Goal: Task Accomplishment & Management: Manage account settings

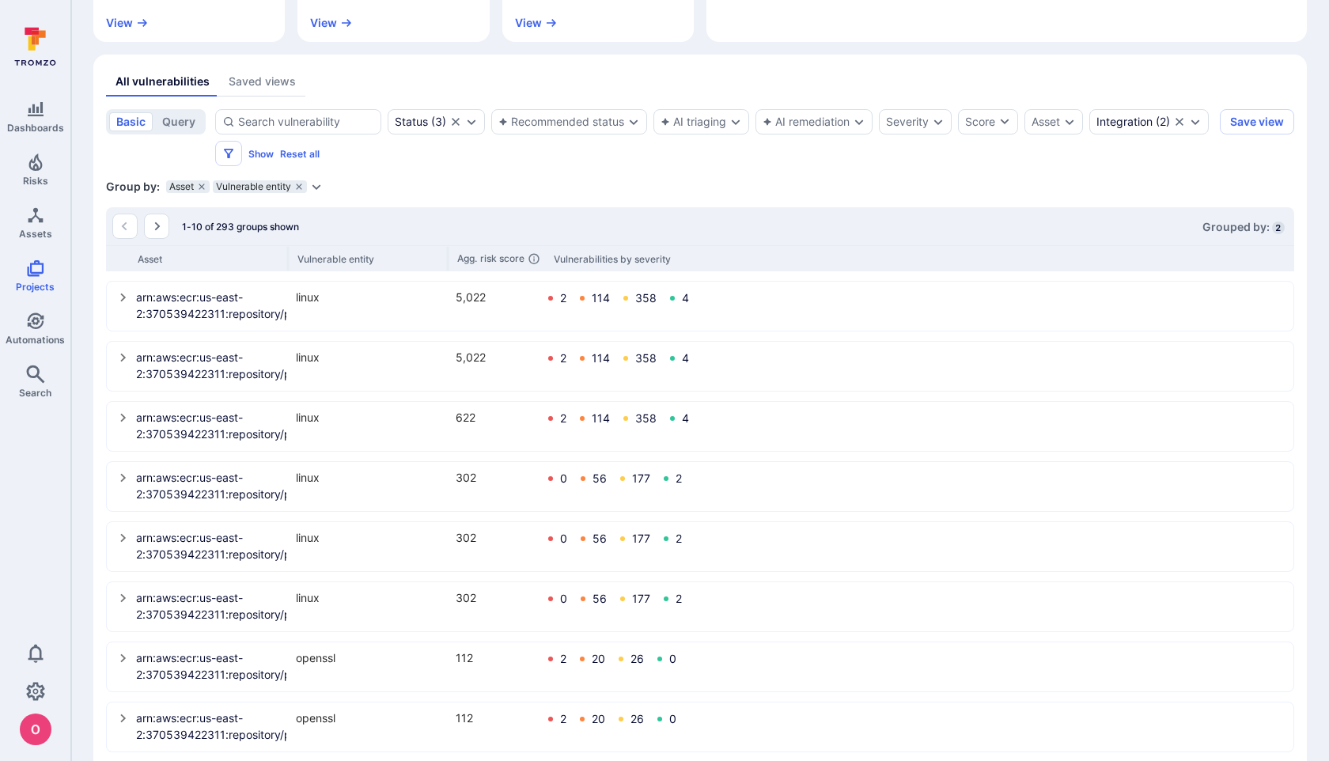
scroll to position [313, 0]
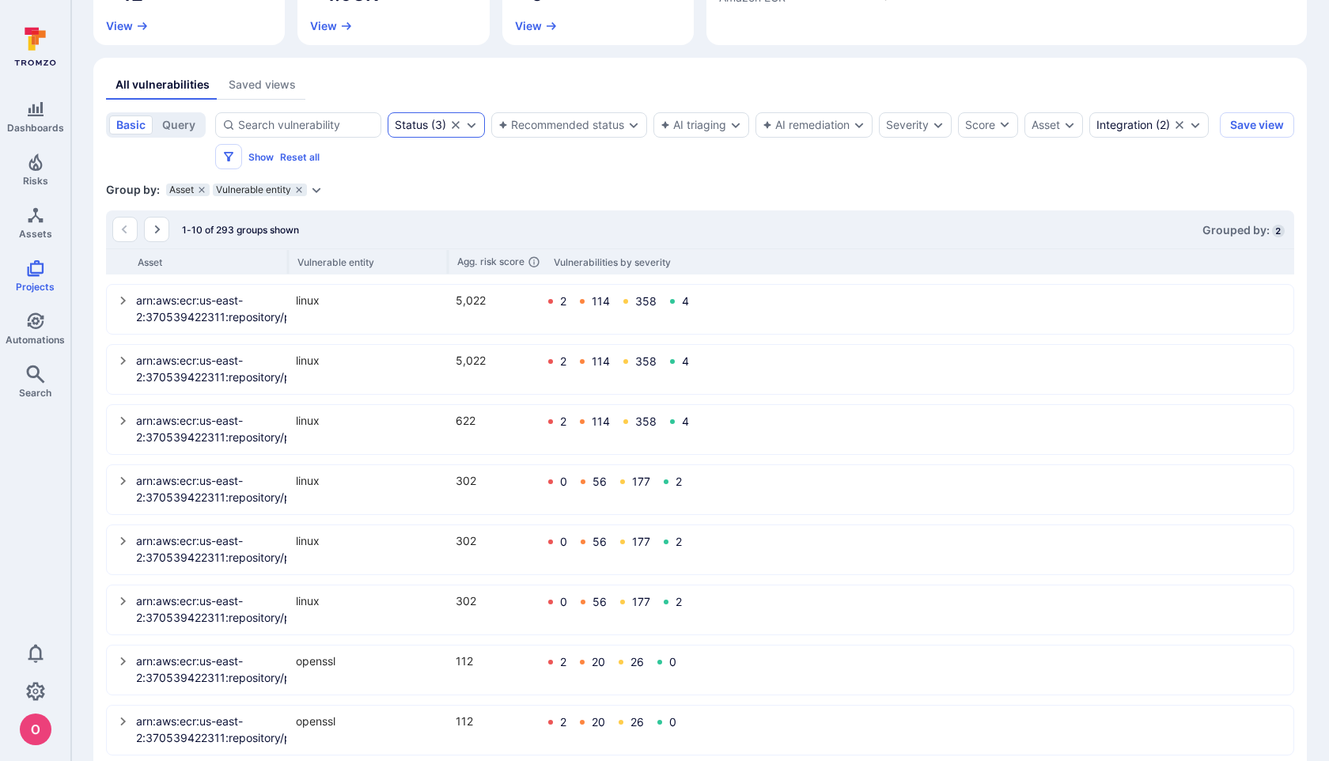
click at [470, 127] on icon "Expand dropdown" at bounding box center [472, 126] width 9 height 6
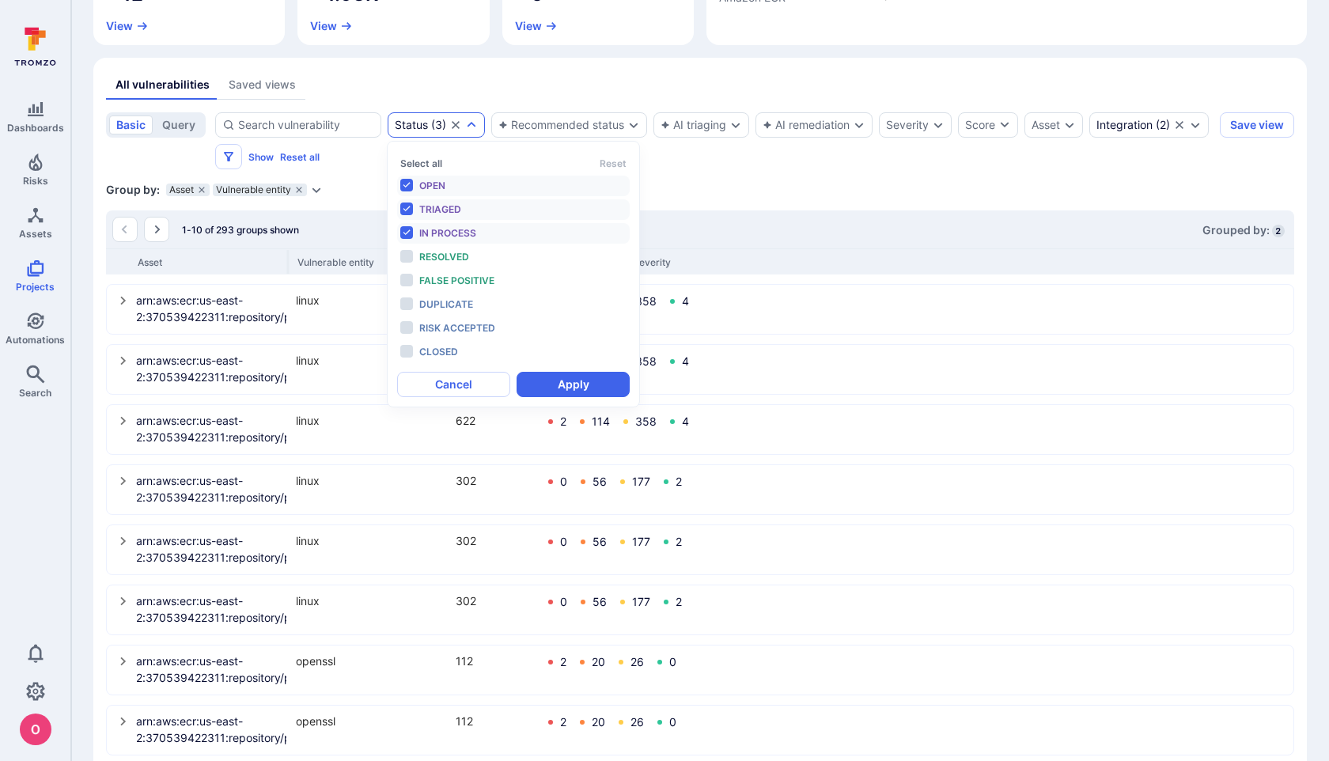
scroll to position [13, 0]
click at [846, 185] on div "Group by: Asset Vulnerable entity Select parameter" at bounding box center [700, 190] width 1188 height 16
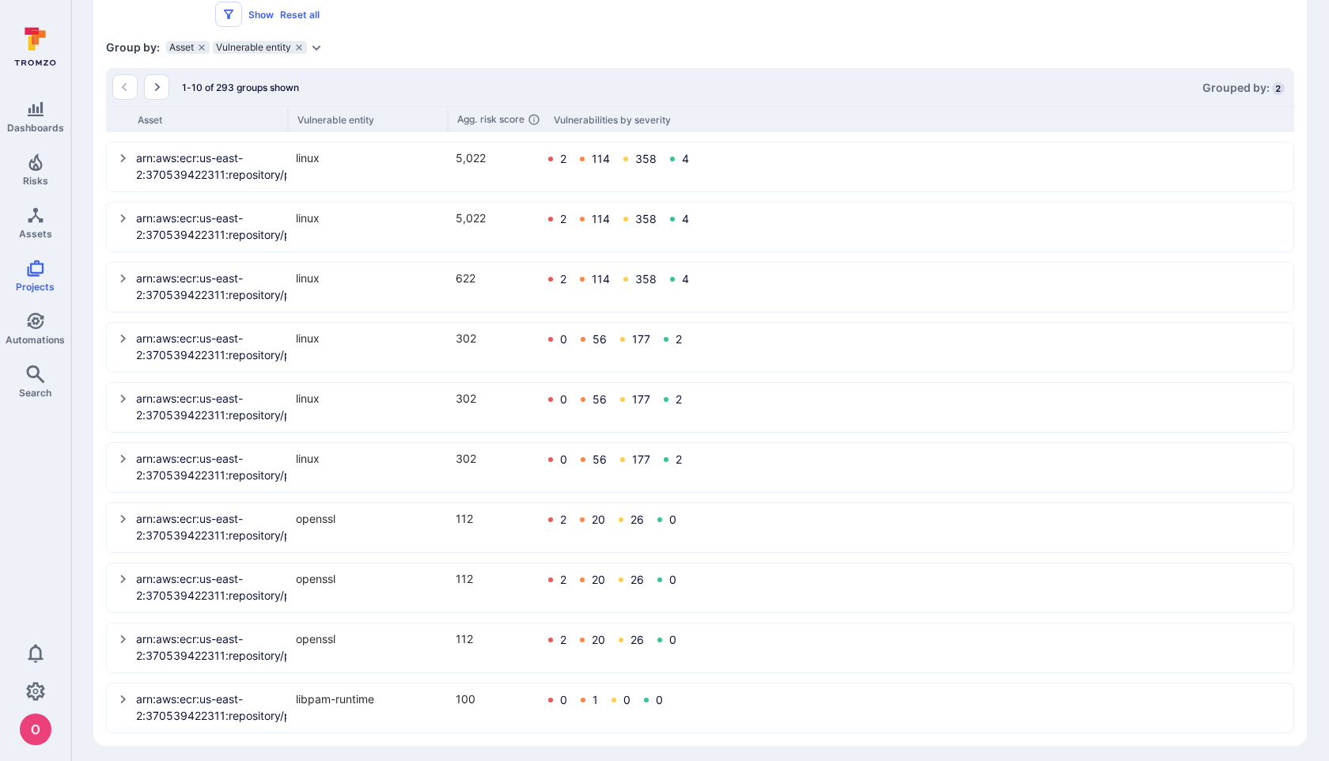
scroll to position [463, 0]
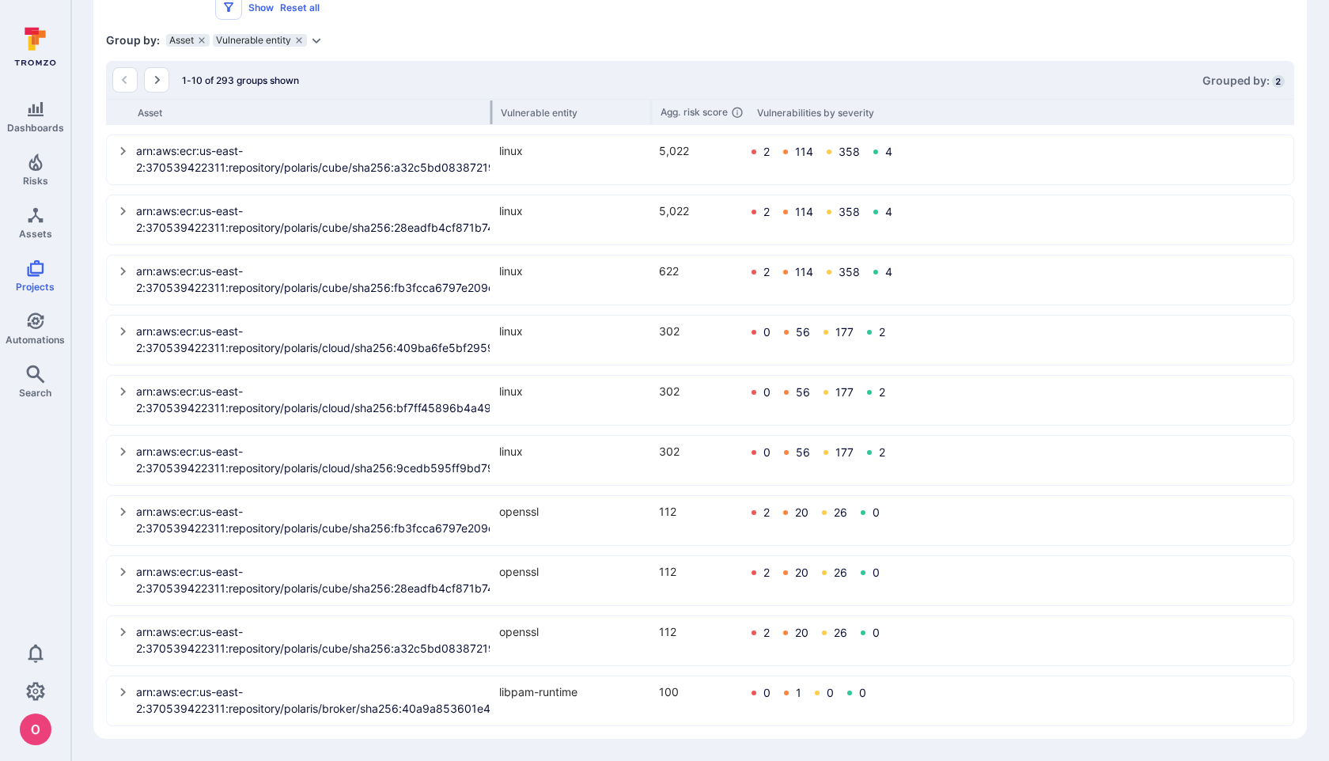
drag, startPoint x: 287, startPoint y: 111, endPoint x: 509, endPoint y: 112, distance: 221.5
click at [492, 112] on div at bounding box center [491, 112] width 2 height 24
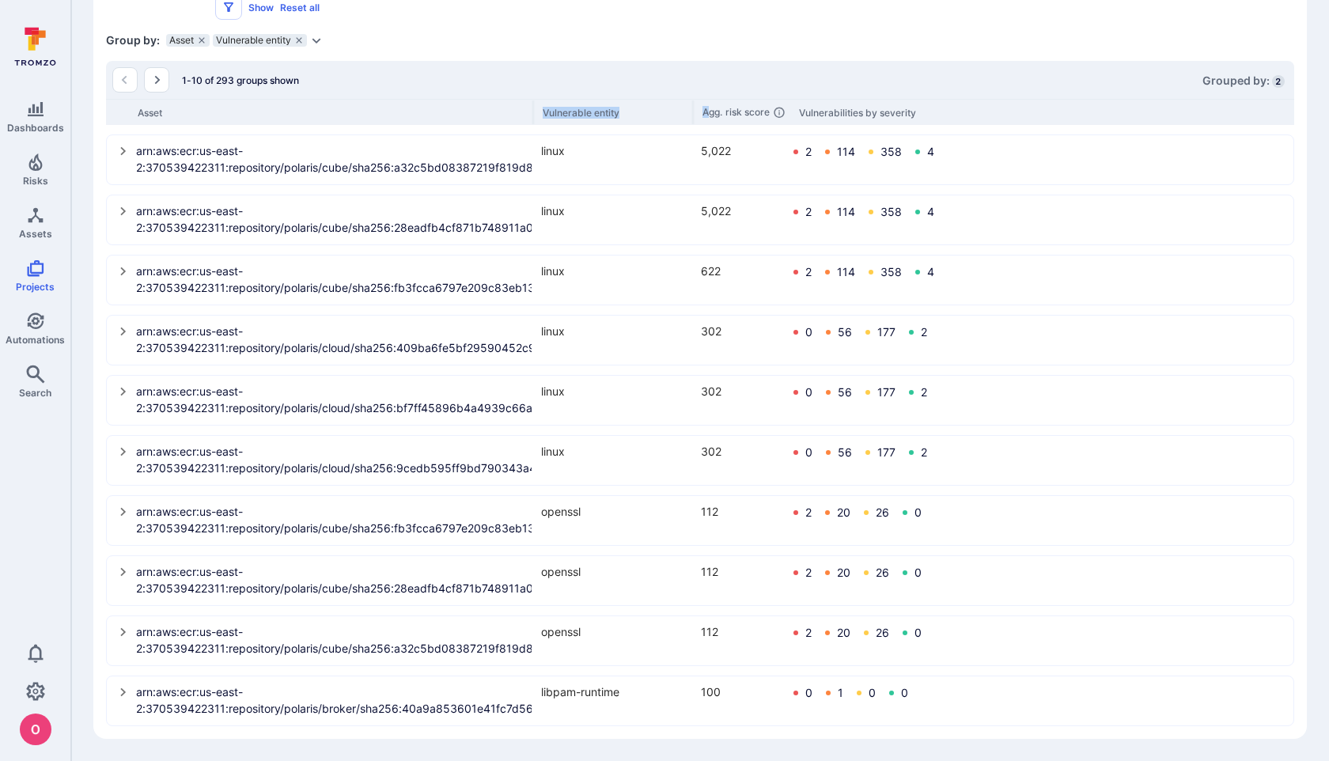
drag, startPoint x: 509, startPoint y: 112, endPoint x: 710, endPoint y: 112, distance: 201.8
click at [711, 112] on div "Asset Vulnerable entity Agg. risk score Vulnerabilities by severity" at bounding box center [700, 112] width 1188 height 26
drag, startPoint x: 531, startPoint y: 112, endPoint x: 632, endPoint y: 101, distance: 101.8
click at [632, 101] on div "Asset Vulnerable entity Agg. risk score Vulnerabilities by severity" at bounding box center [700, 112] width 1188 height 26
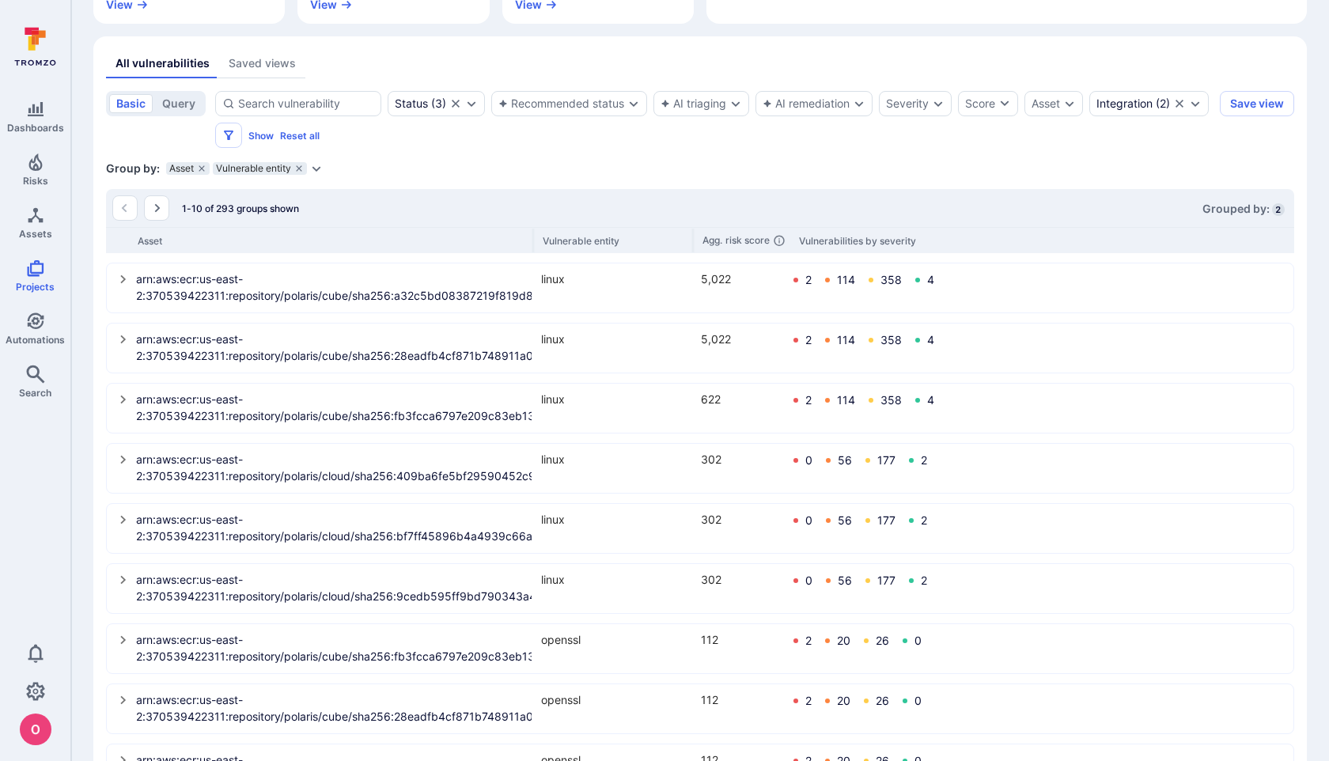
scroll to position [342, 0]
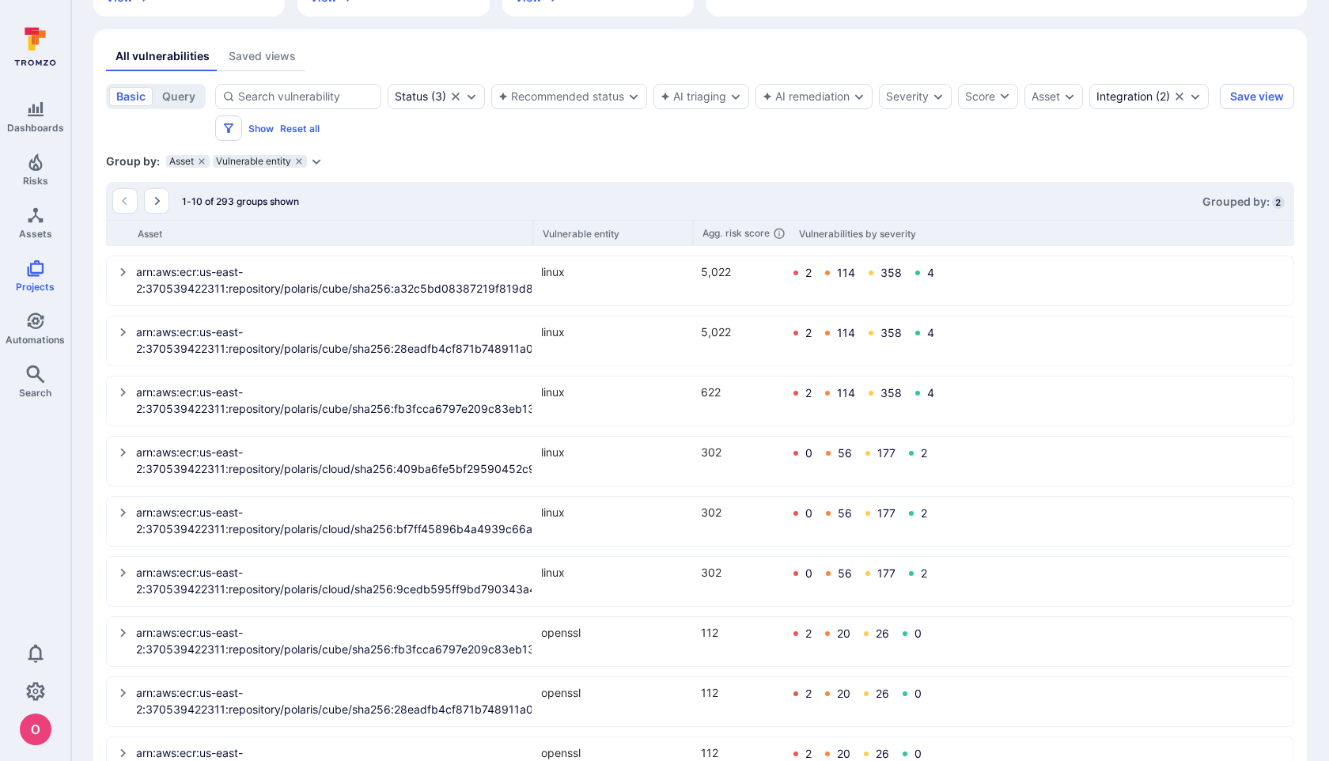
click at [119, 270] on icon "select group" at bounding box center [123, 272] width 13 height 13
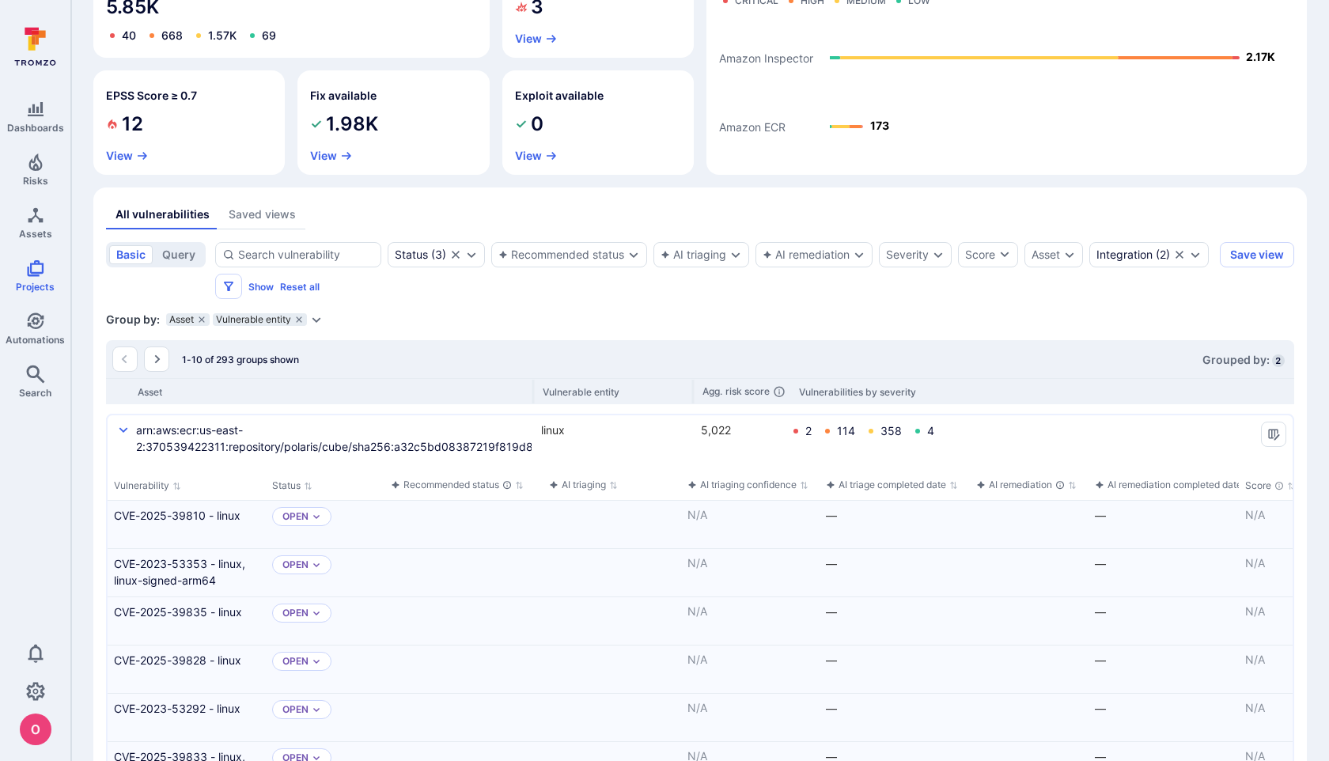
scroll to position [172, 0]
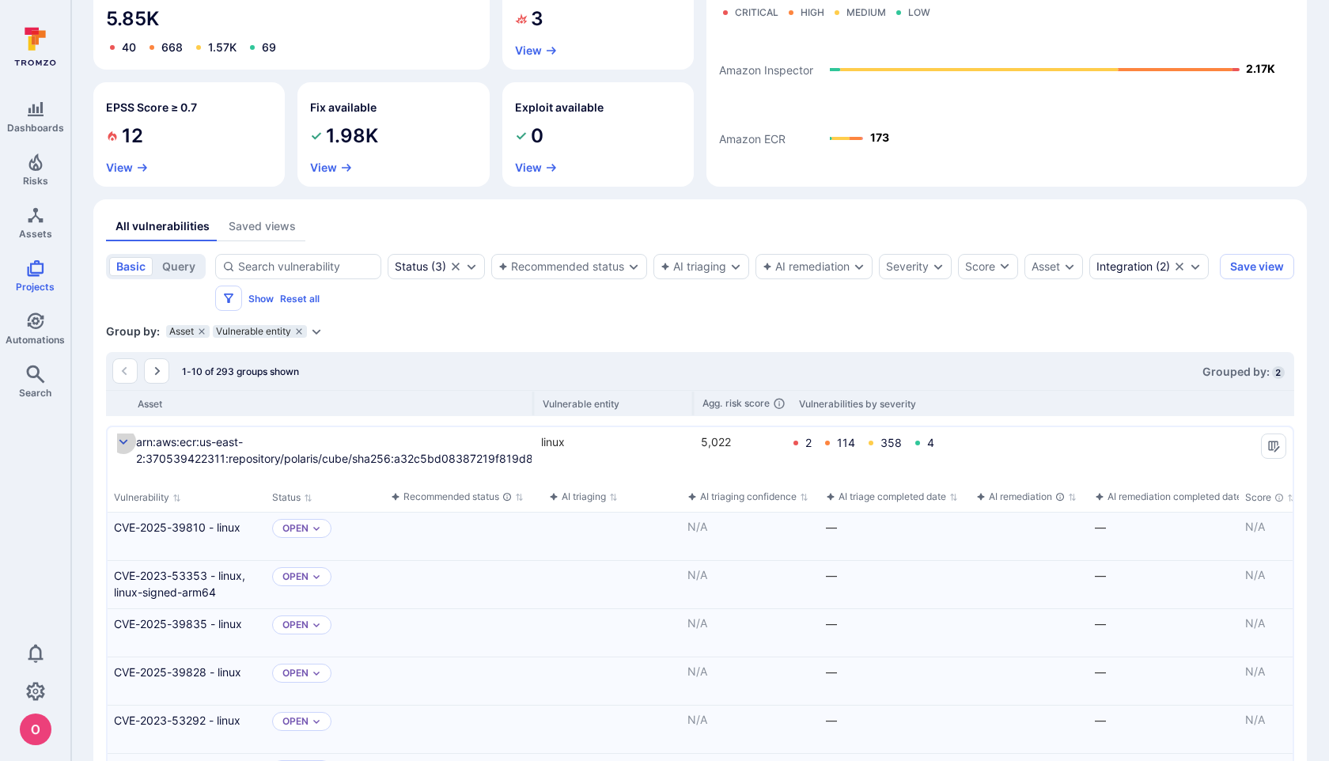
click at [123, 441] on icon "select group" at bounding box center [123, 442] width 13 height 13
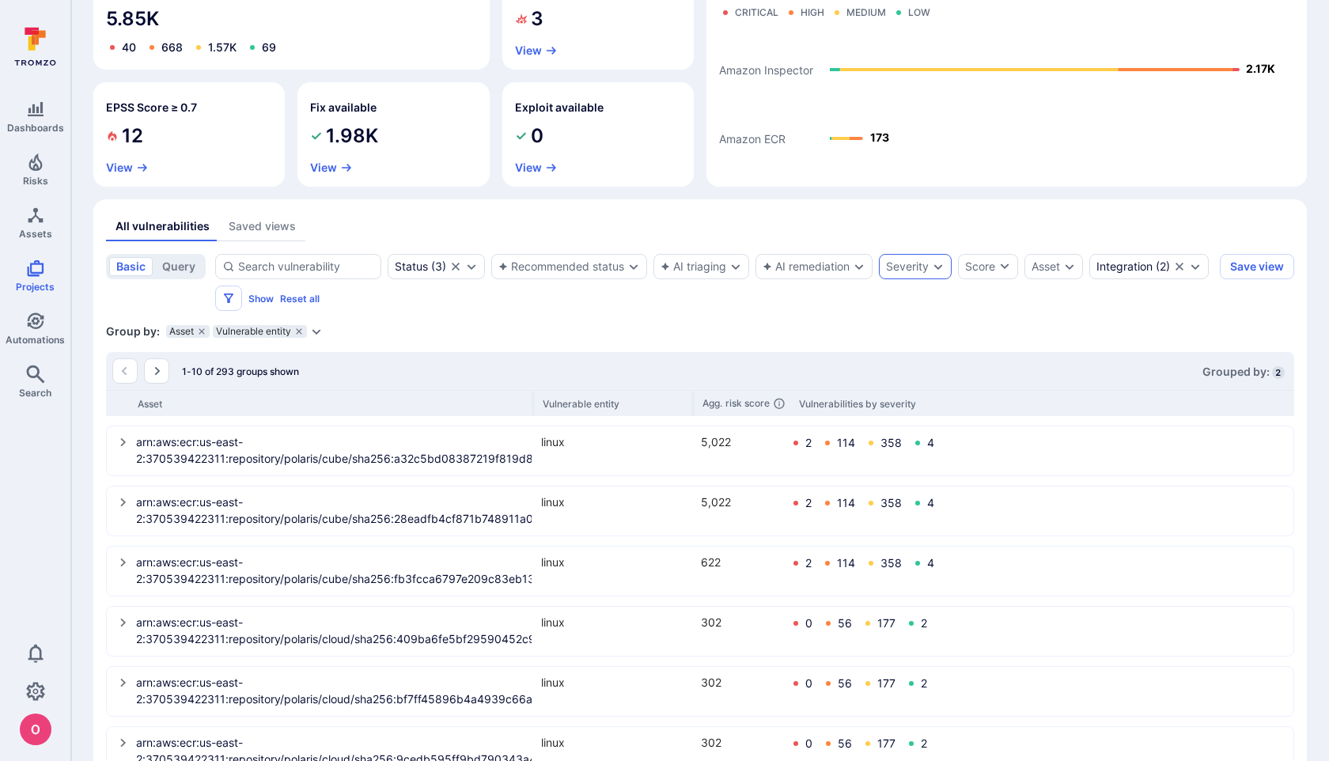
click at [925, 269] on div "Severity" at bounding box center [907, 266] width 43 height 13
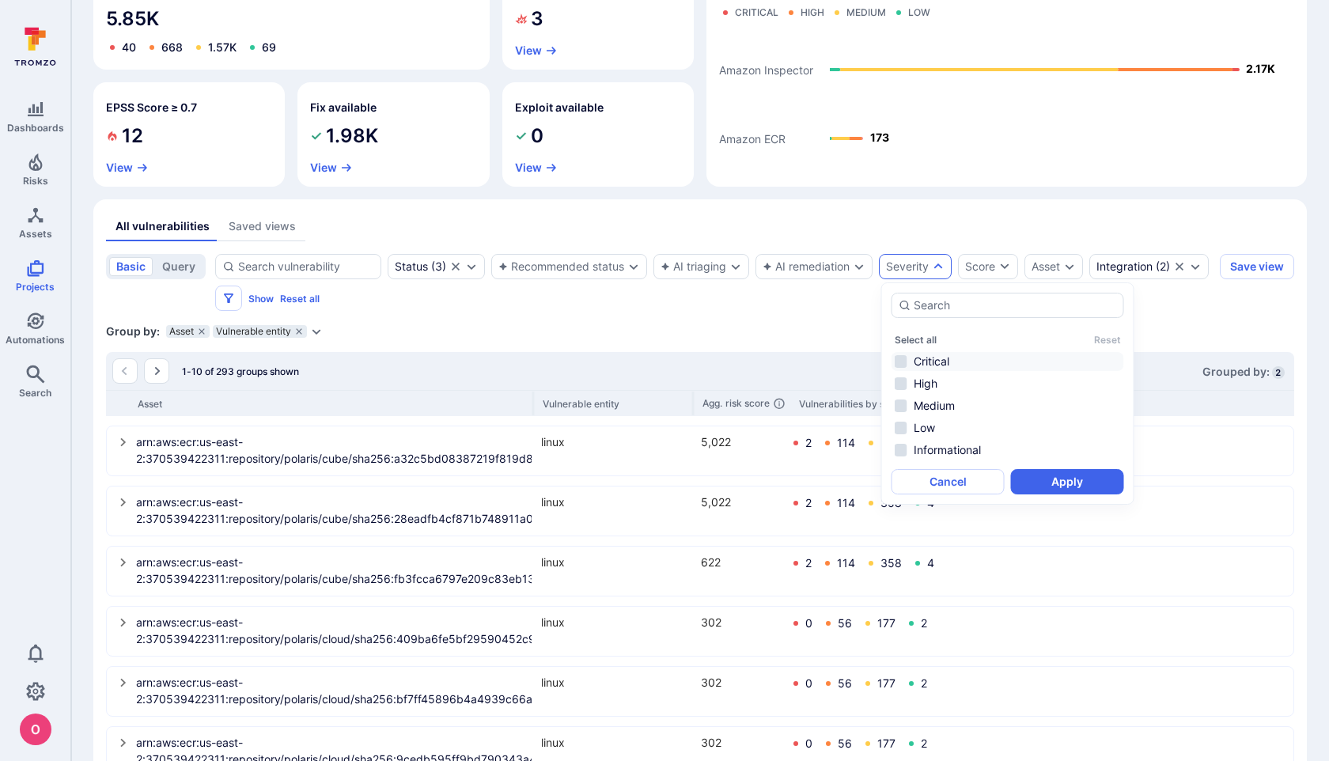
click at [903, 363] on li "Critical" at bounding box center [1008, 361] width 233 height 19
click at [900, 388] on li "High" at bounding box center [1008, 383] width 233 height 19
click at [1045, 477] on button "Apply" at bounding box center [1067, 481] width 113 height 25
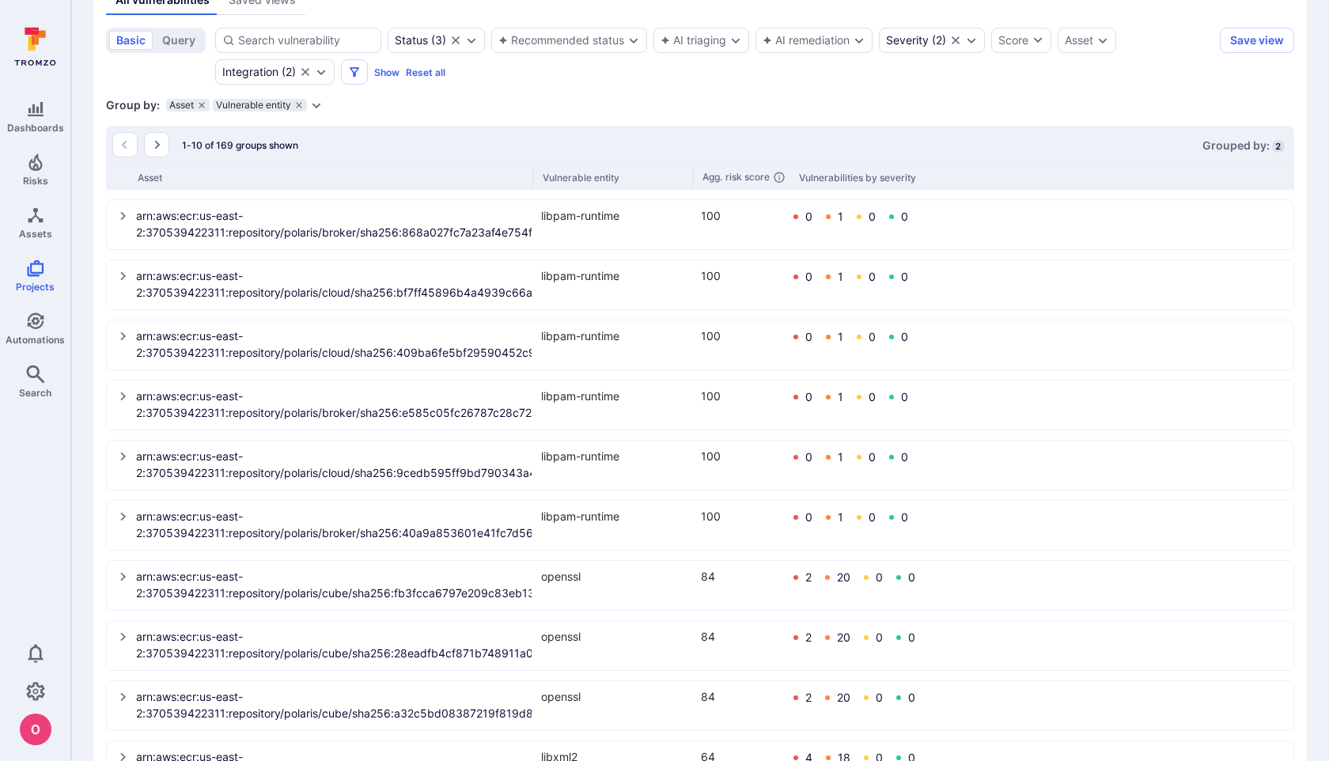
scroll to position [463, 0]
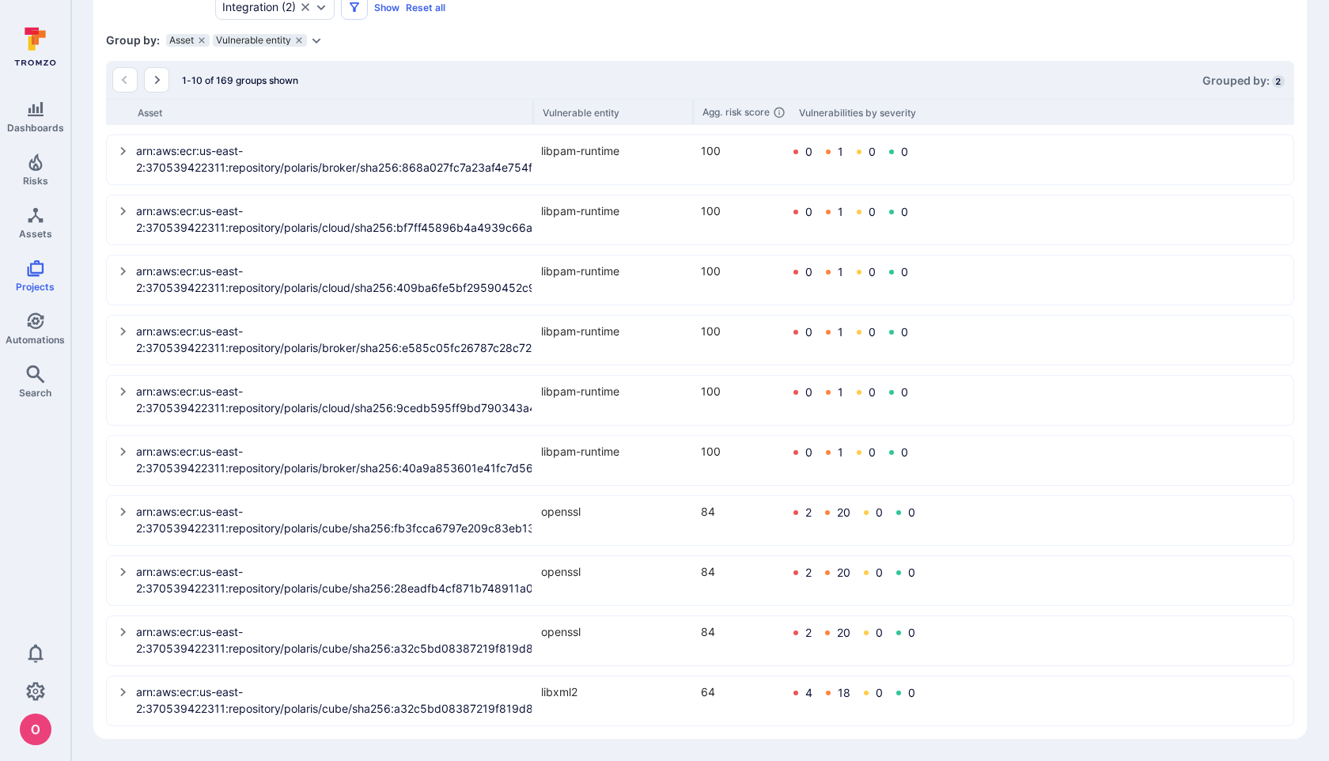
click at [820, 107] on div "Vulnerabilities by severity" at bounding box center [857, 113] width 117 height 12
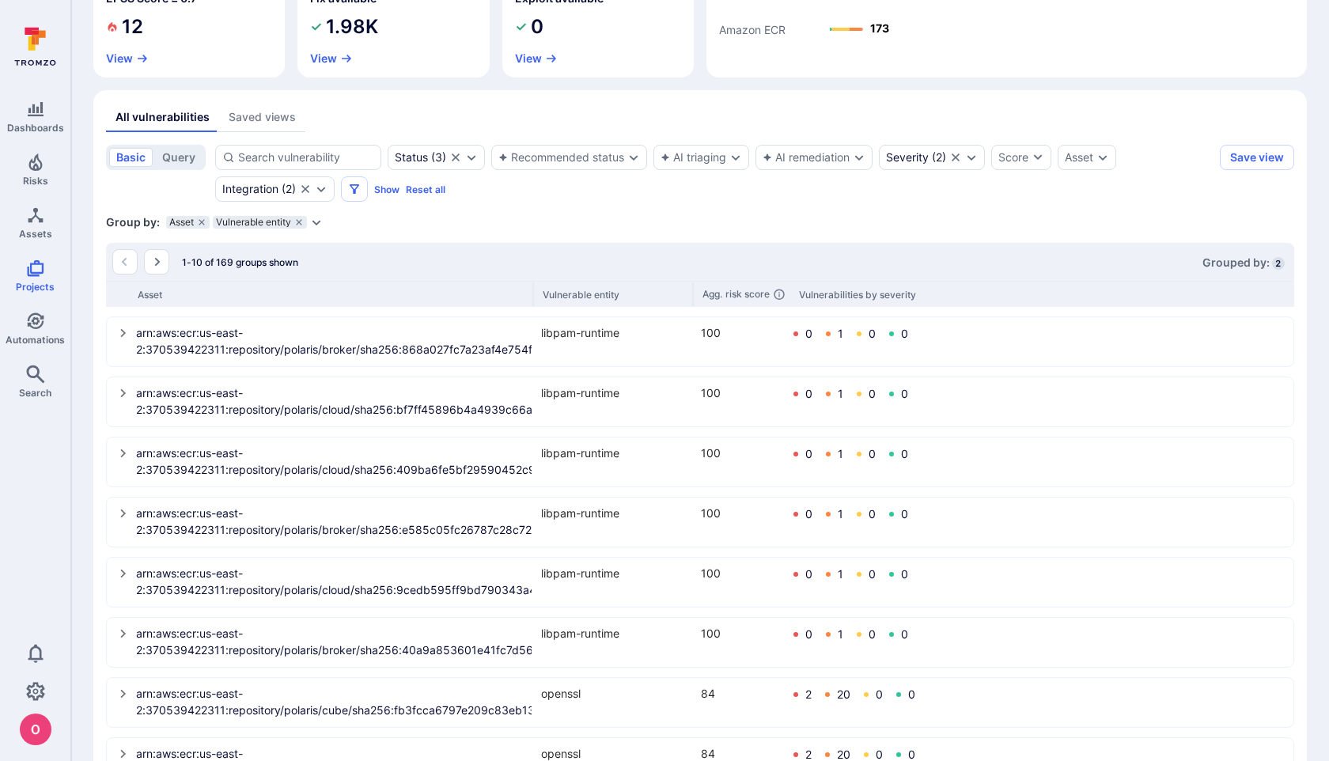
scroll to position [276, 0]
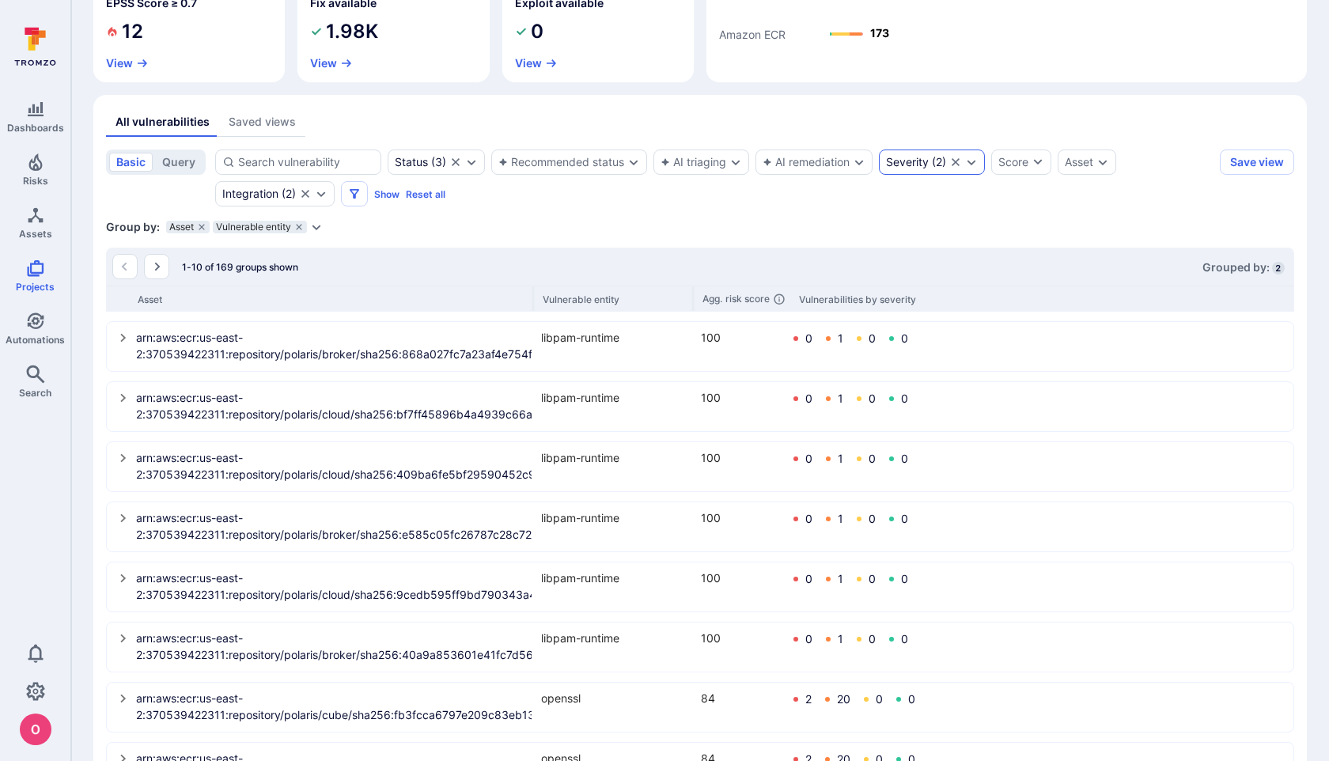
click at [957, 164] on icon "Clear selection" at bounding box center [956, 162] width 8 height 8
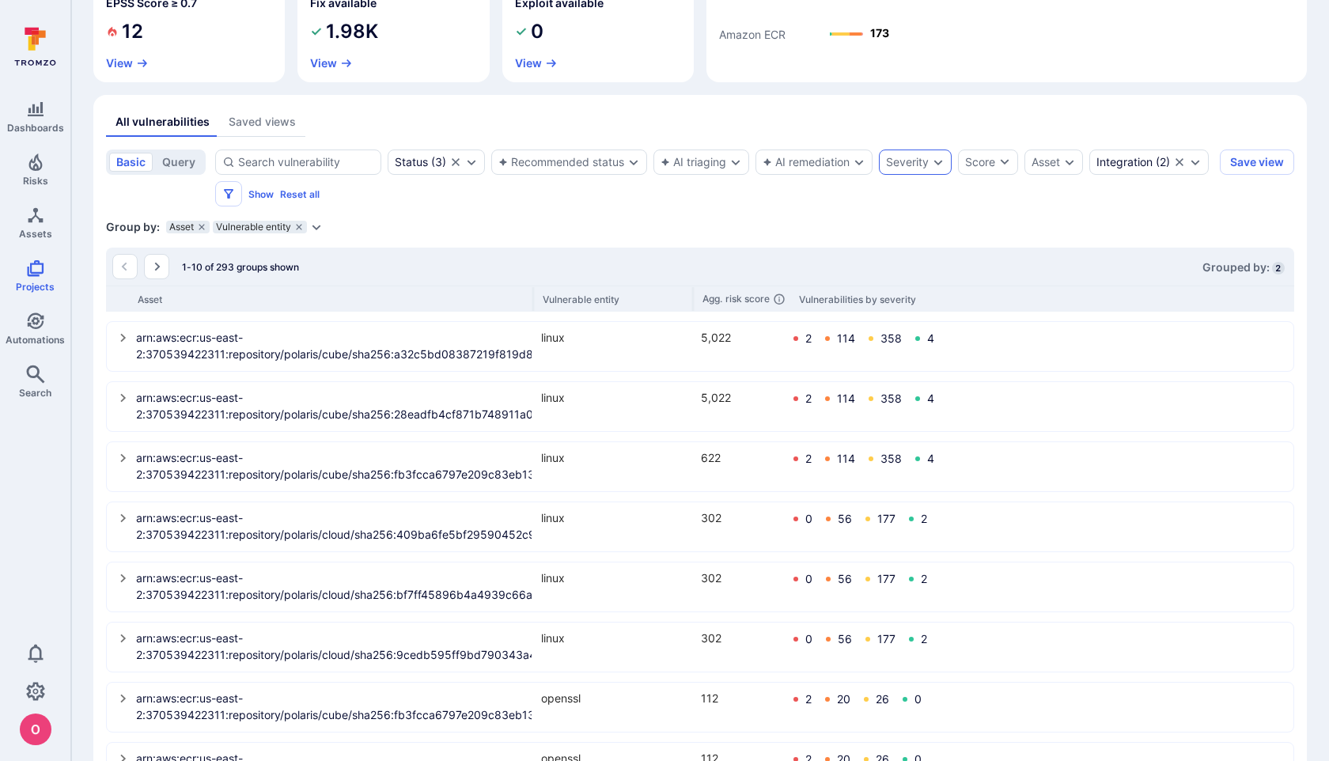
click at [939, 171] on div "Severity" at bounding box center [915, 162] width 73 height 25
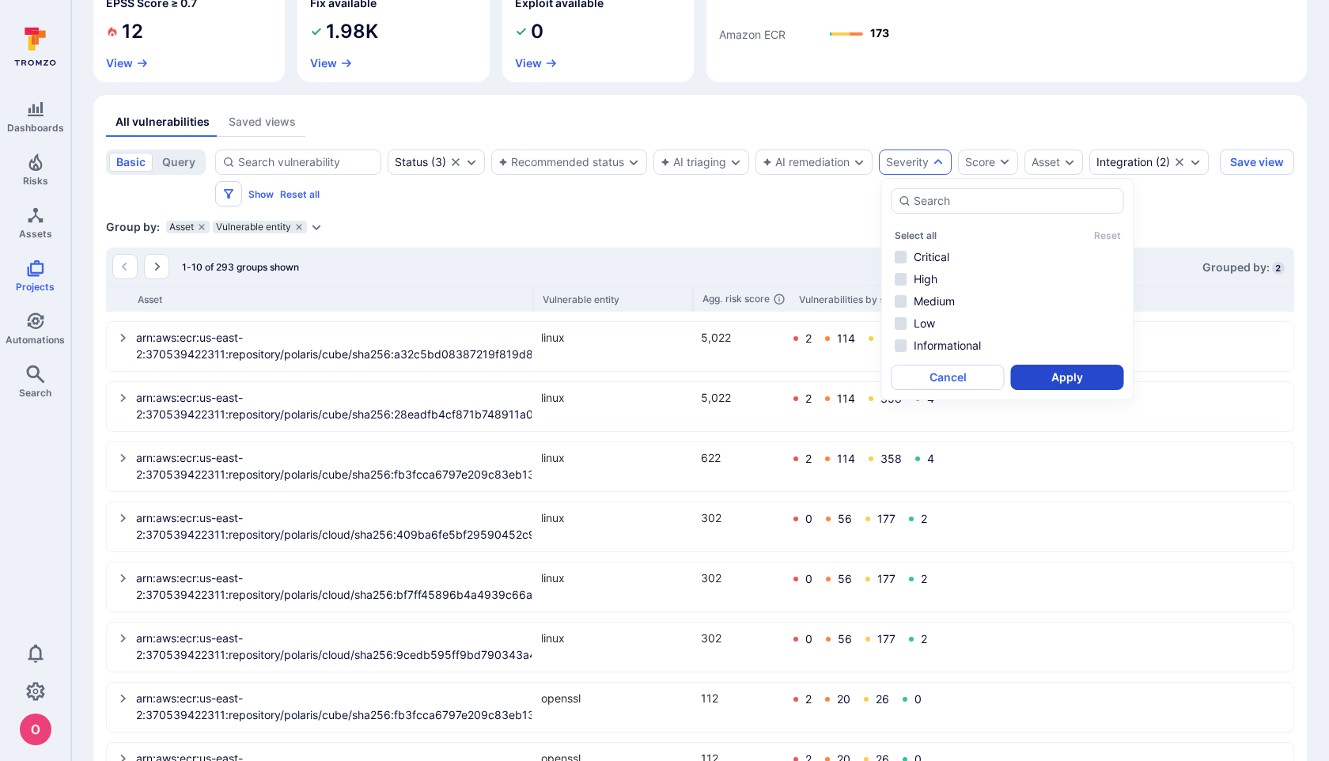
click at [1049, 381] on button "Apply" at bounding box center [1067, 377] width 113 height 25
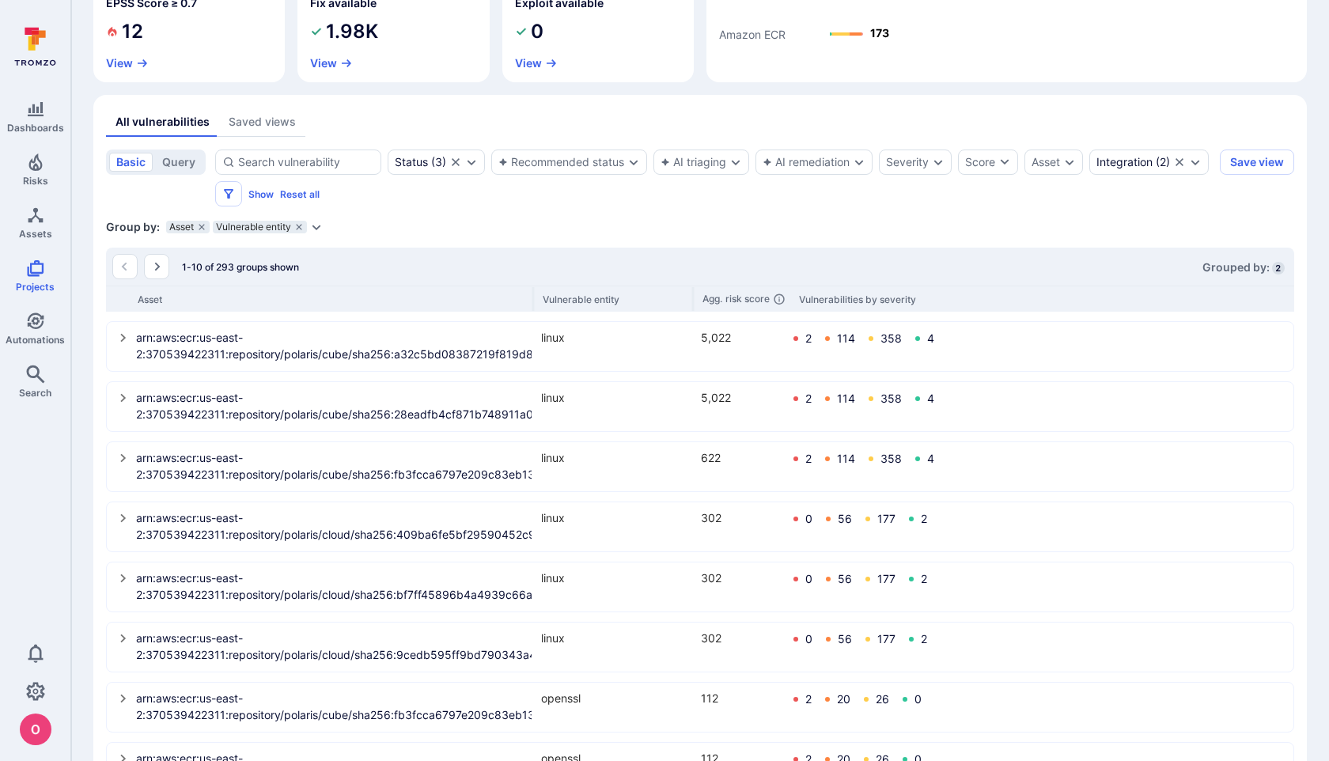
click at [907, 301] on div "Vulnerabilities by severity" at bounding box center [857, 300] width 117 height 12
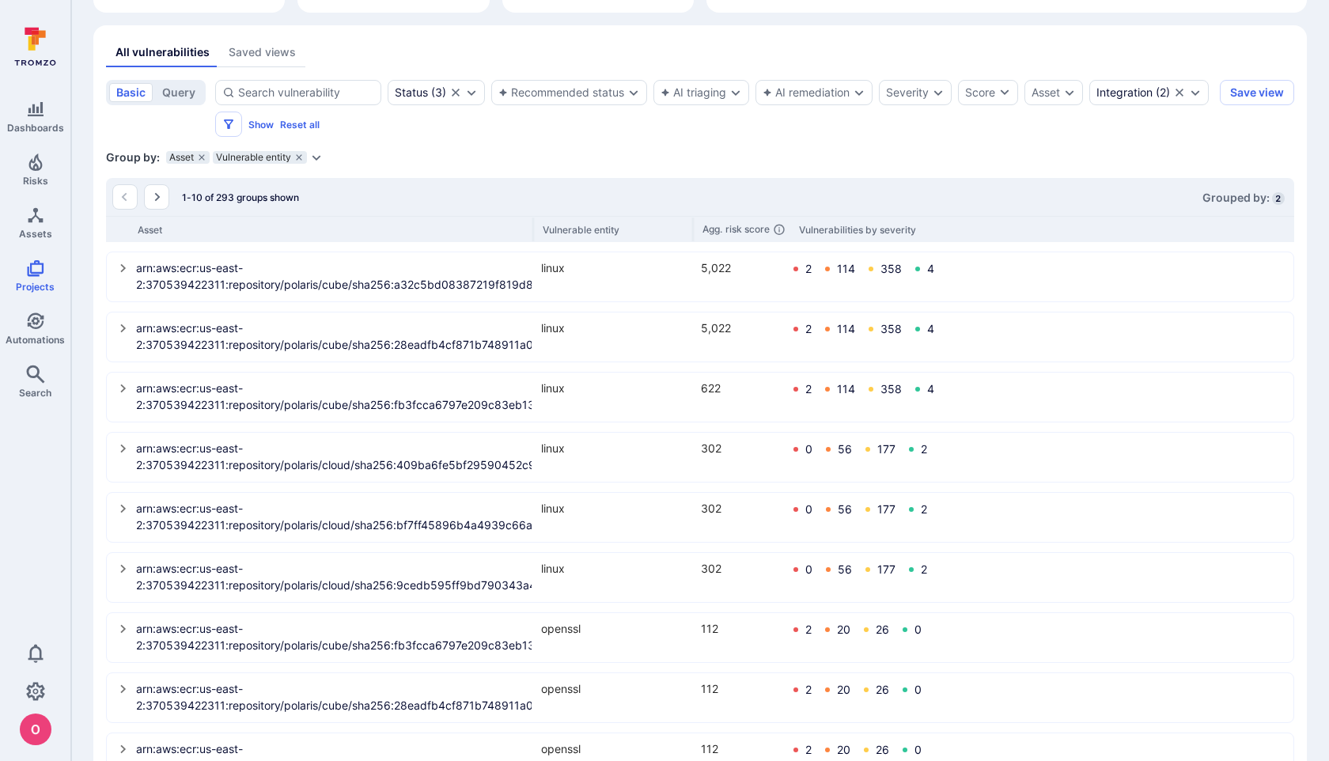
scroll to position [350, 0]
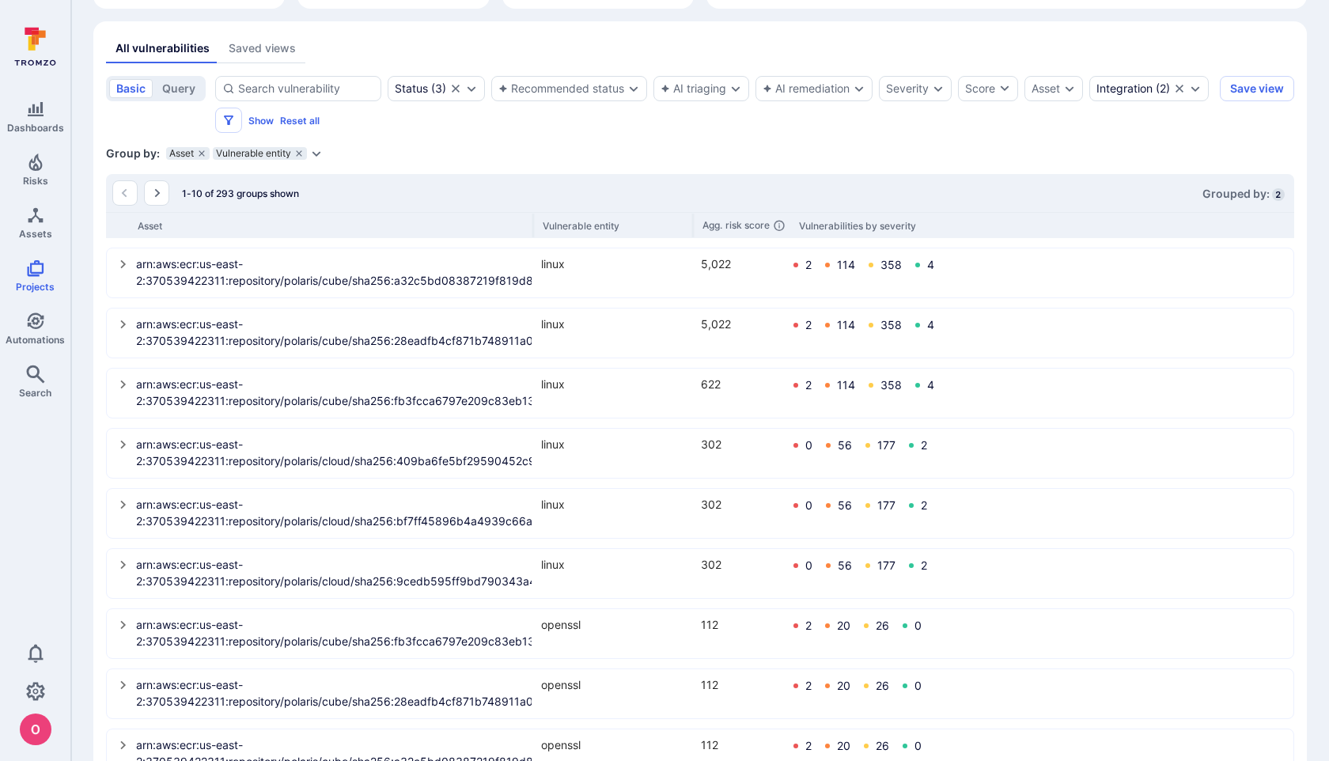
click at [531, 222] on div "Asset" at bounding box center [336, 226] width 396 height 12
drag, startPoint x: 533, startPoint y: 229, endPoint x: 632, endPoint y: 229, distance: 98.9
click at [632, 229] on div "Asset Vulnerable entity Agg. risk score Vulnerabilities by severity" at bounding box center [700, 225] width 1188 height 26
click at [941, 93] on icon "Expand dropdown" at bounding box center [938, 88] width 13 height 13
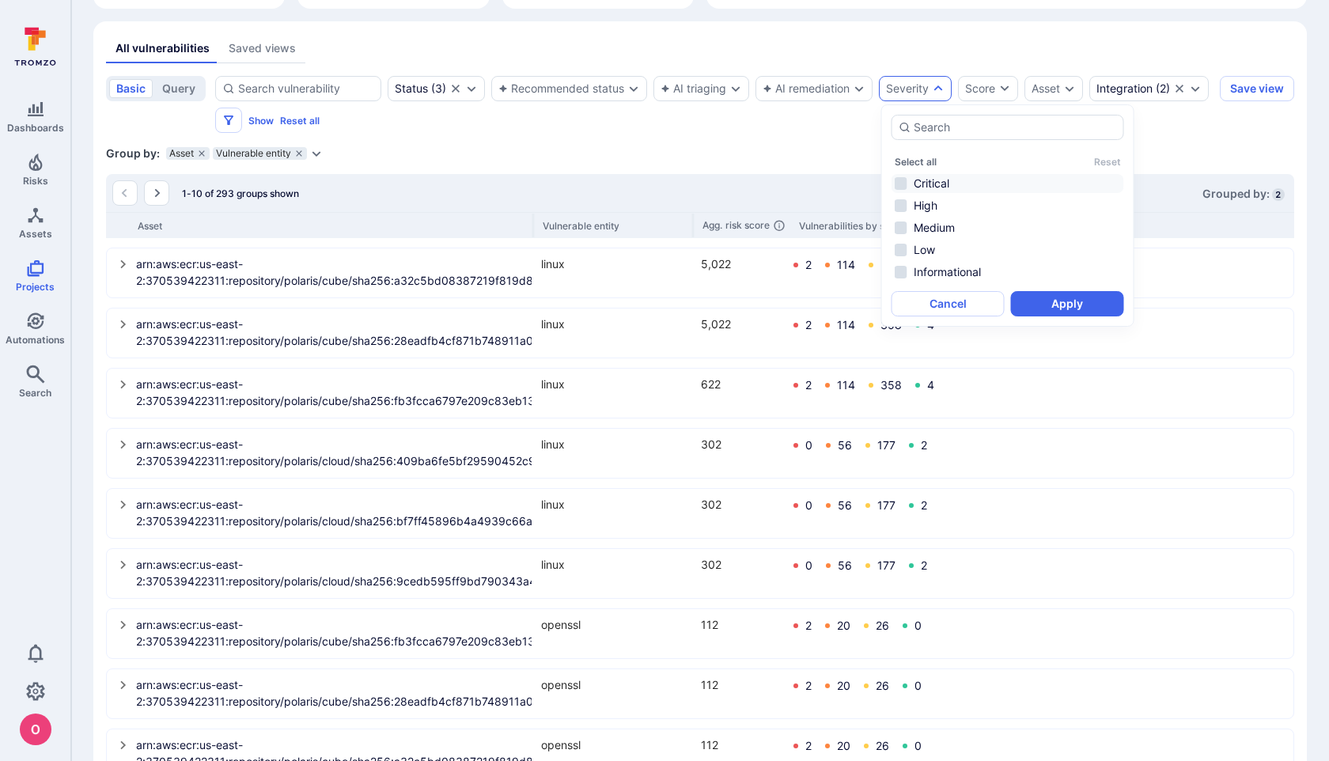
click at [903, 183] on li "Critical" at bounding box center [1008, 183] width 233 height 19
click at [903, 205] on li "High" at bounding box center [1008, 205] width 233 height 19
click at [1051, 298] on button "Apply" at bounding box center [1067, 303] width 113 height 25
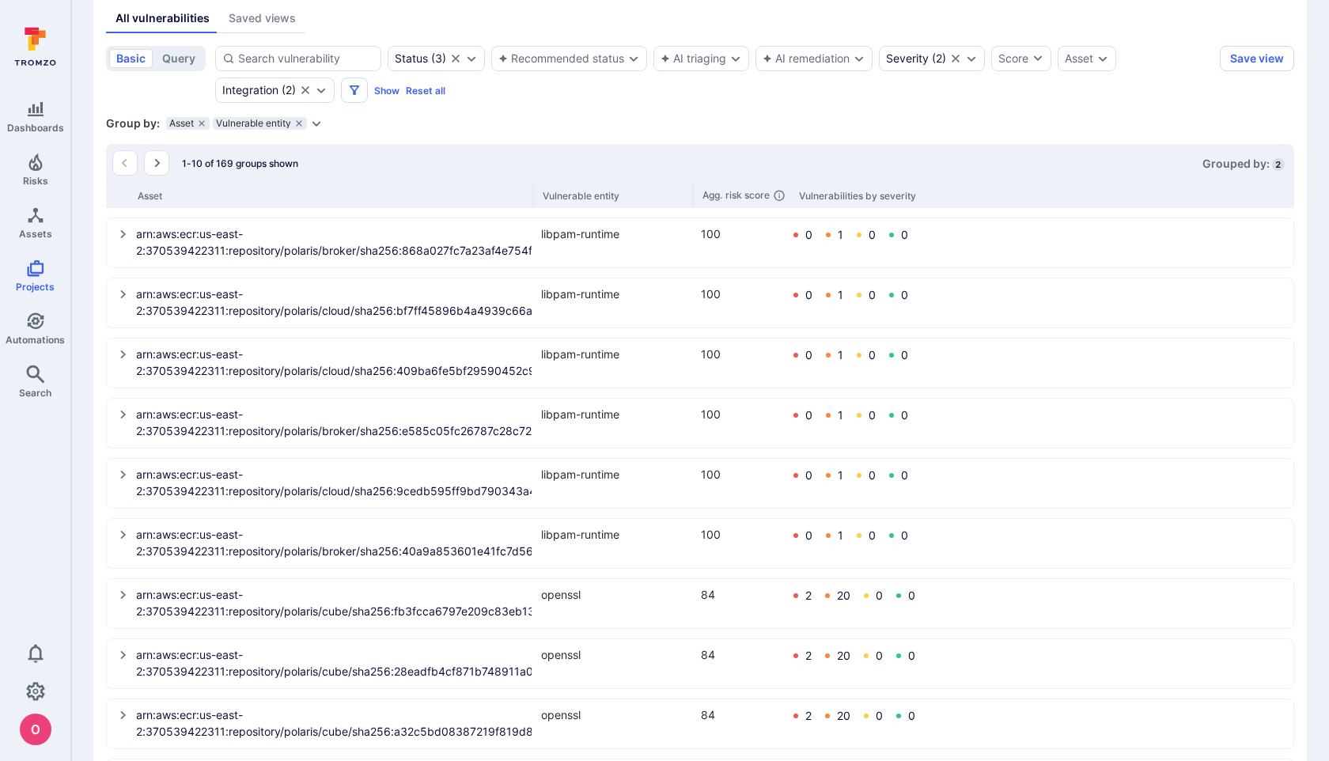
scroll to position [463, 0]
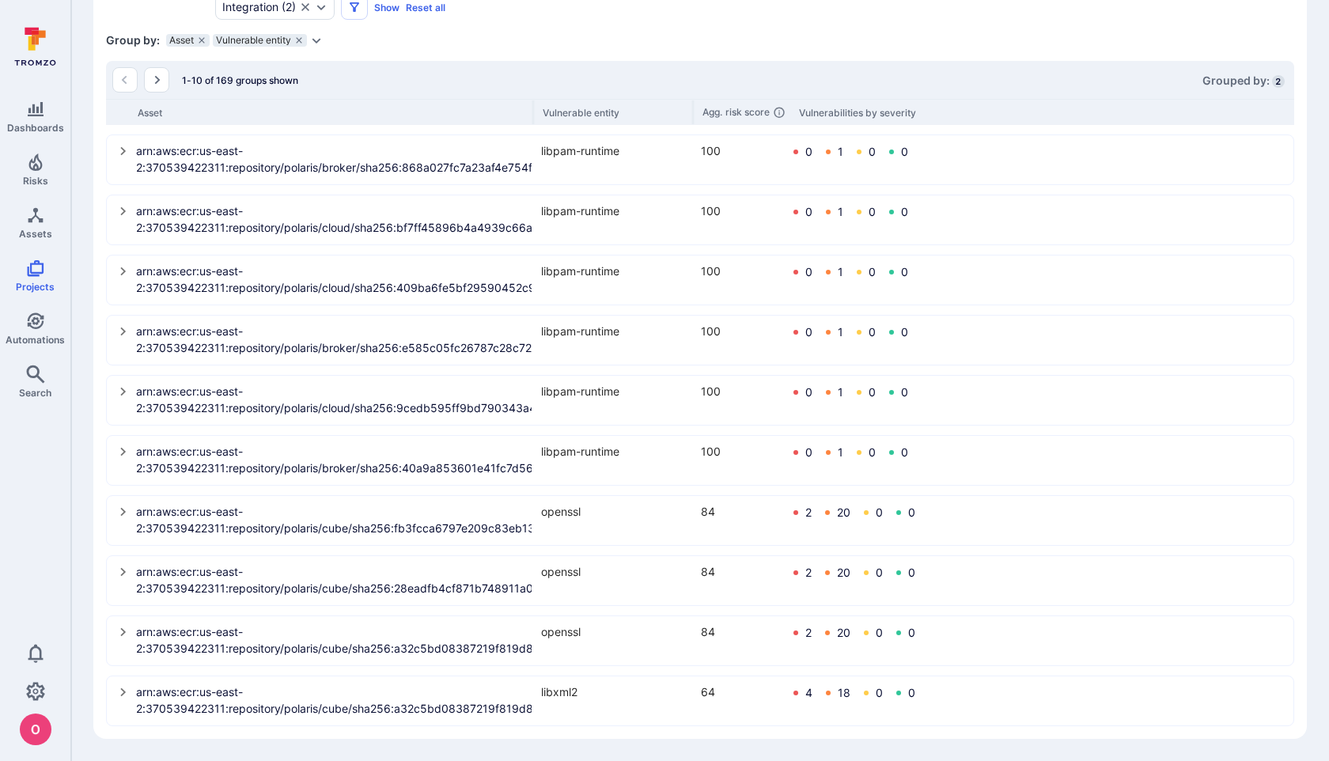
click at [844, 115] on div "Vulnerabilities by severity" at bounding box center [857, 113] width 117 height 12
click at [125, 150] on icon "select group" at bounding box center [123, 151] width 13 height 13
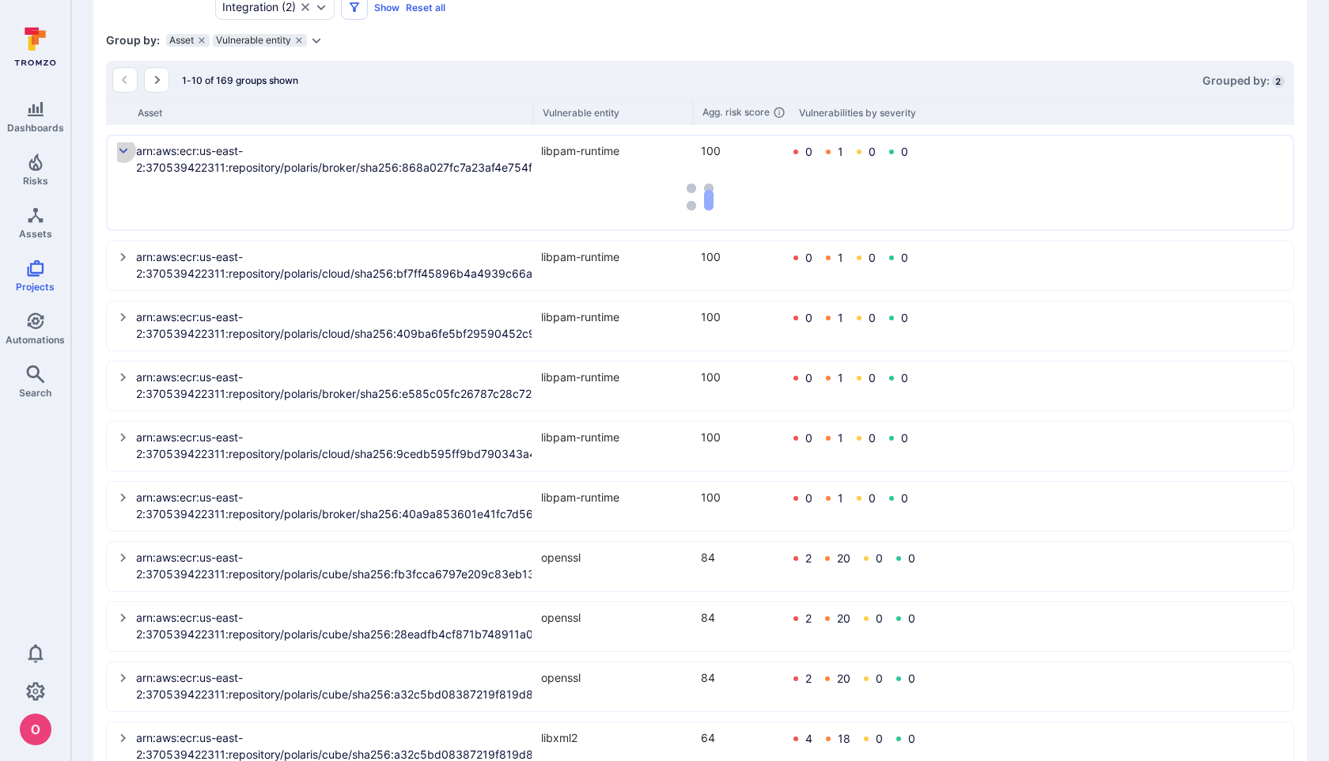
click at [125, 149] on icon "select group" at bounding box center [123, 151] width 13 height 13
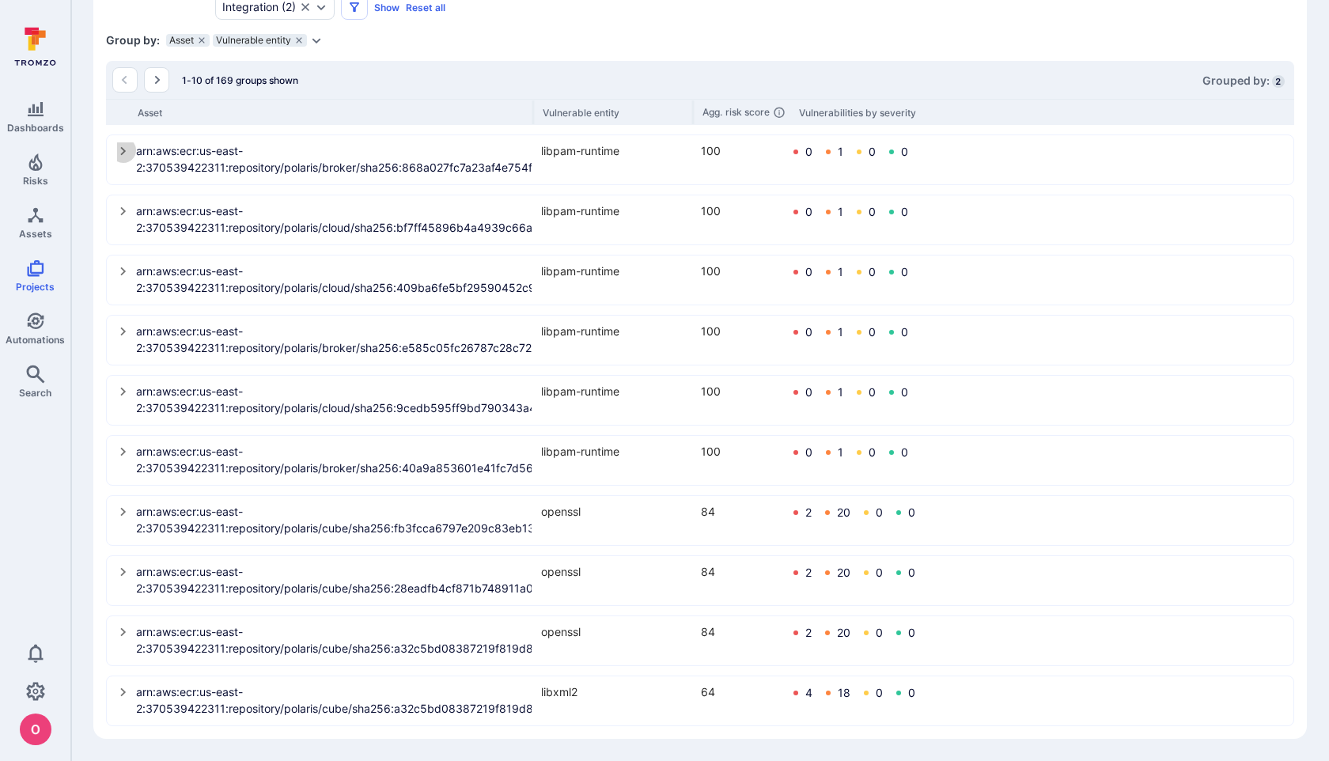
click at [125, 149] on icon "select group" at bounding box center [123, 151] width 13 height 13
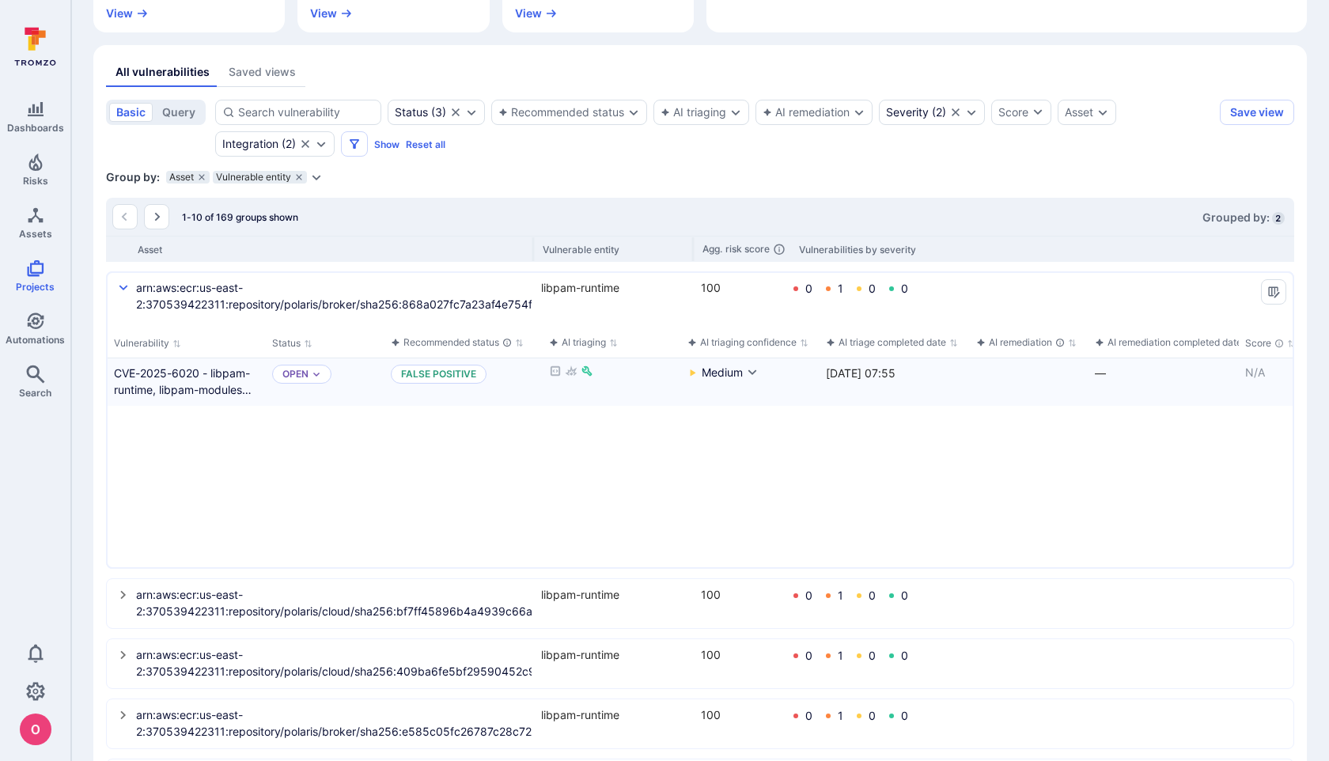
scroll to position [328, 0]
click at [782, 247] on icon "Aggregate of individual risk scores of all the vulnerabilities within a group" at bounding box center [779, 247] width 13 height 13
click at [824, 478] on div "Vulnerability Status Recommended status AI triaging AI triaging confidence AI t…" at bounding box center [700, 446] width 1185 height 237
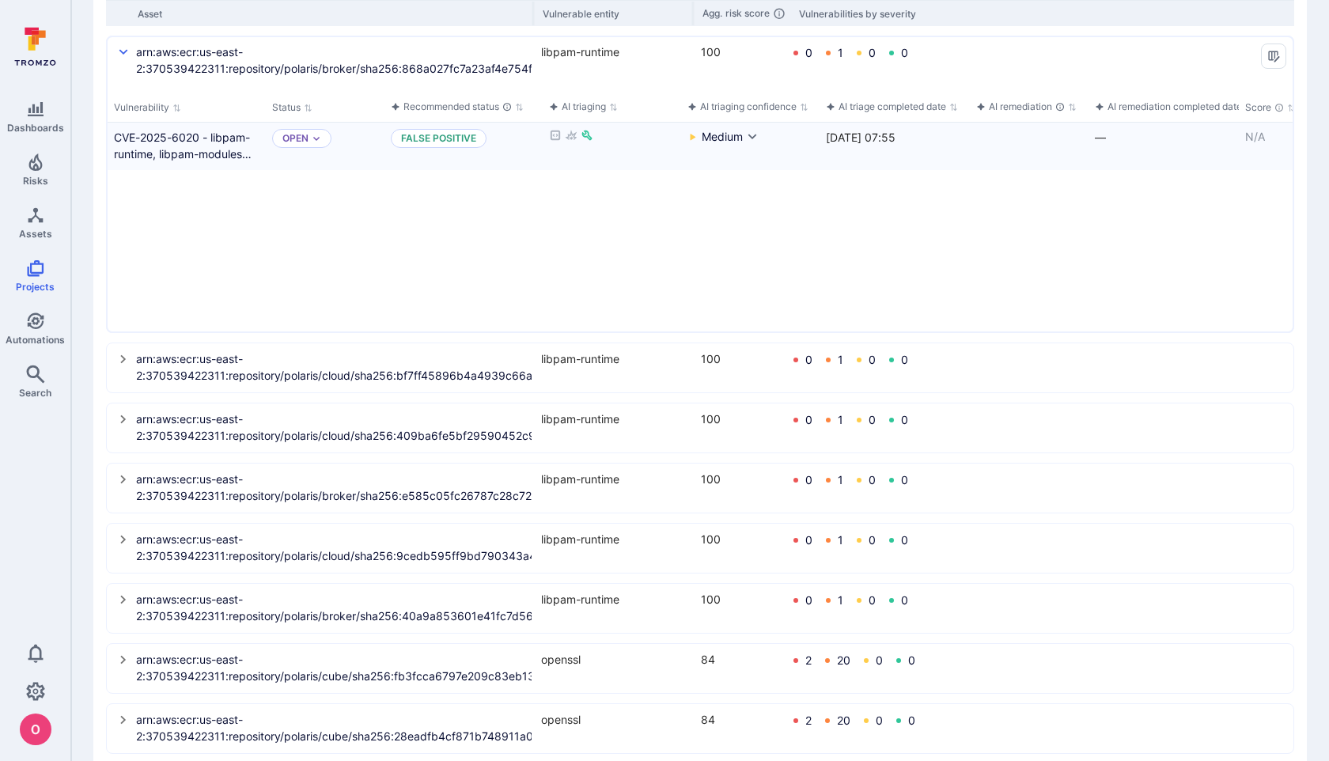
scroll to position [555, 0]
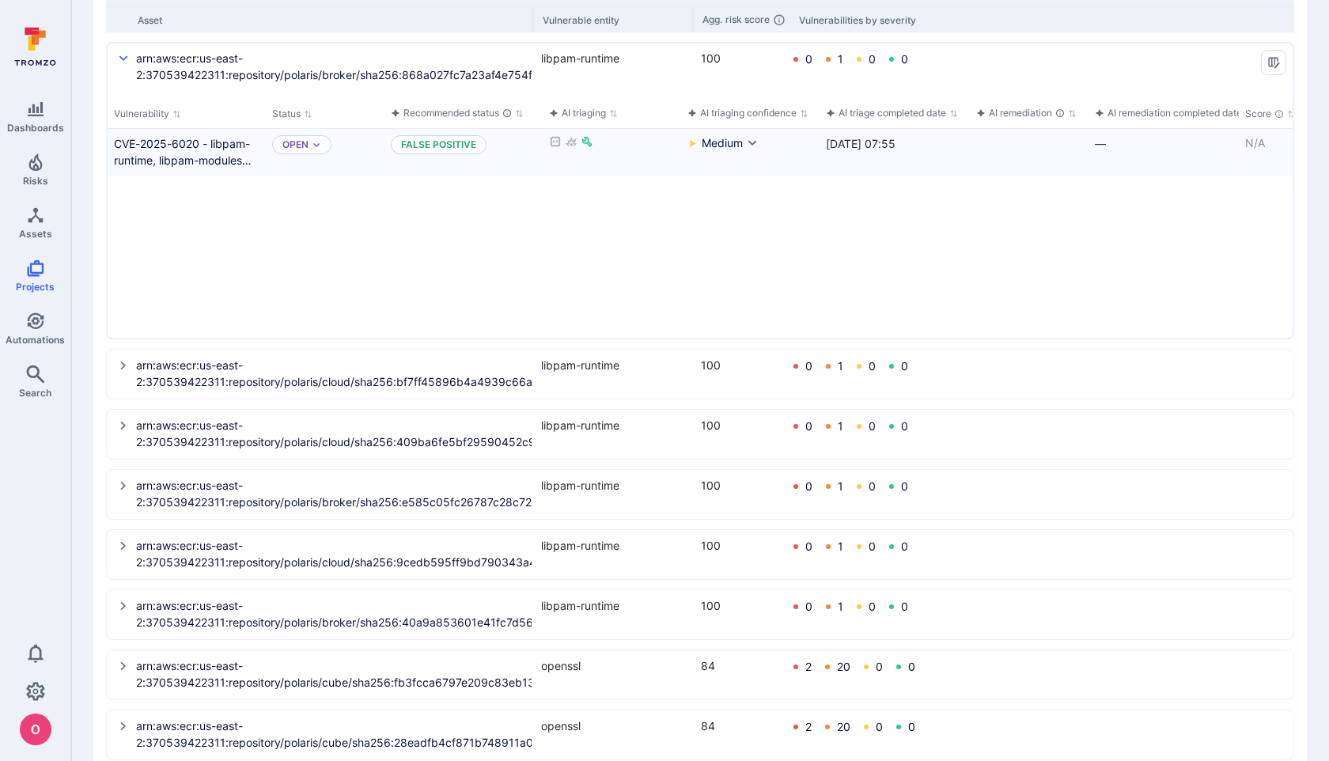
click at [219, 115] on icon at bounding box center [217, 111] width 13 height 13
click at [218, 144] on link "CVE-2025-6020 - libpam-runtime, libpam-modules and 2 more" at bounding box center [187, 151] width 146 height 33
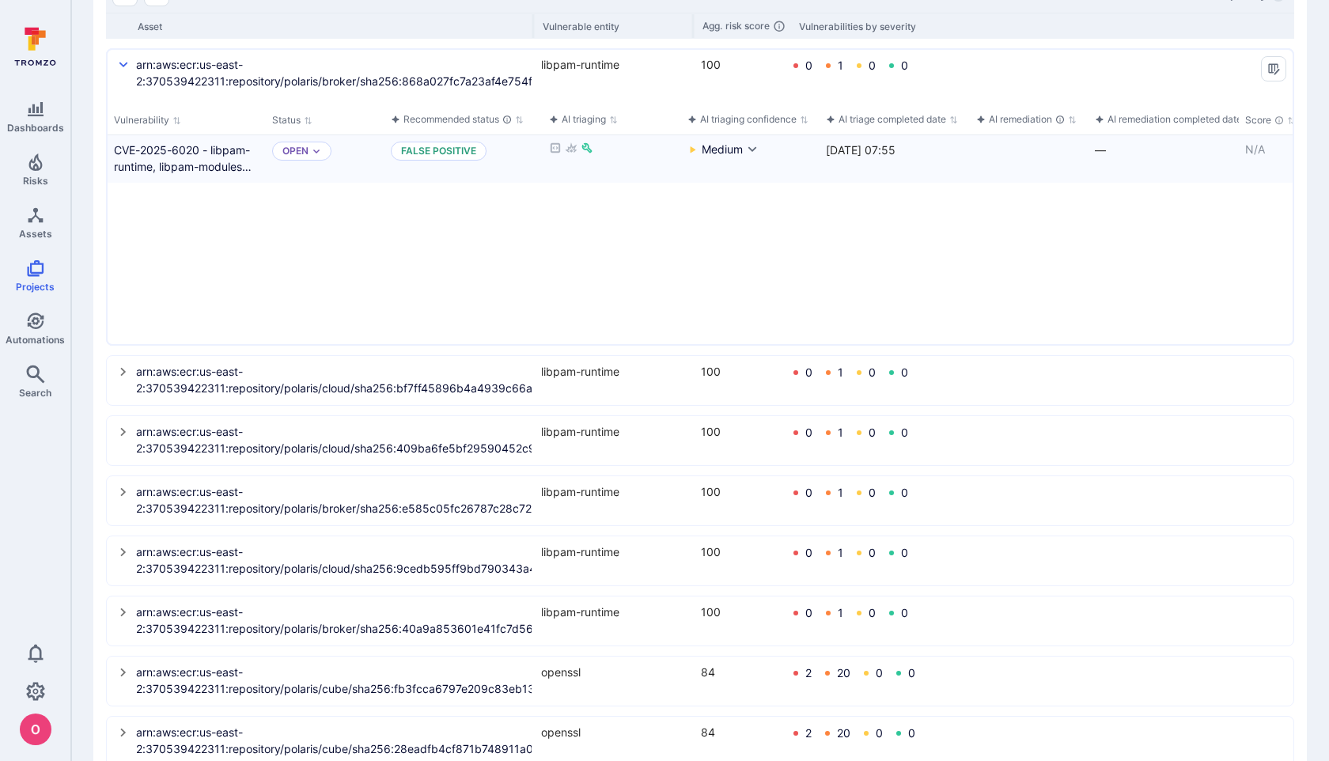
scroll to position [551, 0]
drag, startPoint x: 951, startPoint y: 277, endPoint x: 955, endPoint y: 398, distance: 121.1
click at [955, 398] on div "arn:aws:ecr:us-east-2:370539422311:repository/polaris/broker/sha256:868a027fc7a…" at bounding box center [700, 465] width 1188 height 839
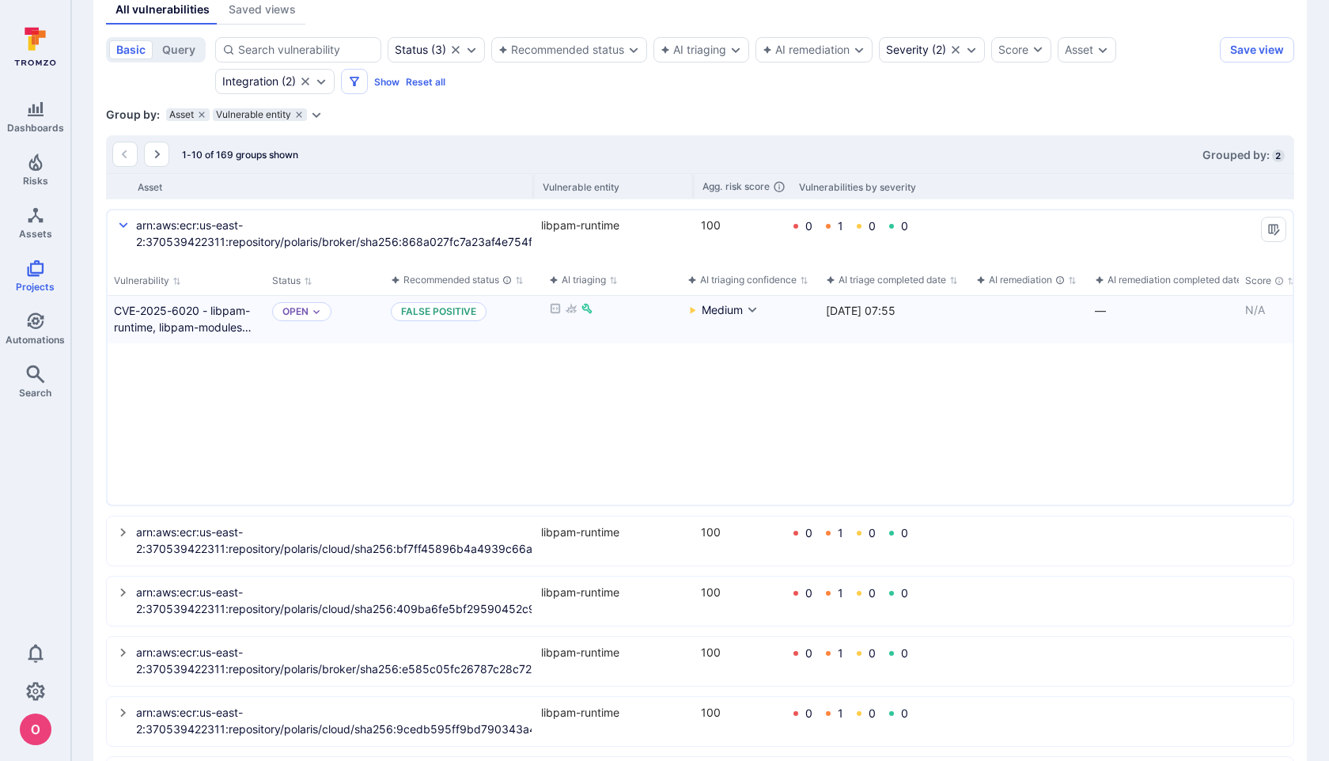
scroll to position [381, 0]
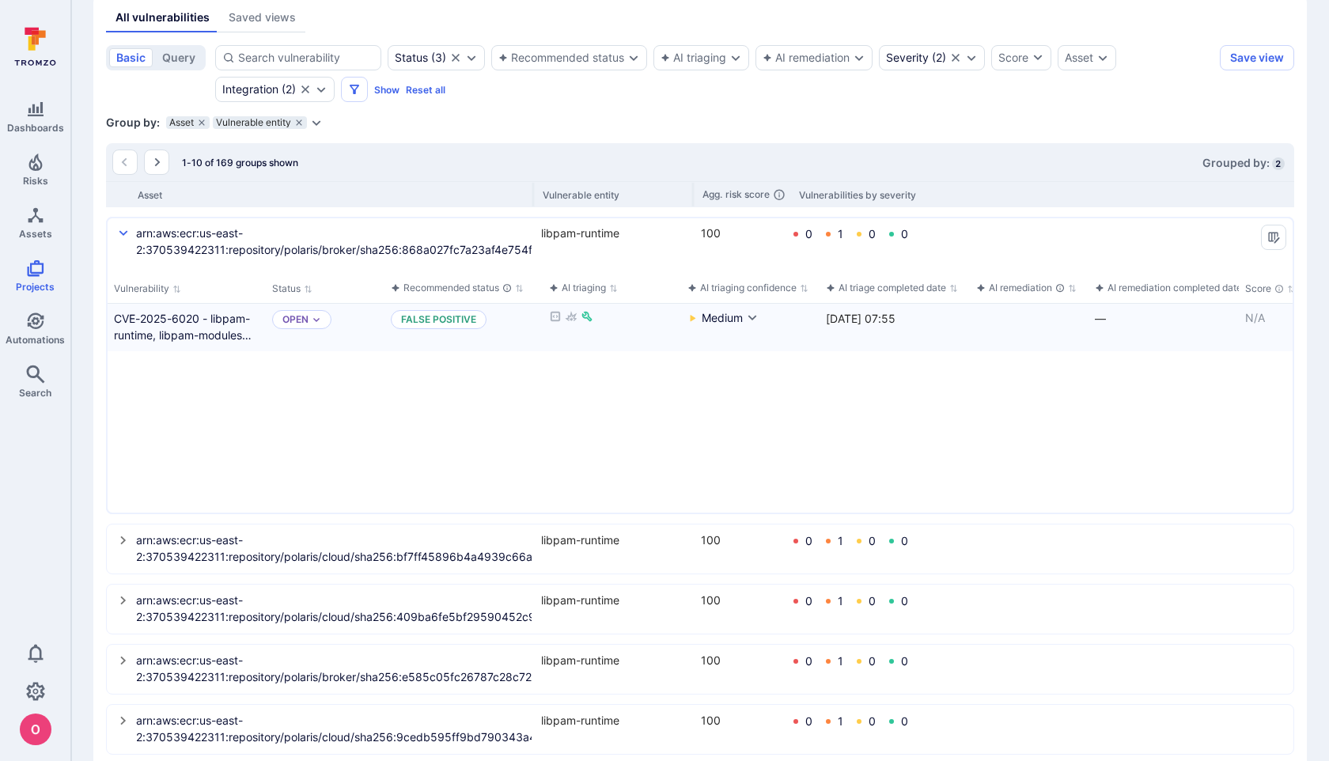
click at [128, 234] on icon "select group" at bounding box center [123, 233] width 13 height 13
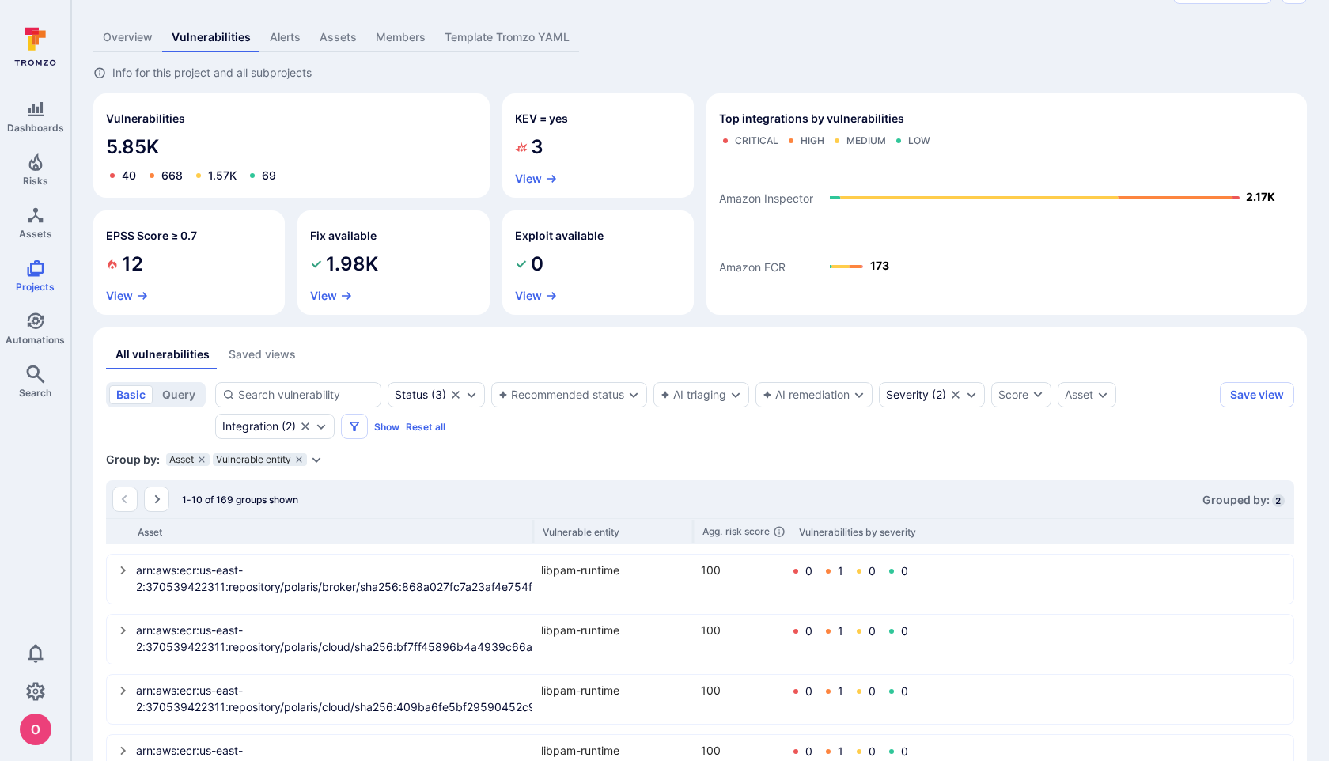
scroll to position [463, 0]
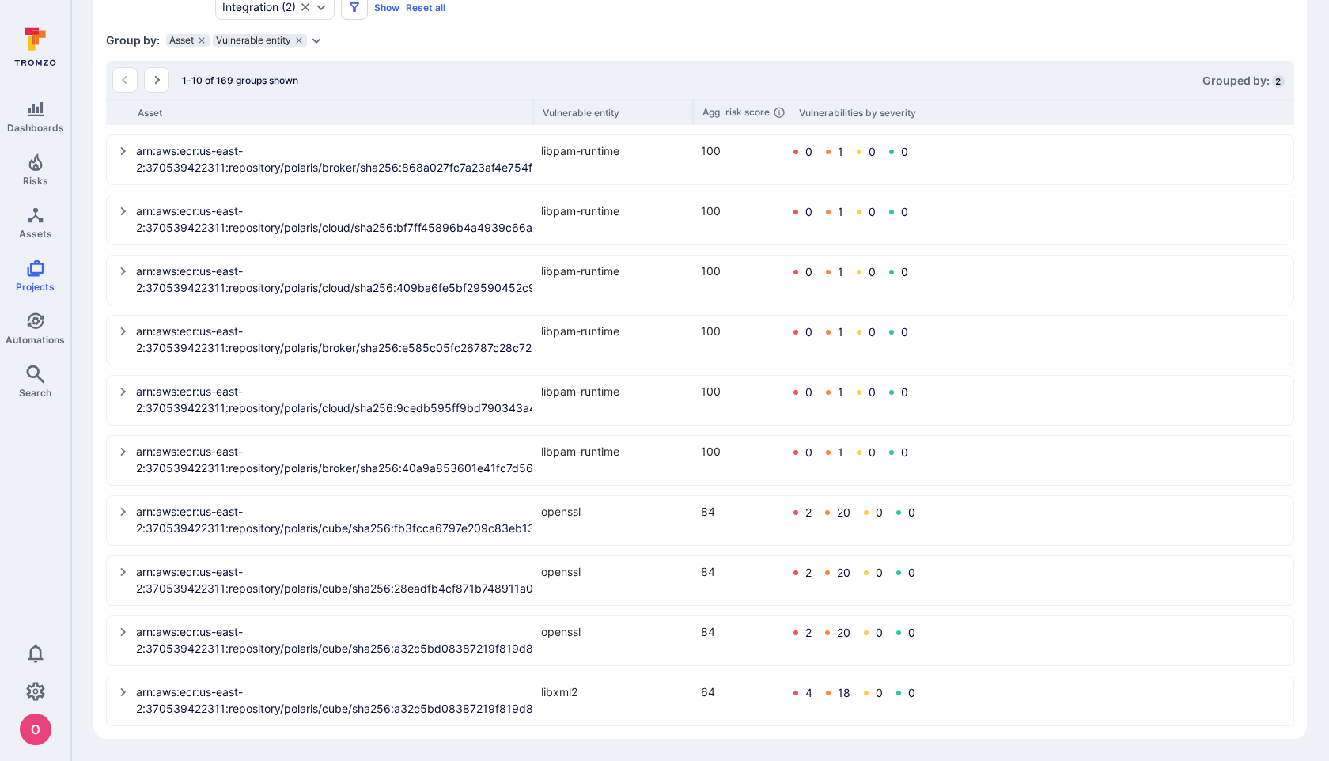
click at [866, 114] on div "Vulnerabilities by severity" at bounding box center [857, 113] width 117 height 12
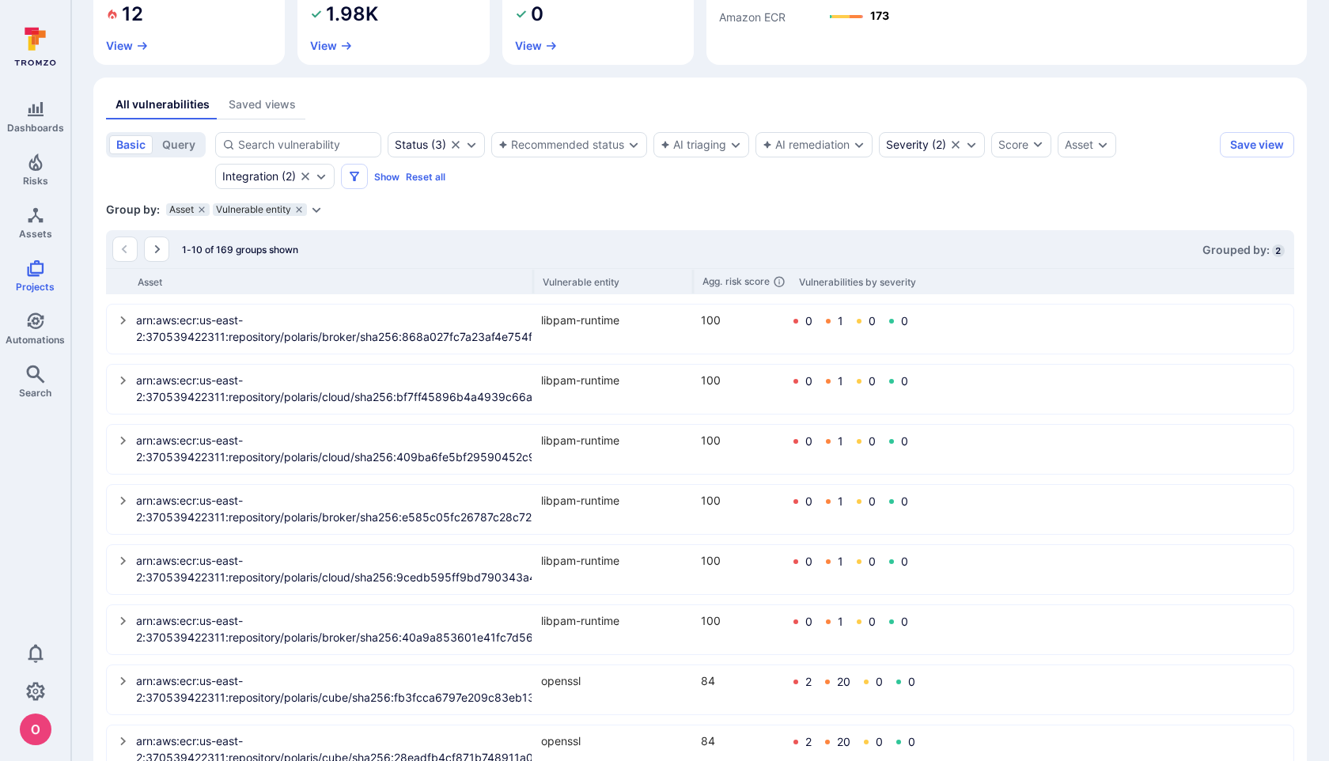
scroll to position [290, 0]
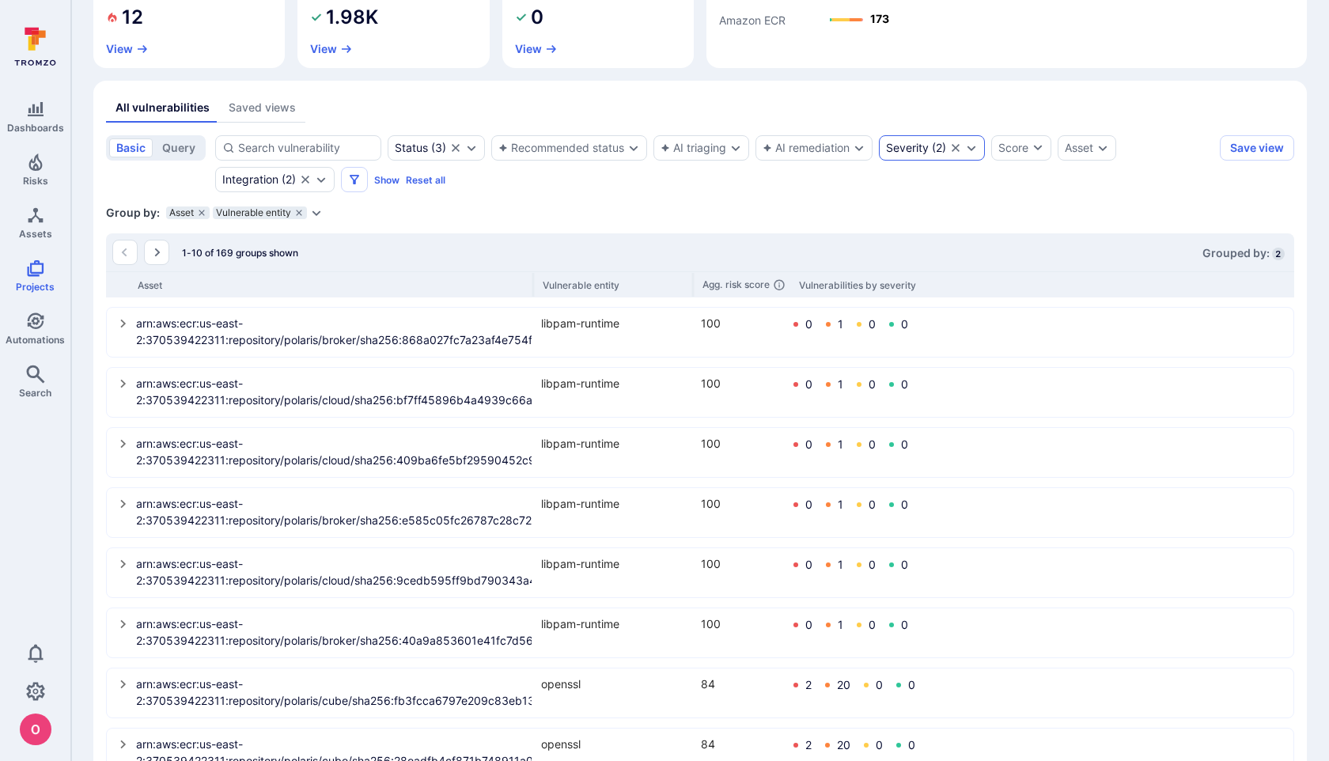
click at [960, 150] on icon "Clear selection" at bounding box center [956, 148] width 8 height 8
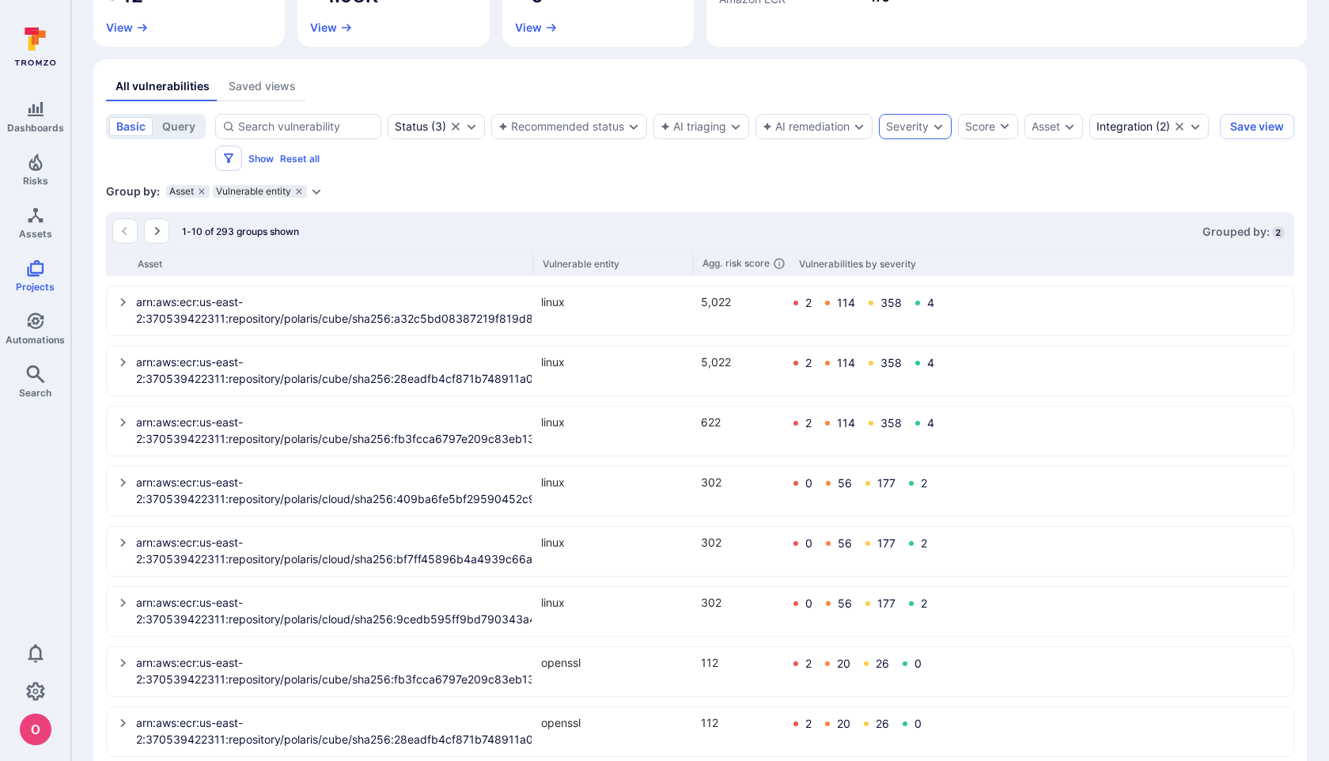
scroll to position [178, 0]
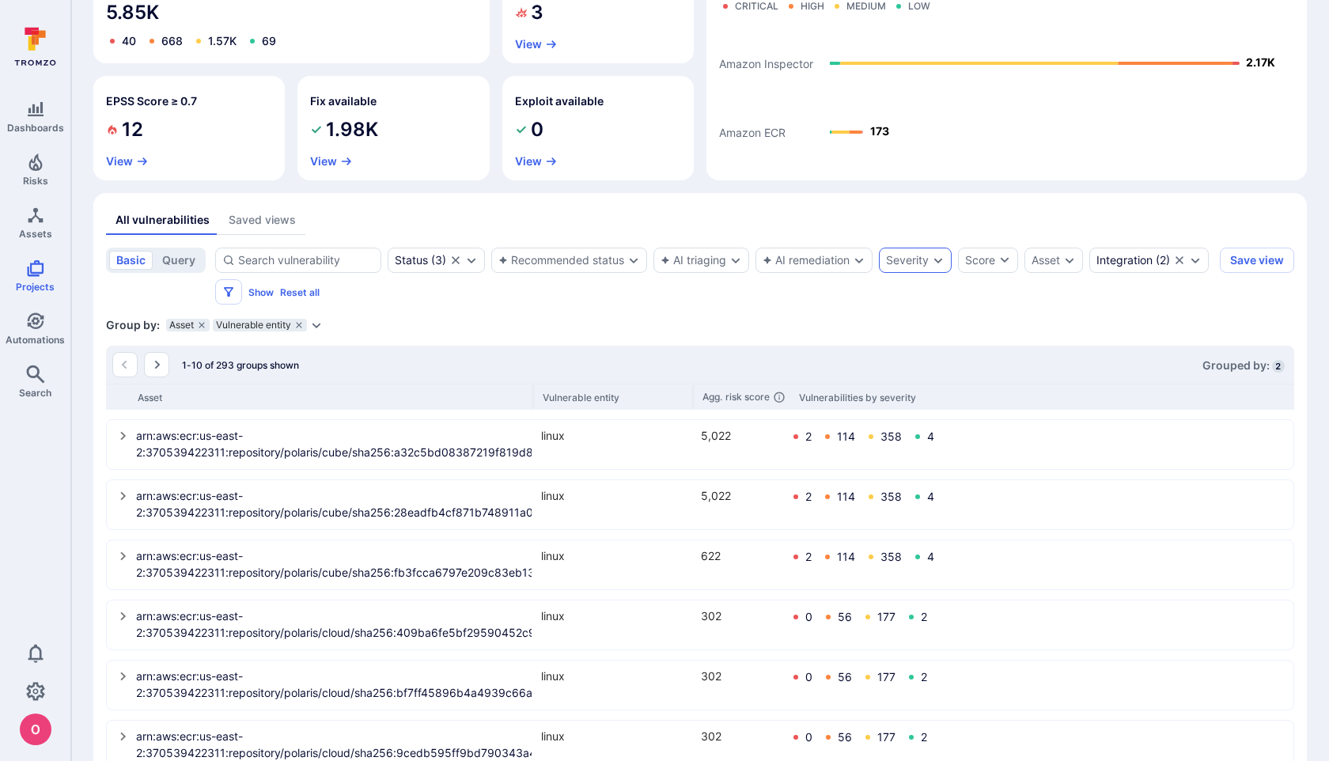
click at [839, 400] on div "Vulnerabilities by severity" at bounding box center [857, 398] width 117 height 12
click at [775, 399] on icon "Aggregate of individual risk scores of all the vulnerabilities within a group" at bounding box center [779, 397] width 10 height 10
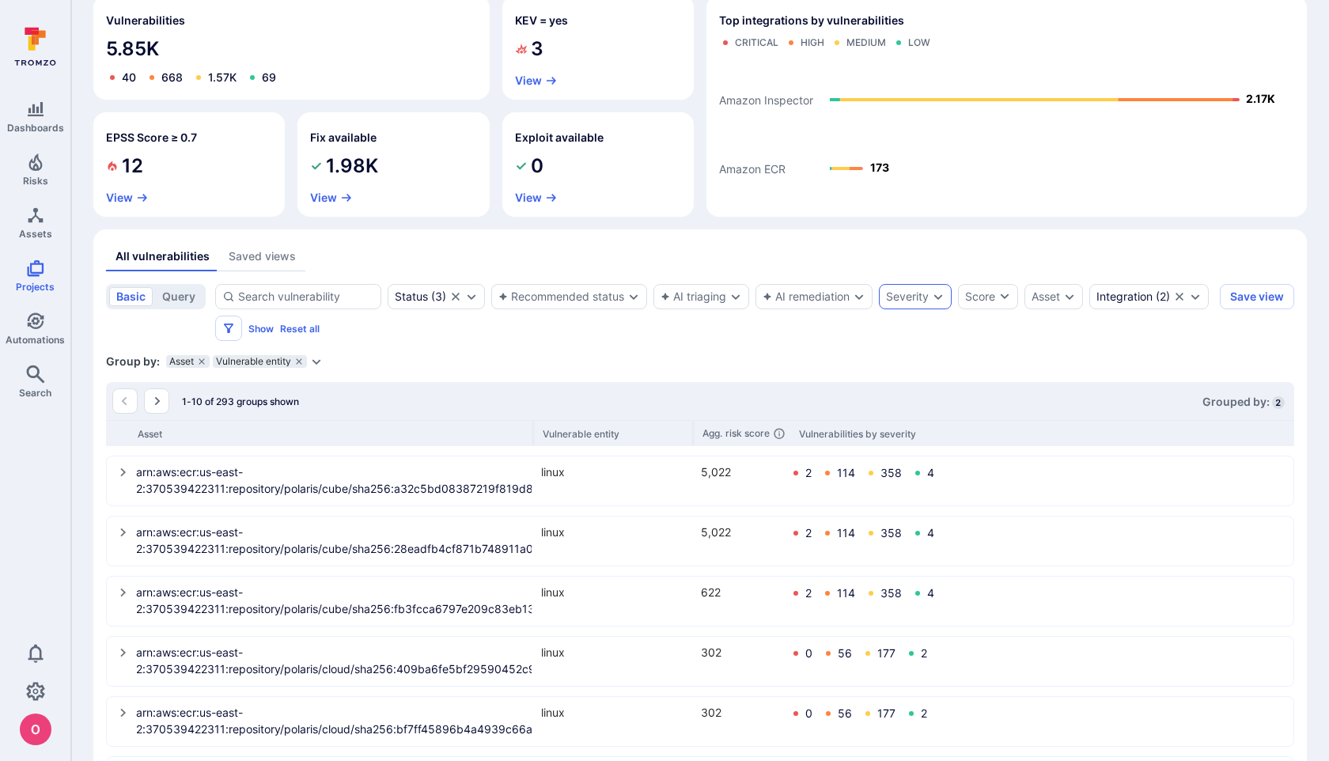
click at [722, 430] on abbr "Agg." at bounding box center [713, 433] width 20 height 13
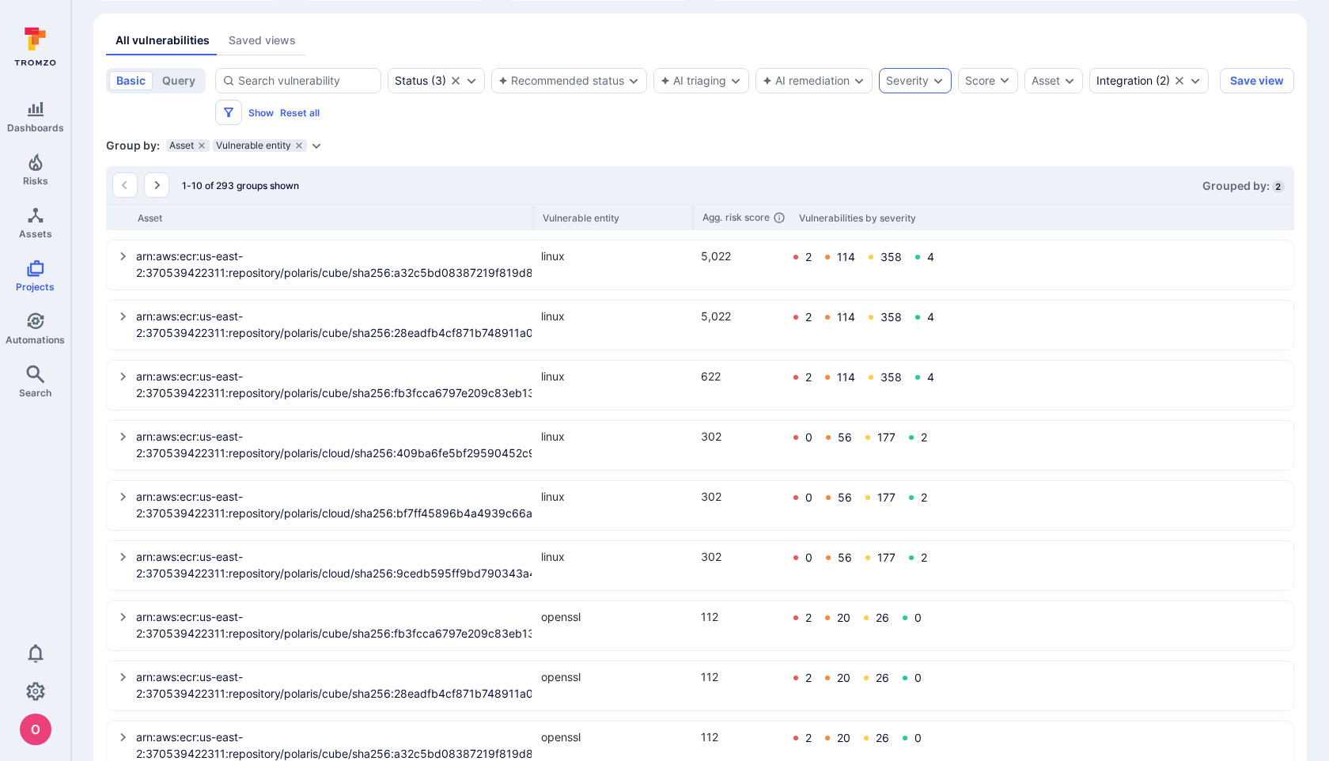
scroll to position [463, 0]
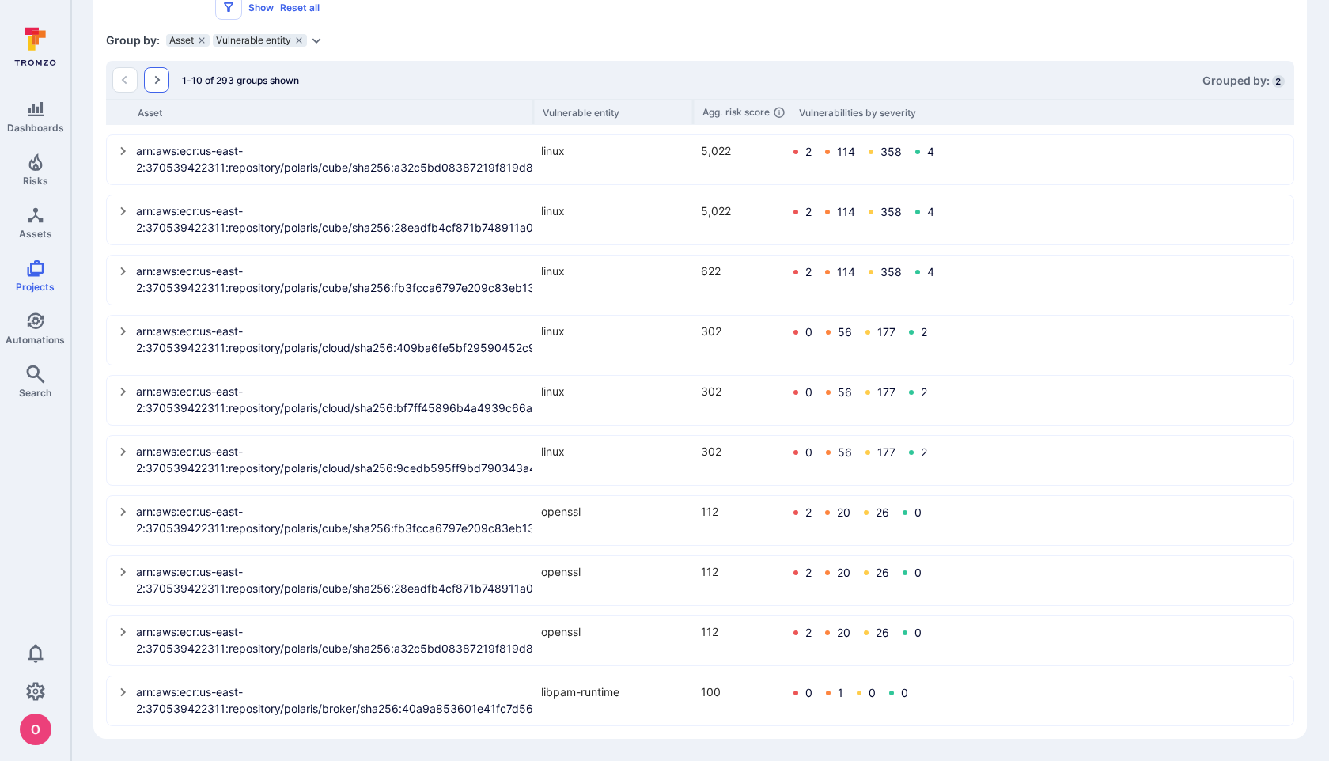
click at [156, 80] on icon "Go to the next page" at bounding box center [156, 80] width 13 height 13
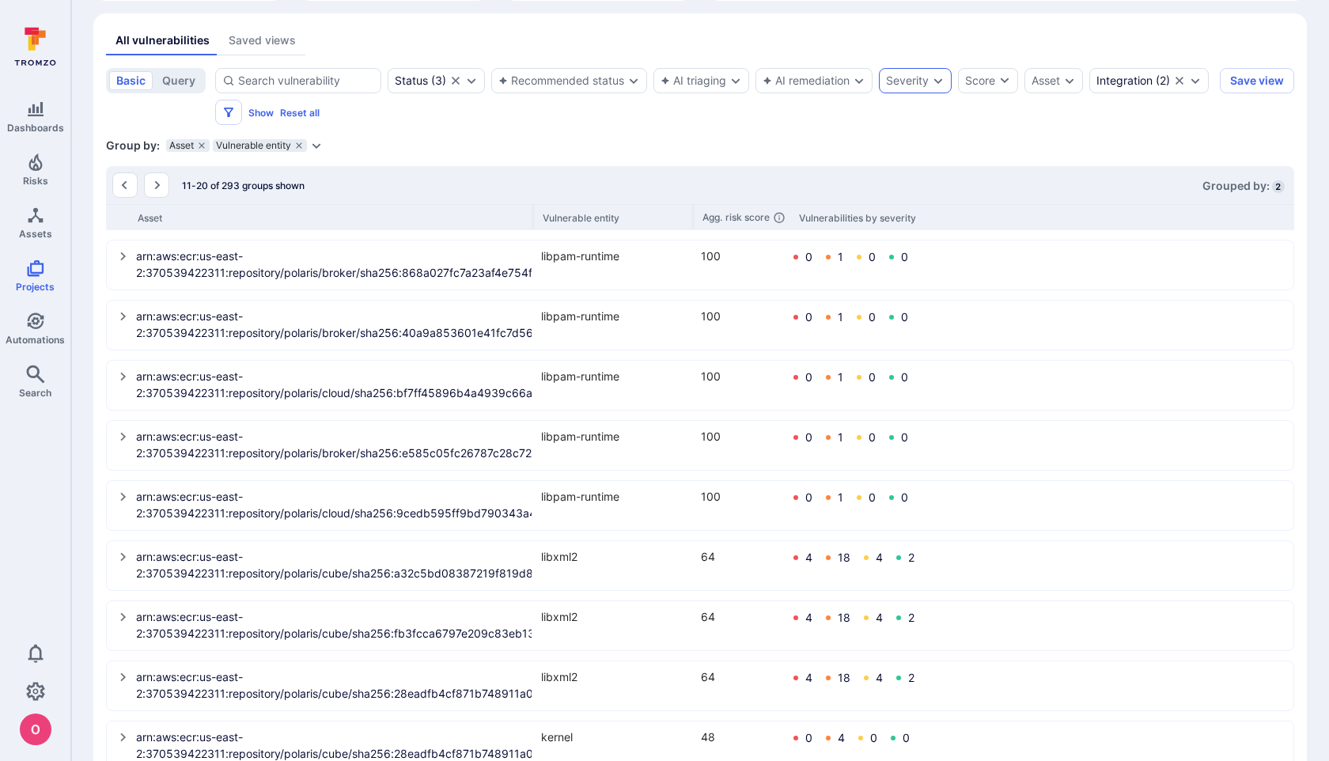
scroll to position [354, 0]
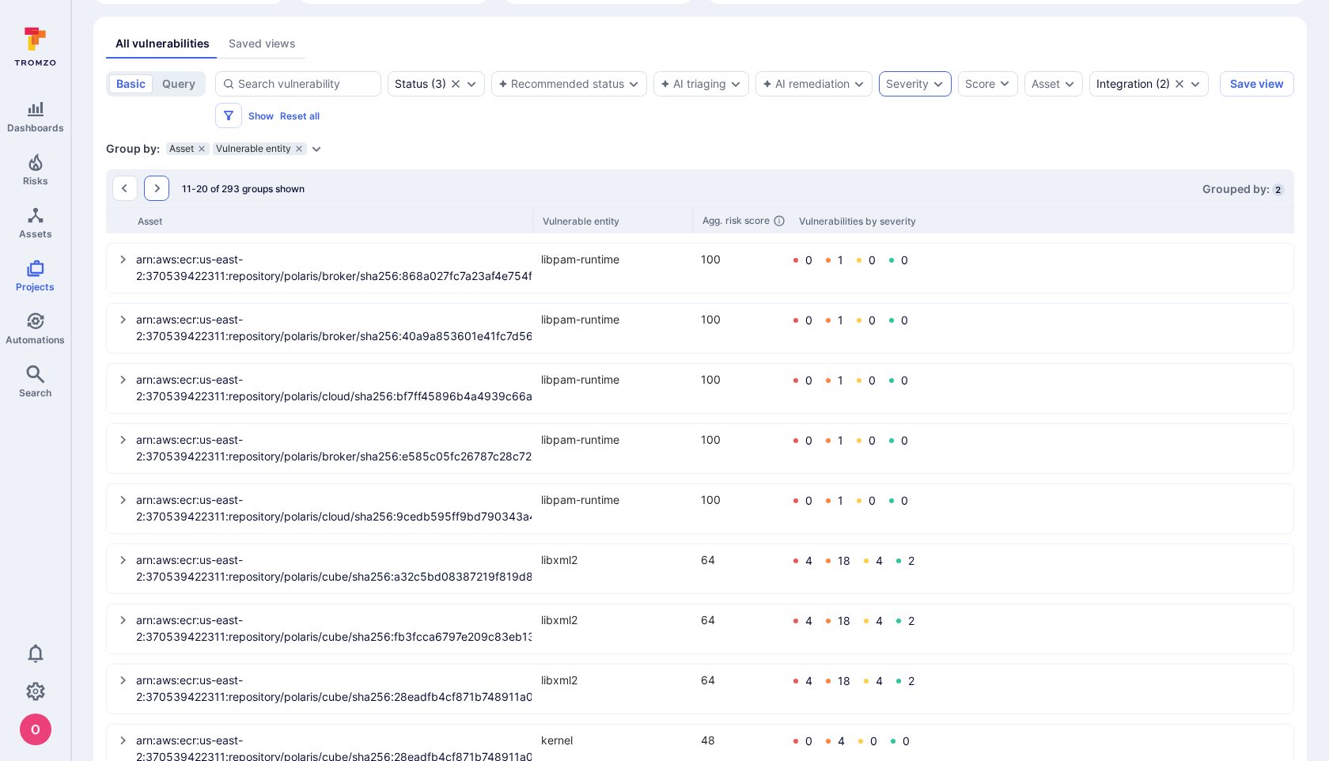
click at [160, 188] on icon "Go to the next page" at bounding box center [156, 188] width 13 height 13
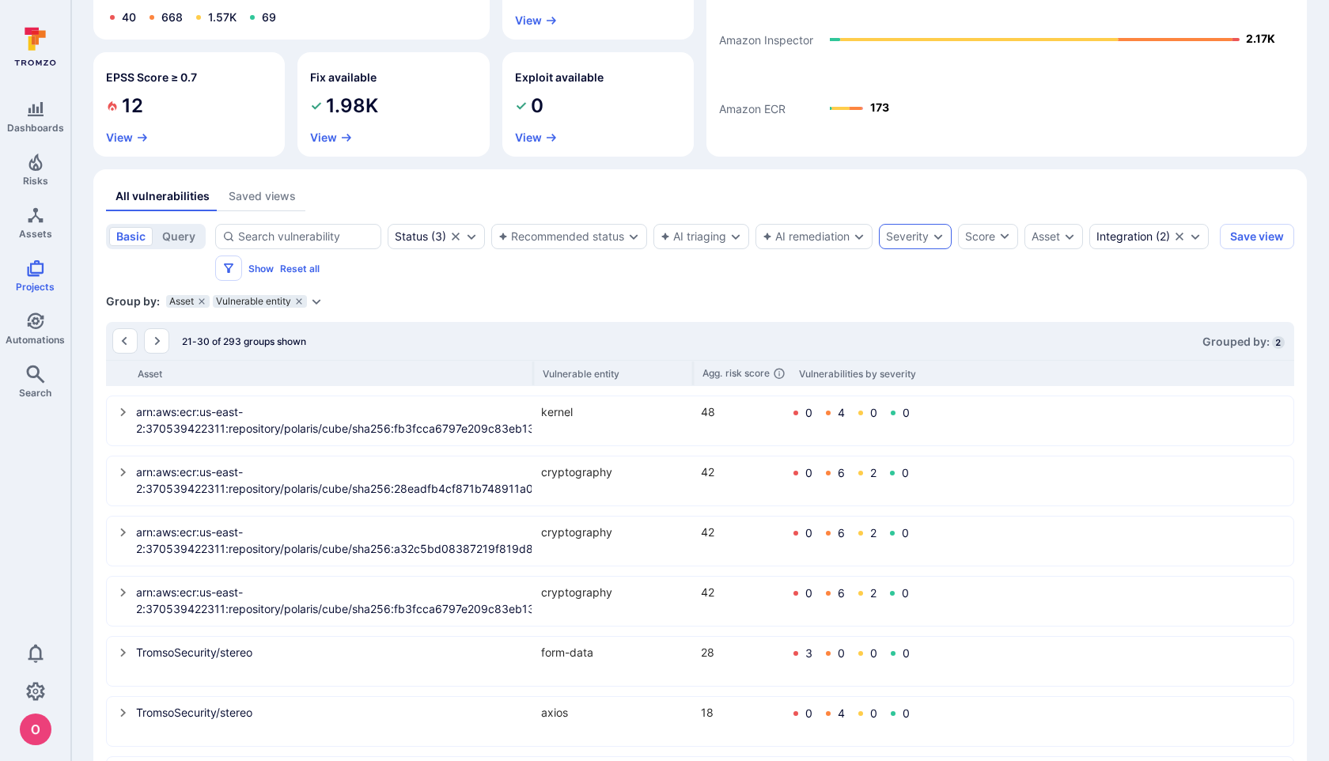
scroll to position [463, 0]
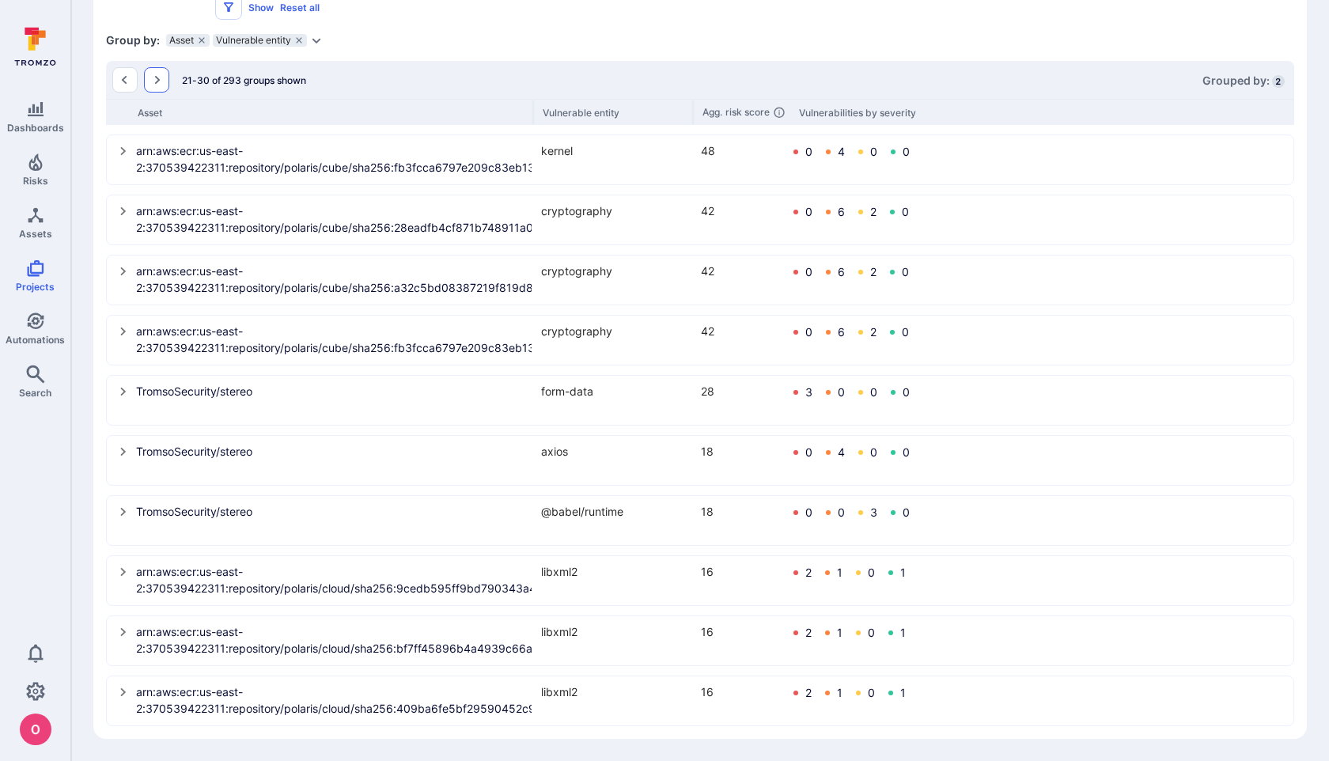
click at [153, 76] on icon "Go to the next page" at bounding box center [156, 80] width 13 height 13
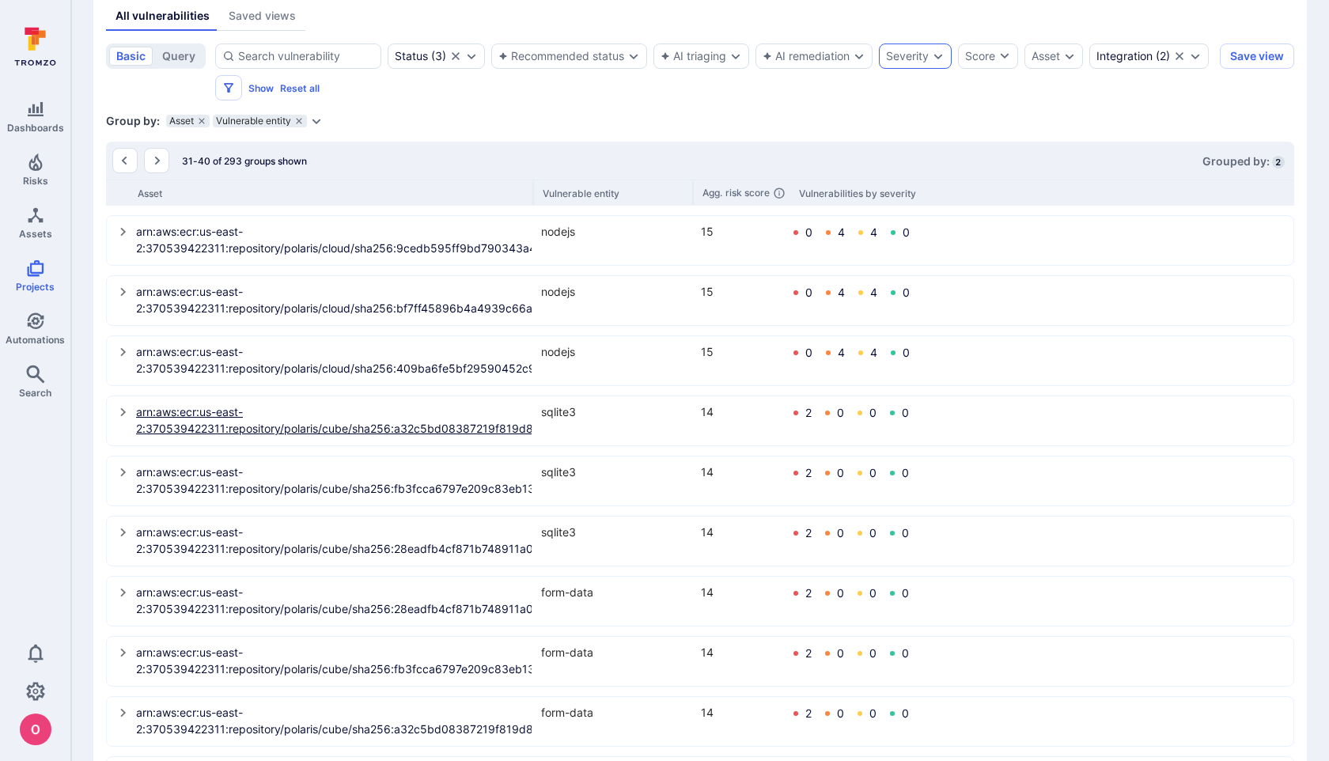
scroll to position [305, 0]
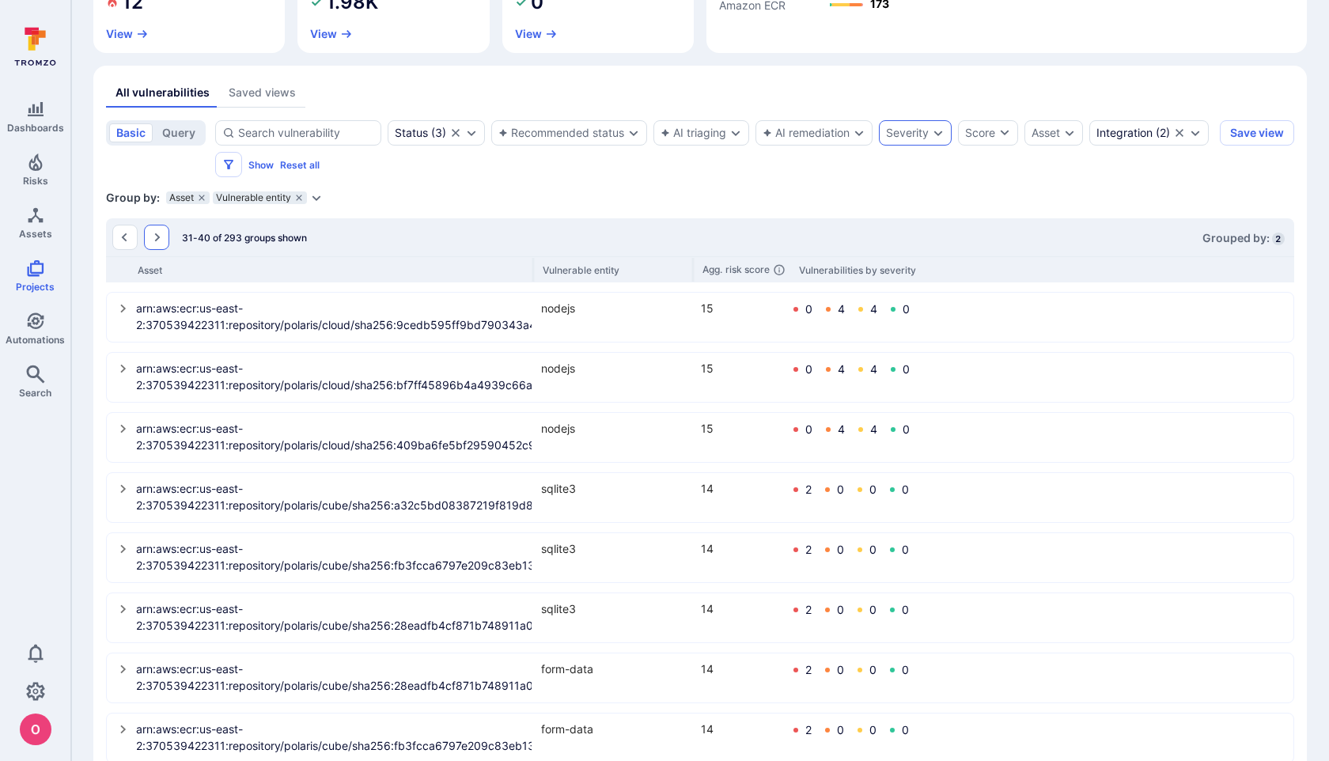
click at [160, 238] on icon "Go to the next page" at bounding box center [156, 237] width 13 height 13
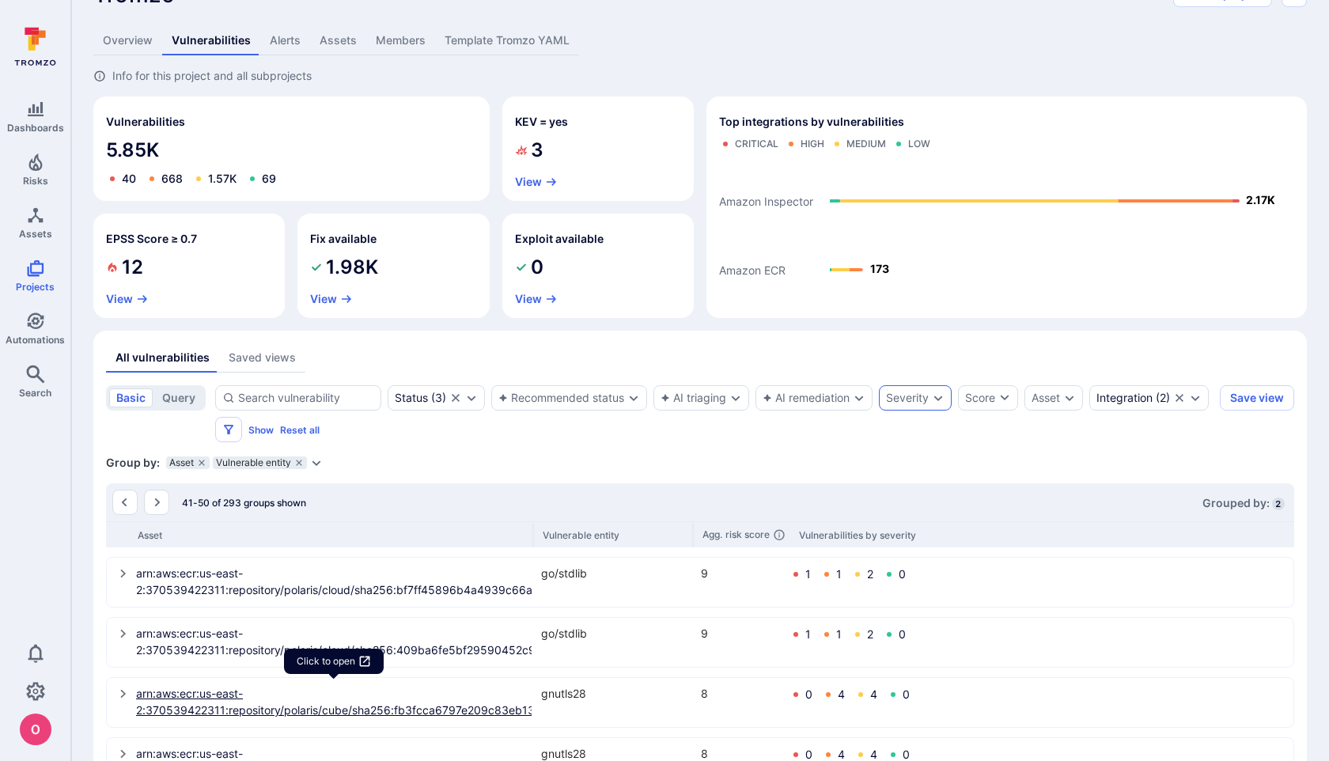
scroll to position [0, 0]
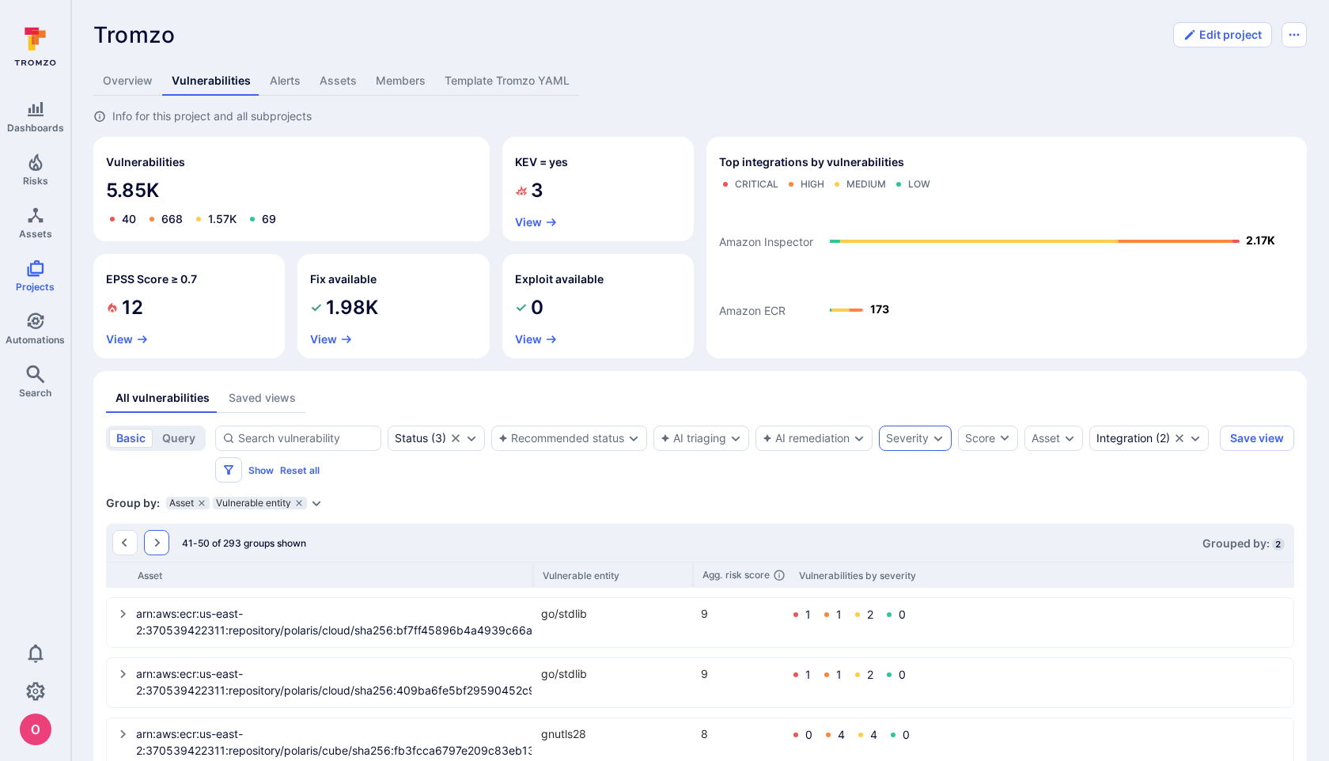
click at [163, 539] on button "Go to the next page" at bounding box center [156, 542] width 25 height 25
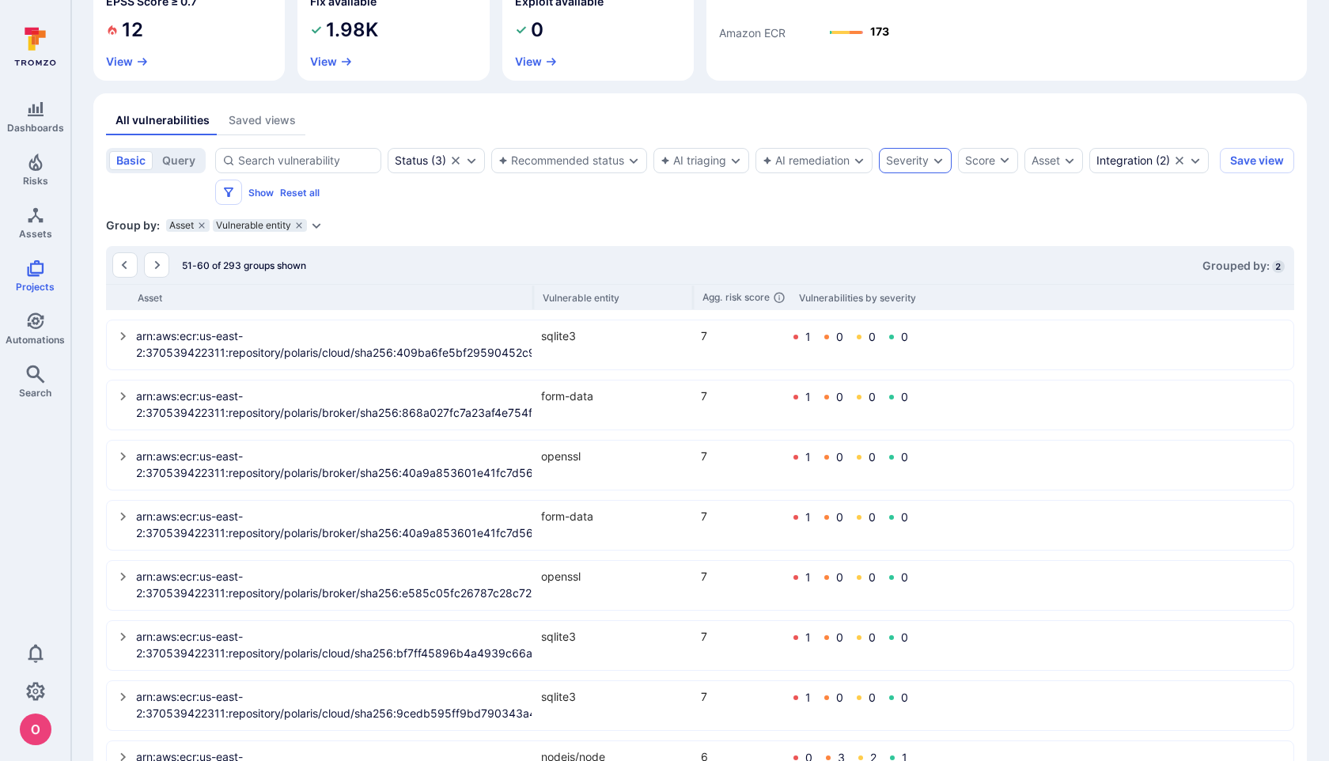
scroll to position [463, 0]
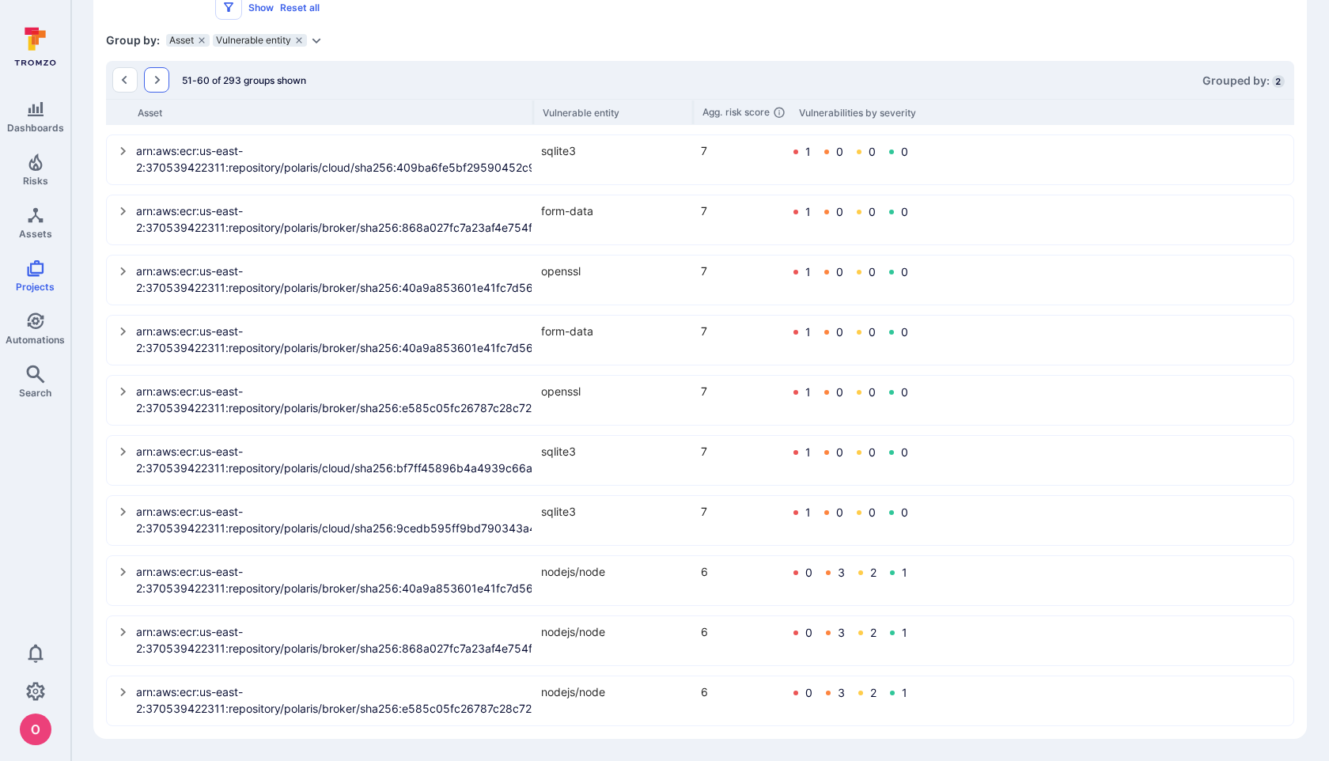
click at [153, 79] on icon "Go to the next page" at bounding box center [156, 80] width 13 height 13
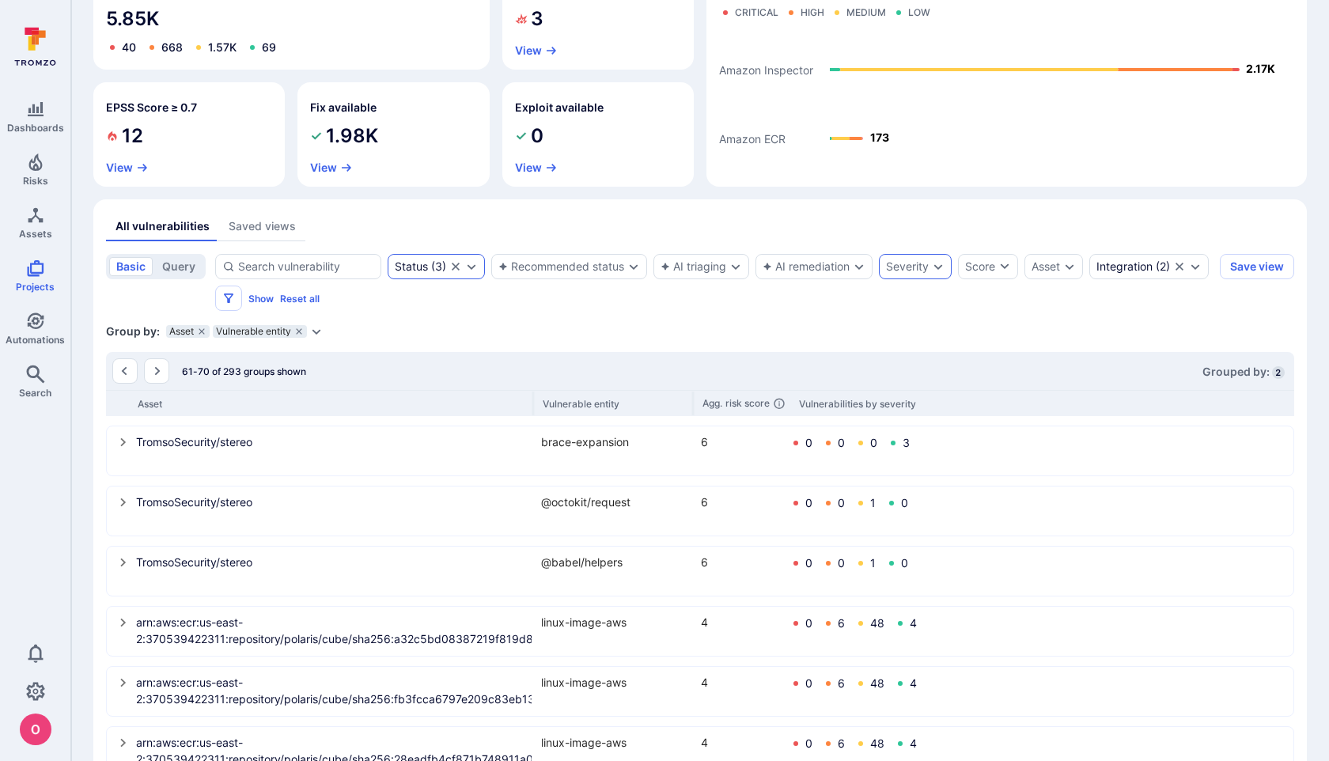
scroll to position [131, 0]
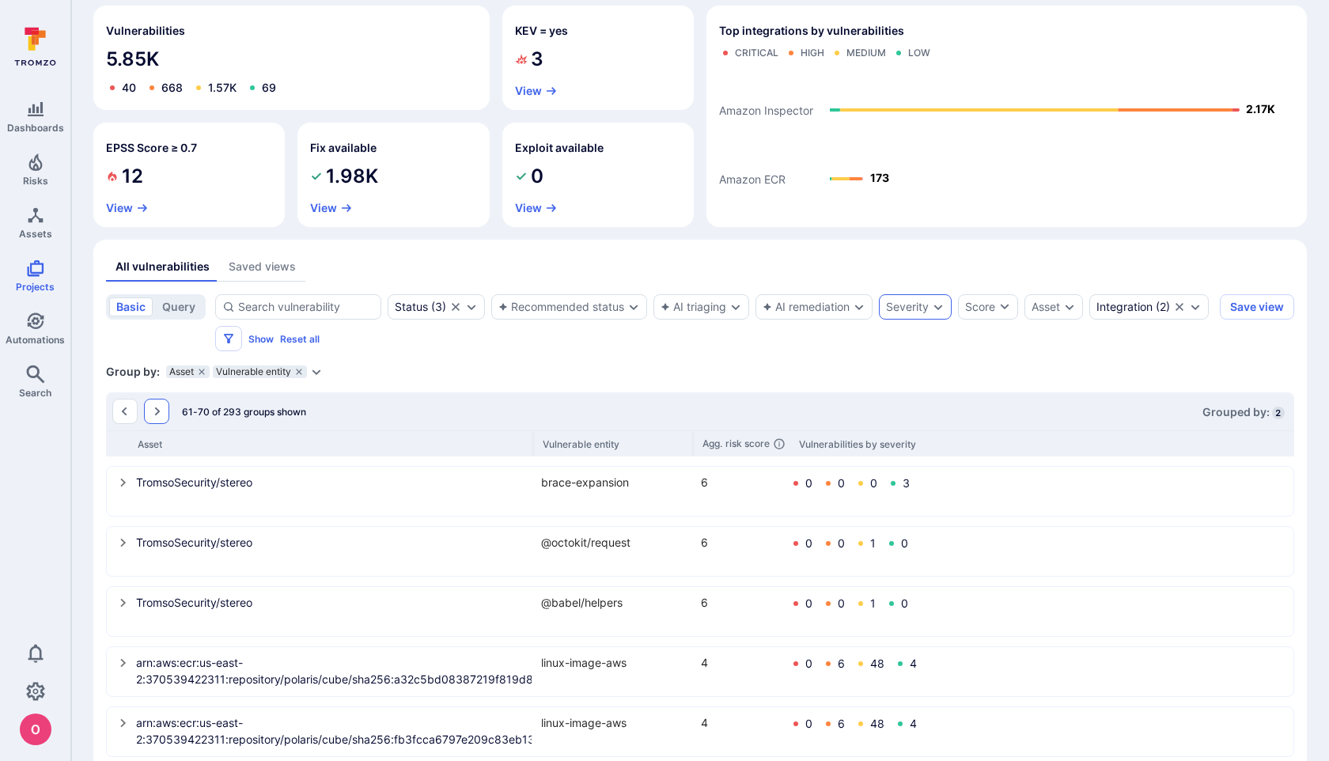
click at [159, 412] on icon "Go to the next page" at bounding box center [158, 411] width 6 height 9
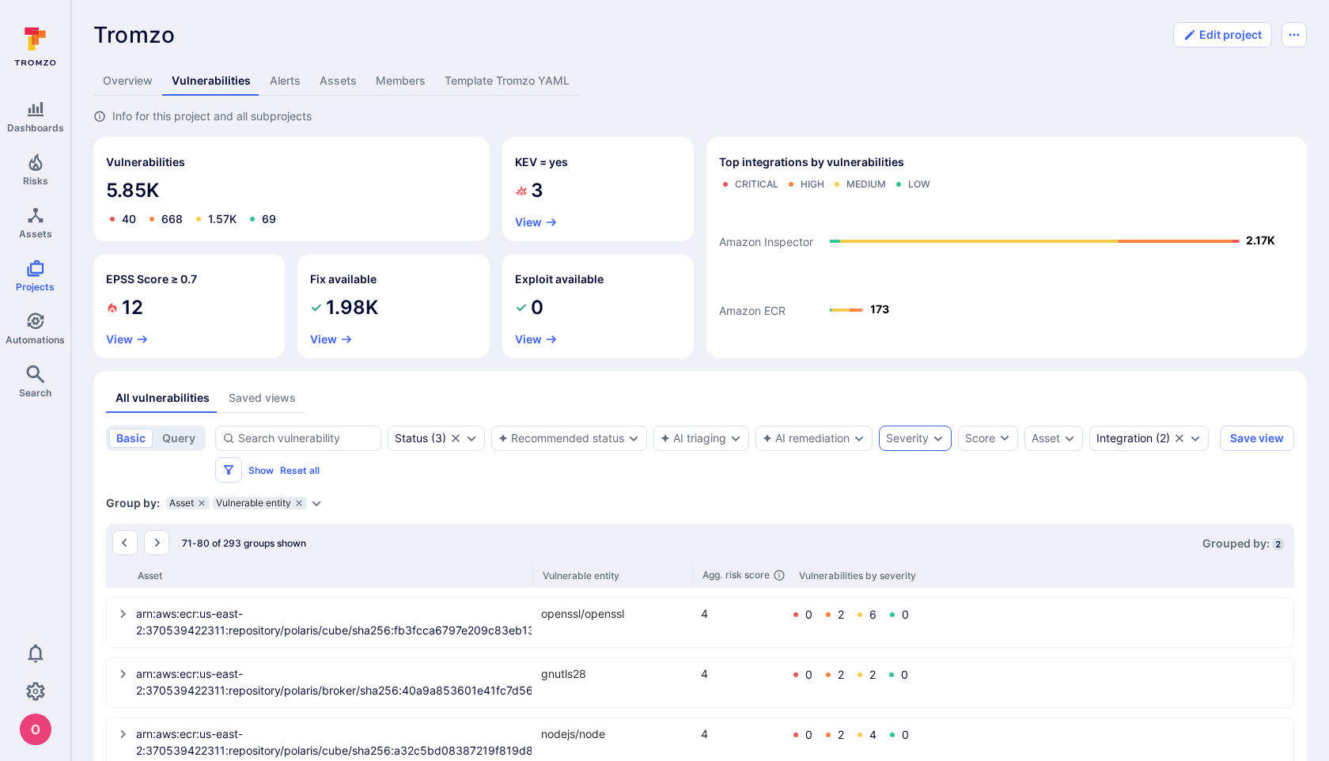
scroll to position [463, 0]
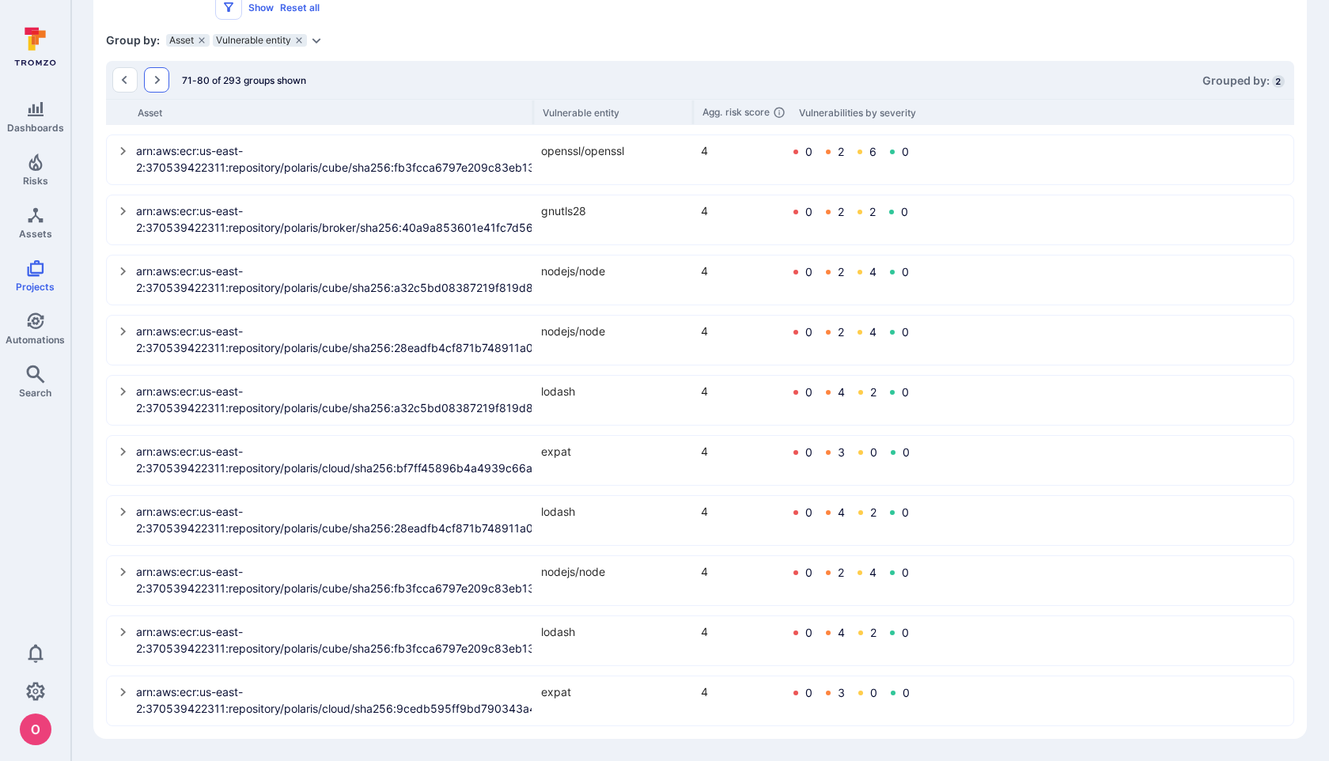
click at [153, 83] on icon "Go to the next page" at bounding box center [156, 80] width 13 height 13
click at [158, 87] on button "Go to the next page" at bounding box center [156, 79] width 25 height 25
click at [153, 79] on icon "Go to the next page" at bounding box center [156, 80] width 13 height 13
click at [157, 81] on icon "Go to the next page" at bounding box center [158, 80] width 6 height 9
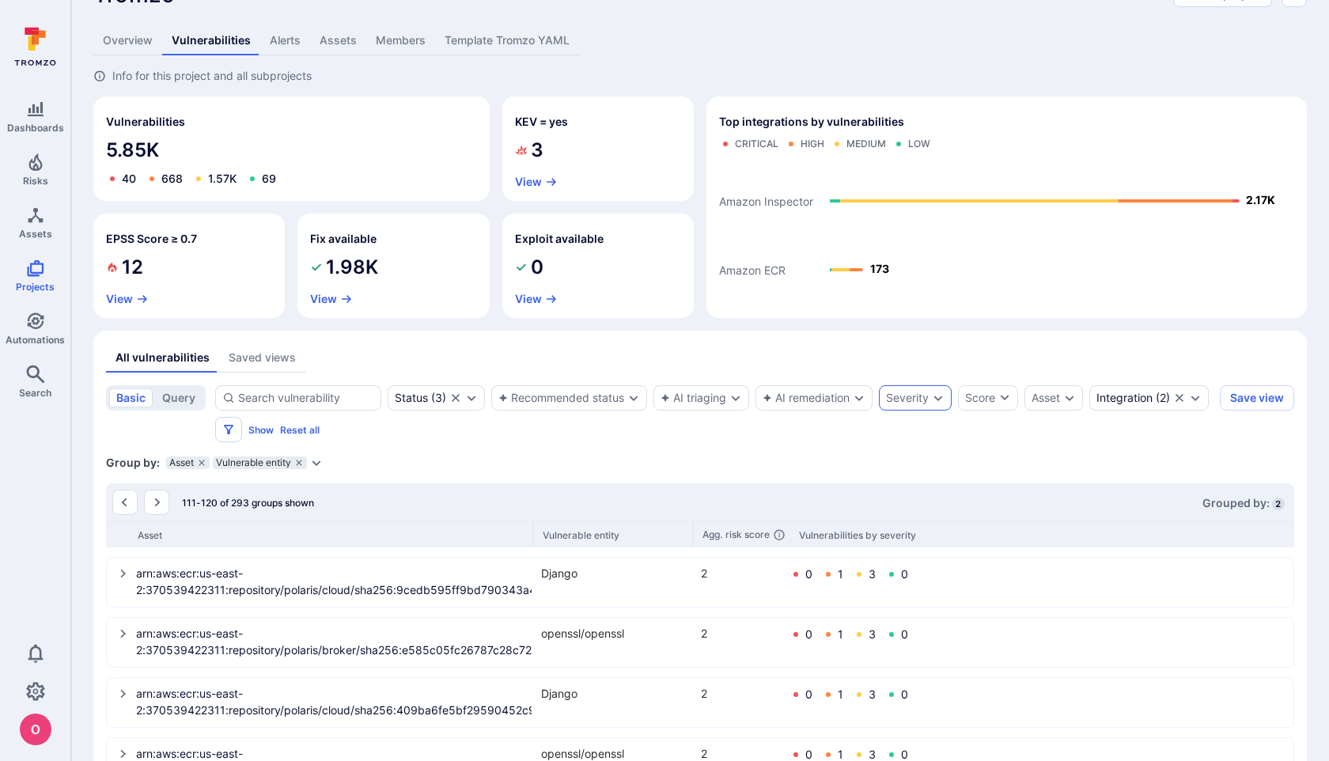
scroll to position [0, 0]
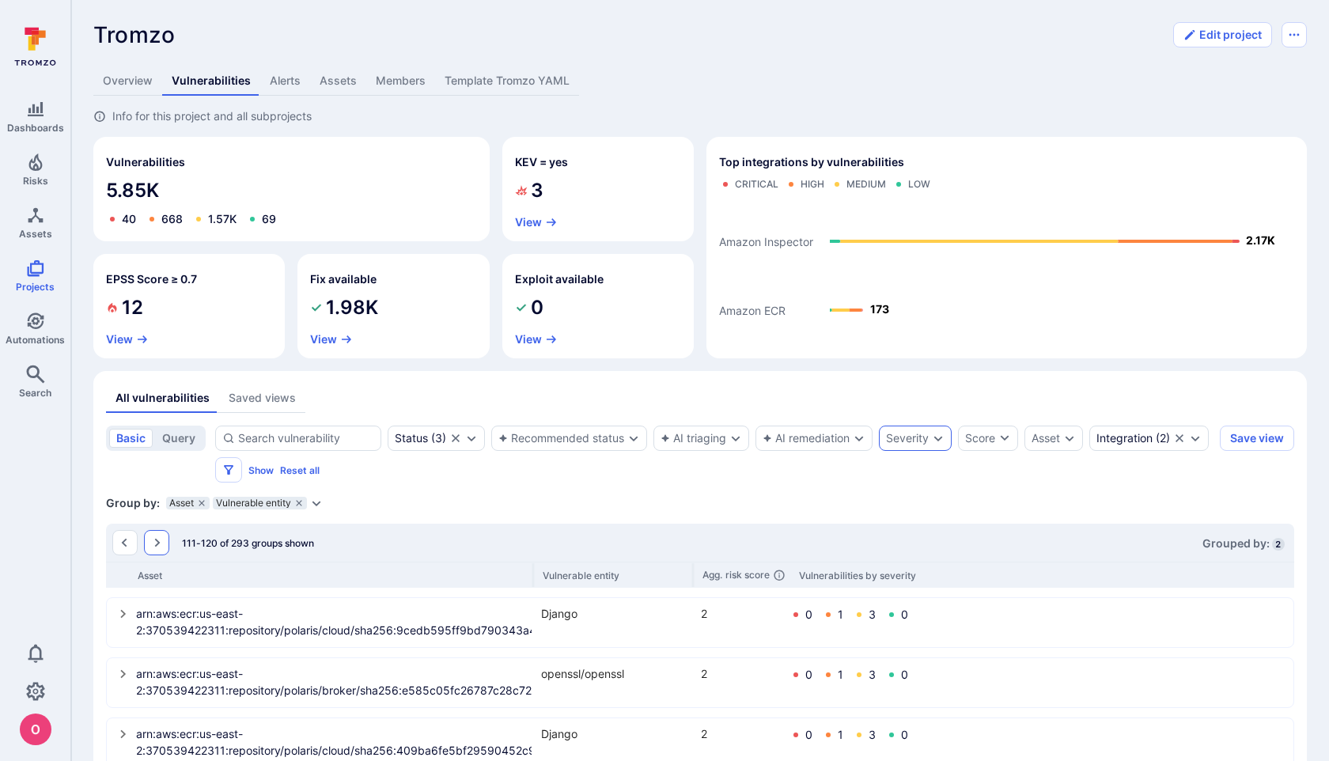
click at [156, 544] on icon "Go to the next page" at bounding box center [158, 543] width 6 height 9
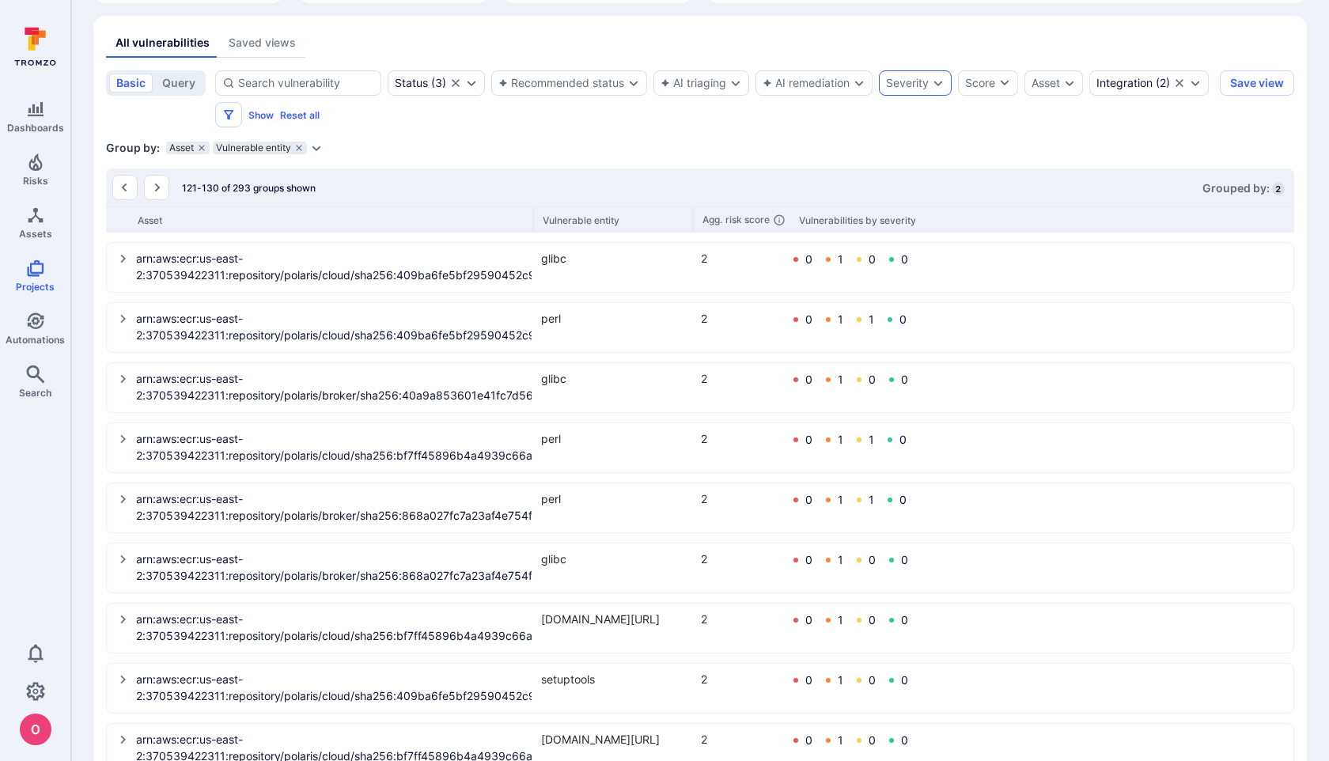
scroll to position [463, 0]
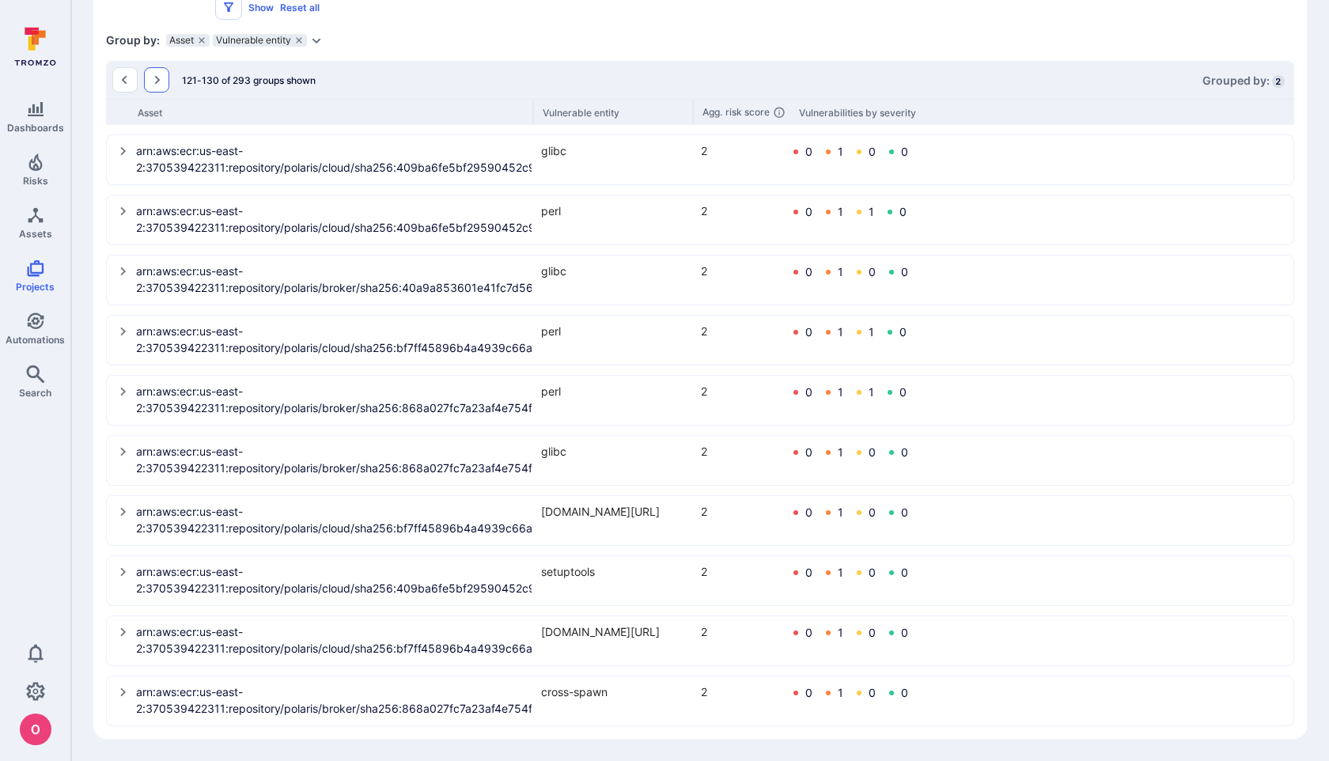
click at [155, 81] on icon "Go to the next page" at bounding box center [158, 80] width 6 height 9
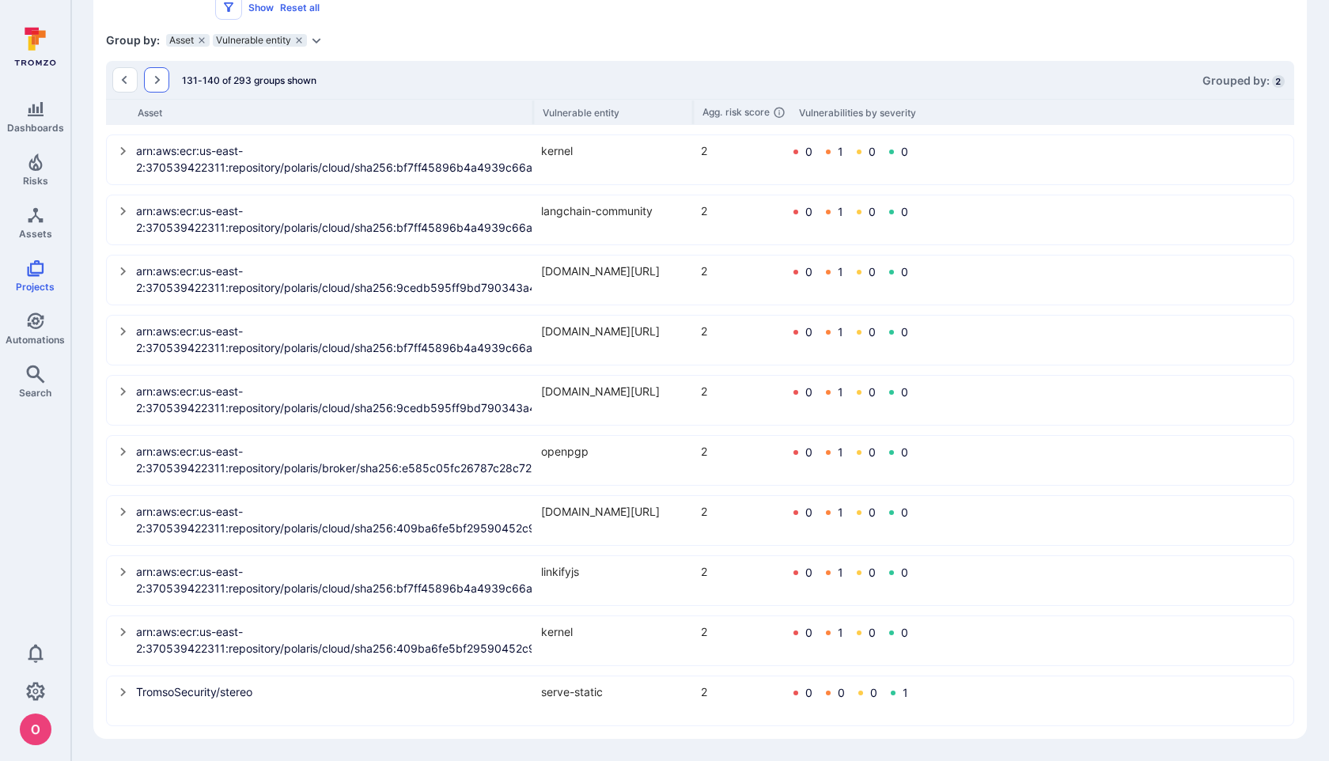
click at [168, 78] on button "Go to the next page" at bounding box center [156, 79] width 25 height 25
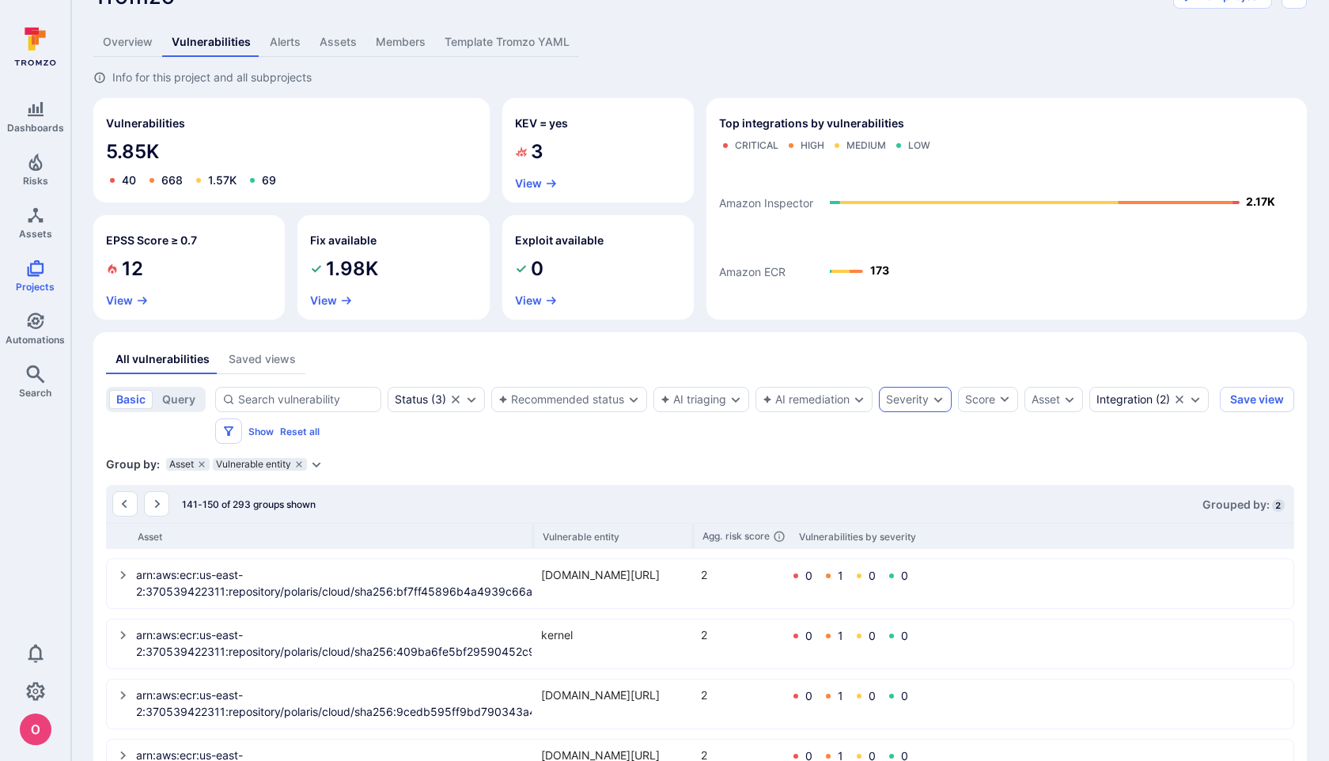
scroll to position [0, 0]
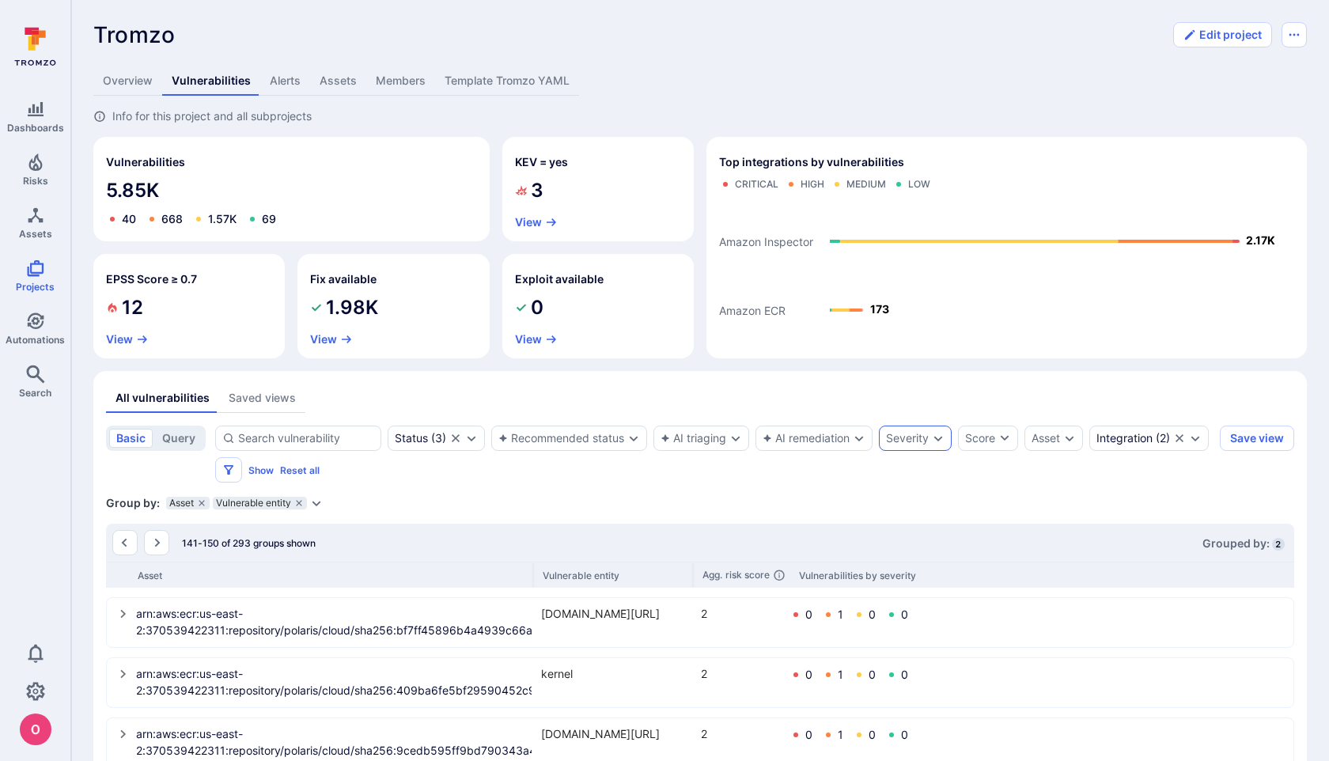
click at [884, 438] on div "Severity" at bounding box center [915, 438] width 73 height 25
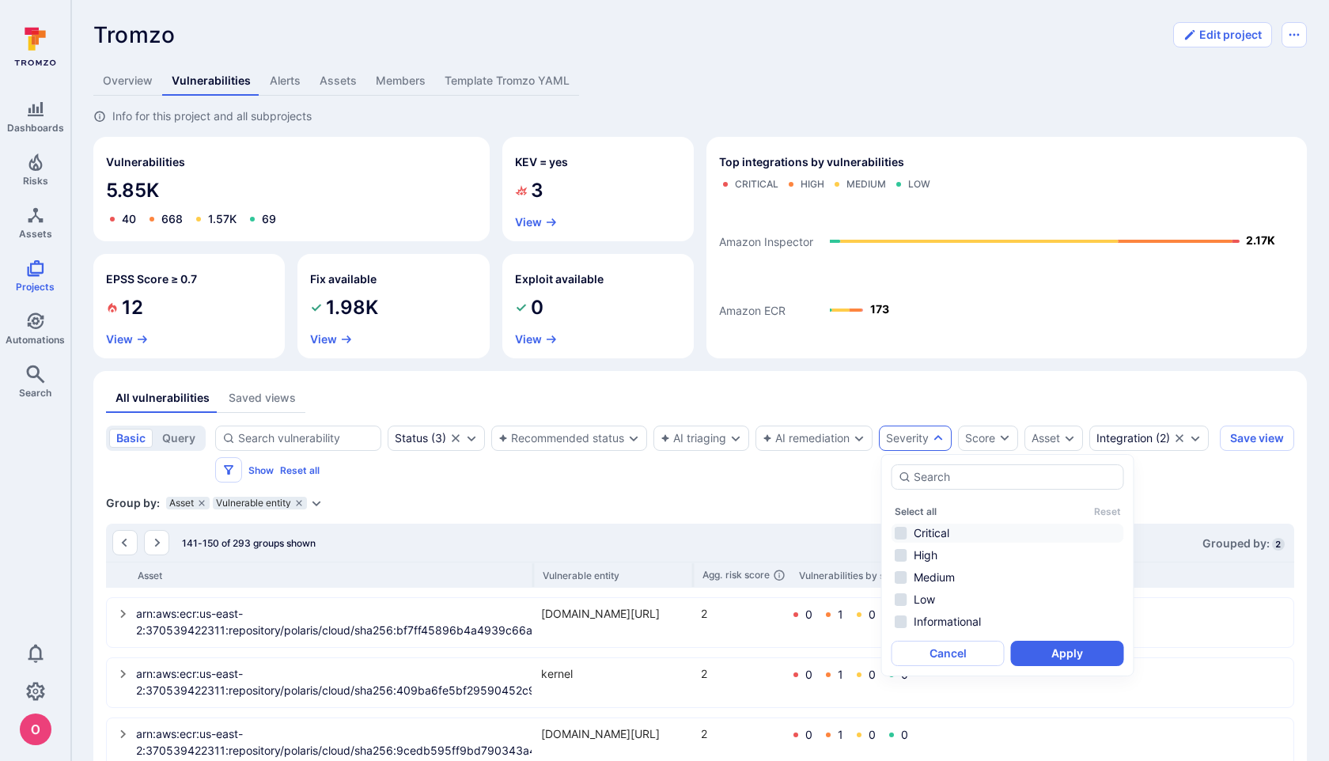
click at [906, 530] on li "Critical" at bounding box center [1008, 533] width 233 height 19
click at [1073, 662] on button "Apply" at bounding box center [1067, 653] width 113 height 25
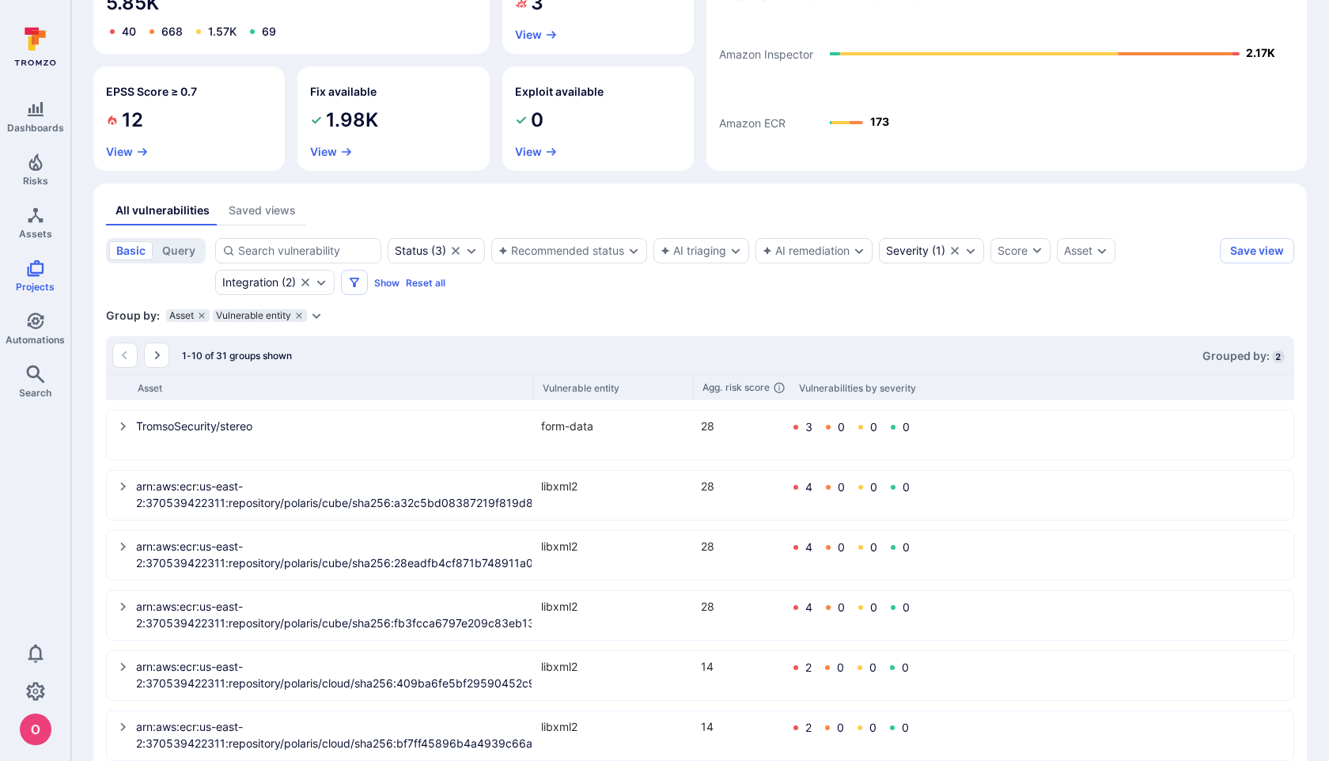
scroll to position [172, 0]
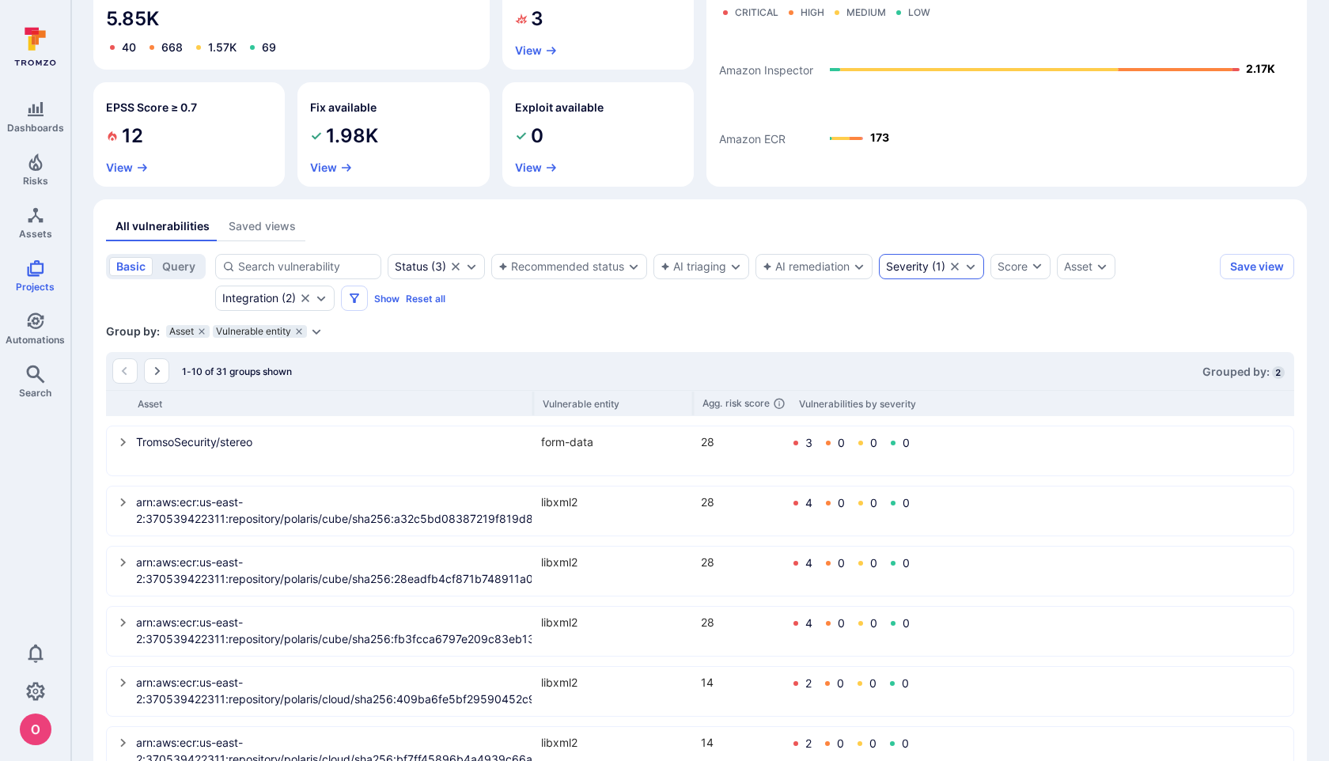
click at [917, 268] on div "Severity" at bounding box center [907, 266] width 43 height 13
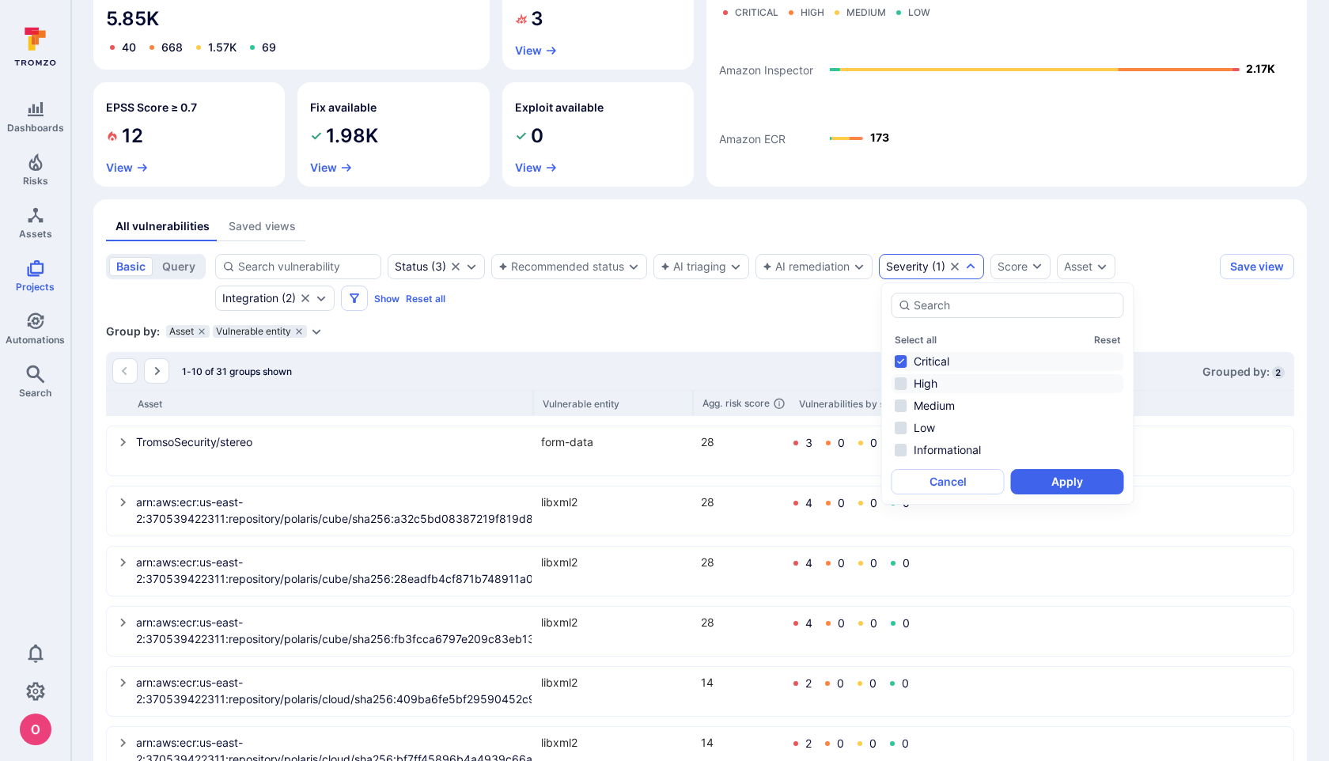
click at [904, 385] on li "High" at bounding box center [1008, 383] width 233 height 19
click at [1063, 490] on button "Apply" at bounding box center [1067, 481] width 113 height 25
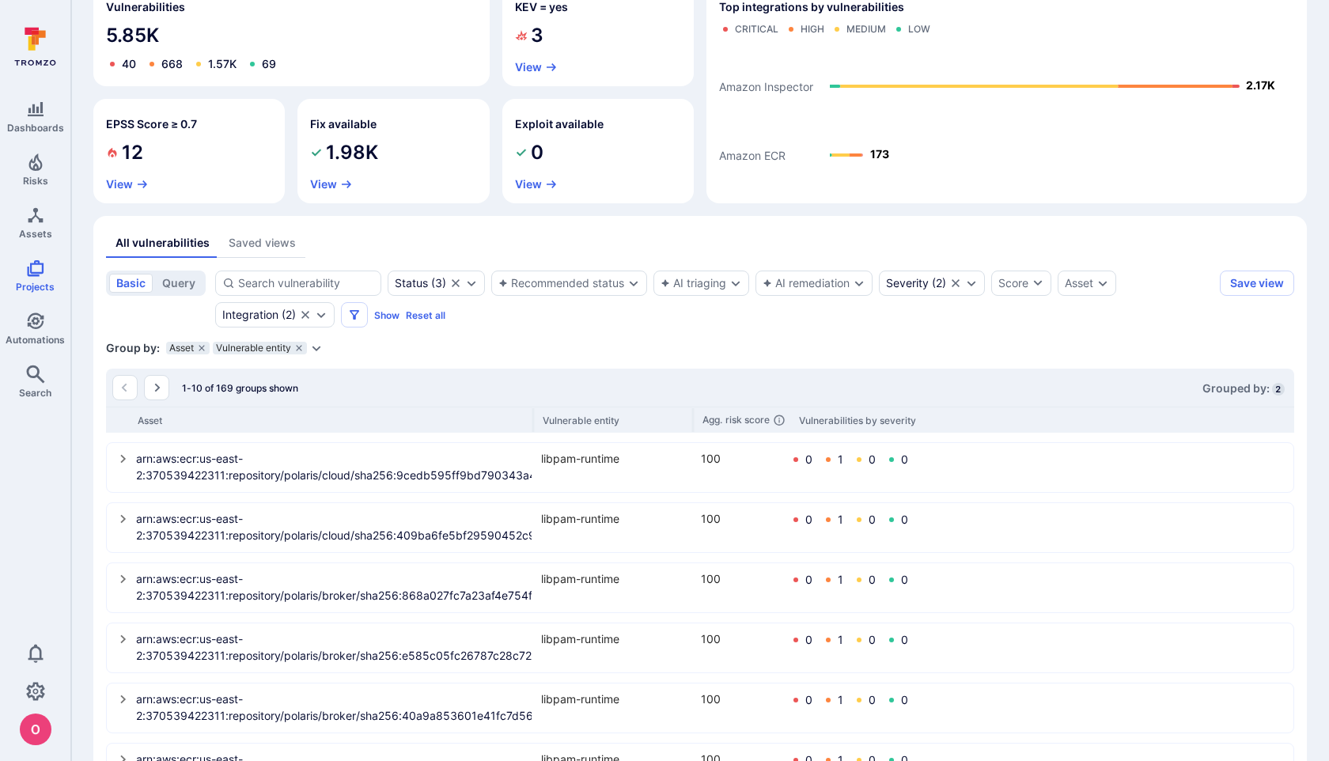
scroll to position [151, 0]
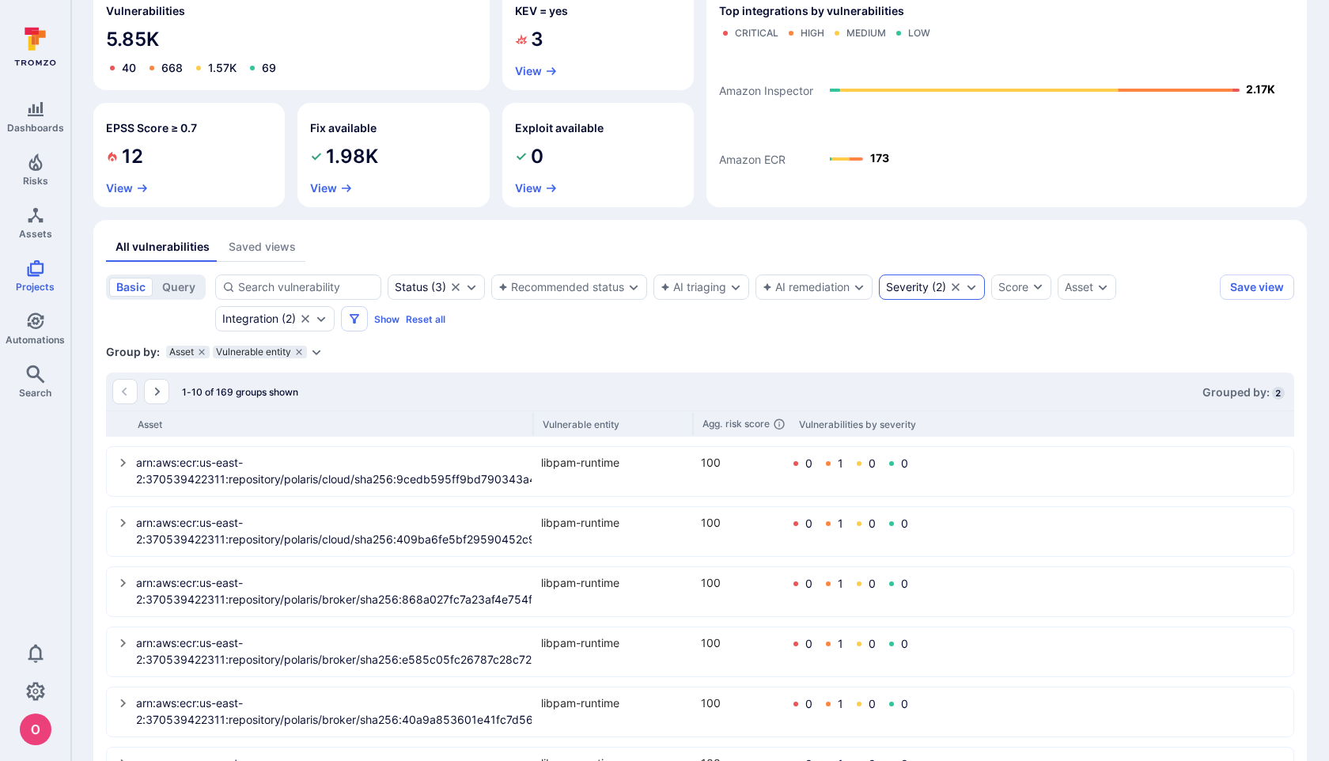
click at [974, 288] on icon "Expand dropdown" at bounding box center [971, 288] width 9 height 6
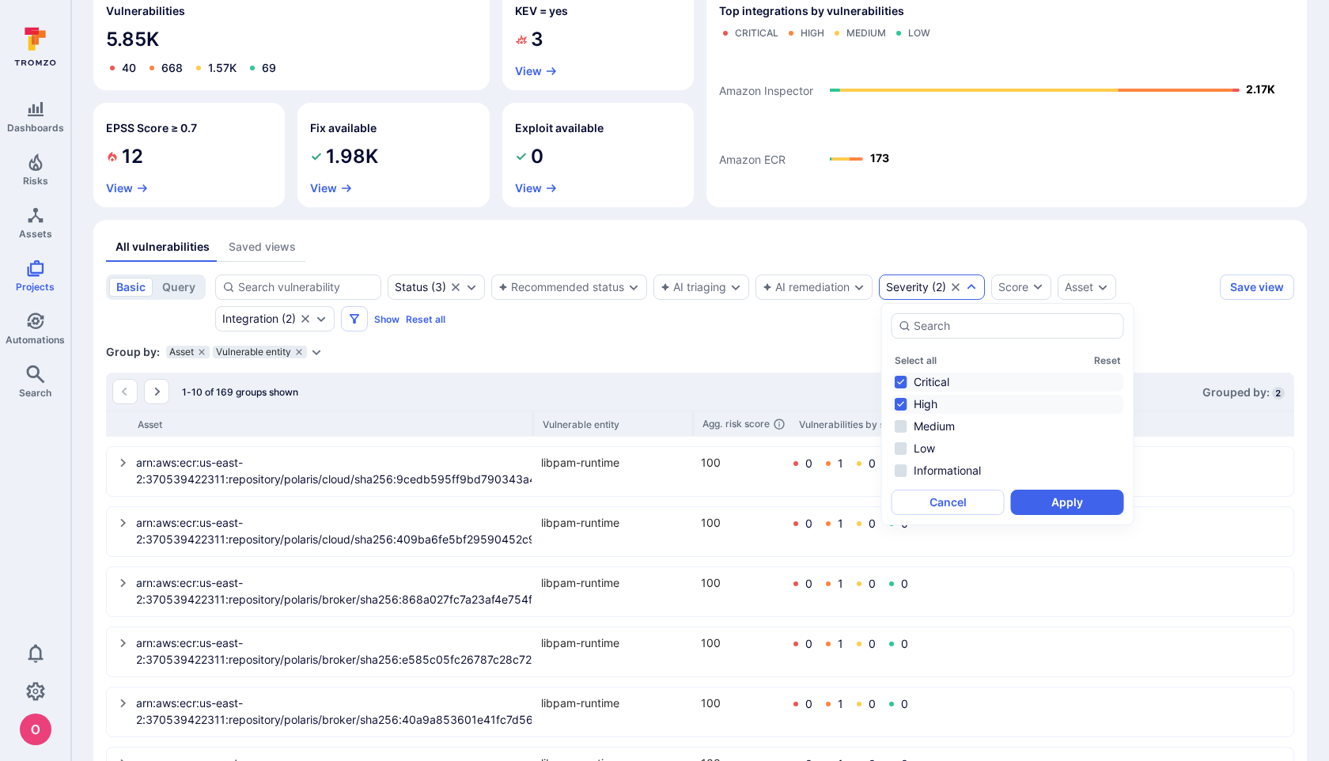
click at [903, 384] on li "Critical" at bounding box center [1008, 382] width 233 height 19
click at [902, 403] on li "High" at bounding box center [1008, 404] width 233 height 19
click at [1066, 510] on button "Apply" at bounding box center [1067, 502] width 113 height 25
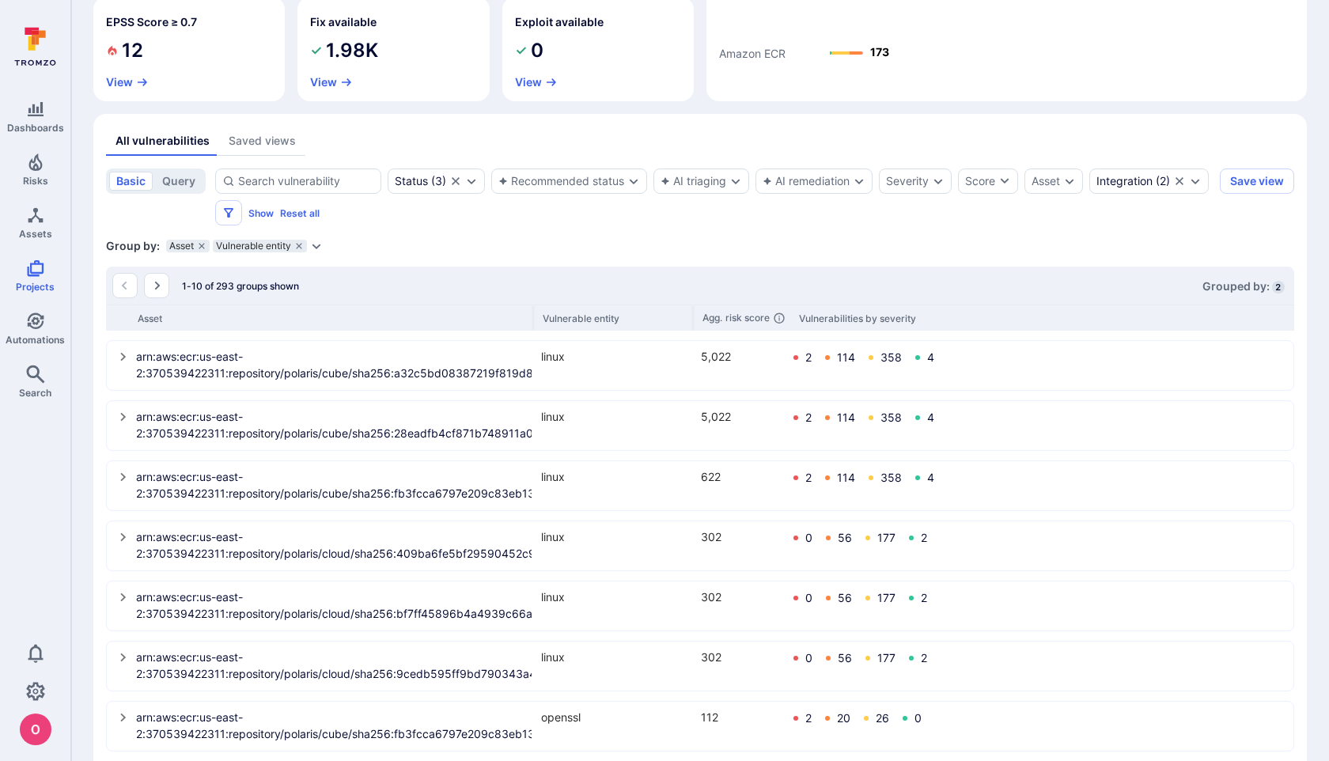
scroll to position [243, 0]
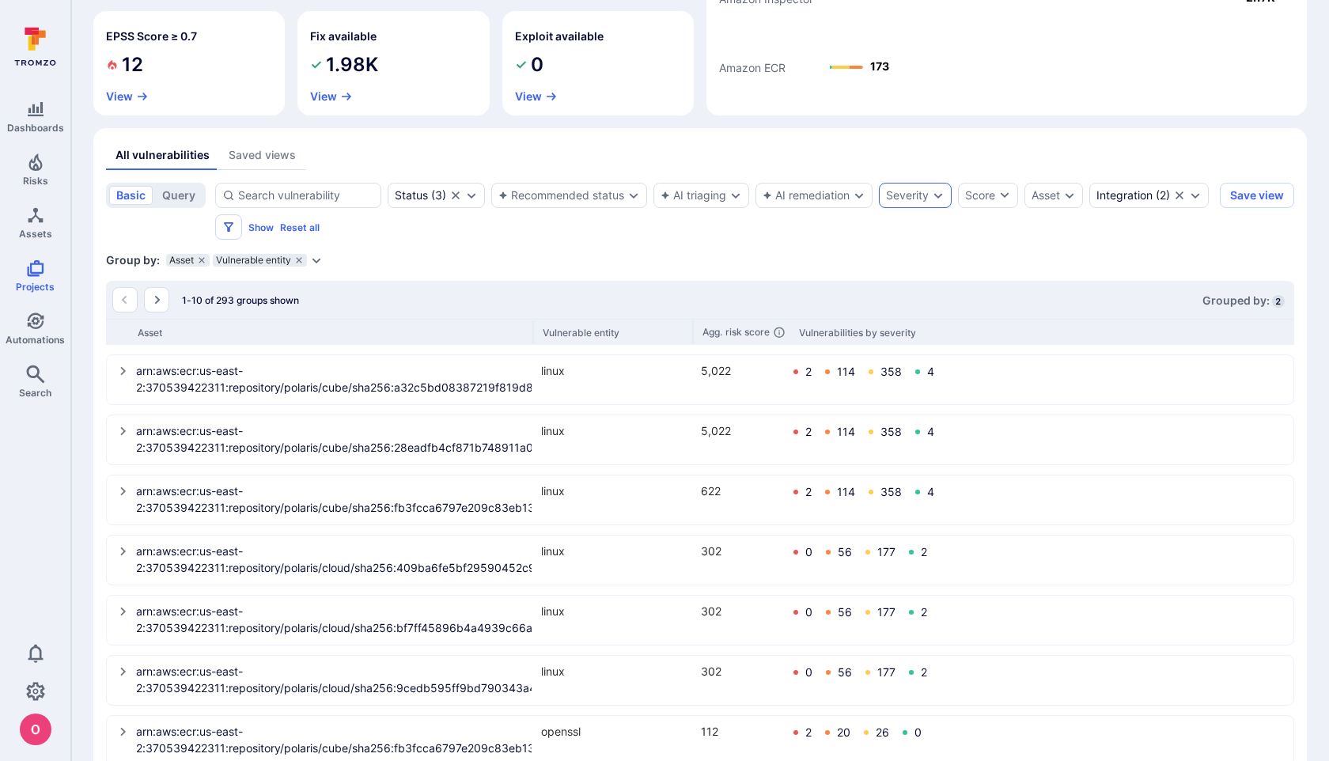
click at [937, 195] on icon "Expand dropdown" at bounding box center [938, 195] width 13 height 13
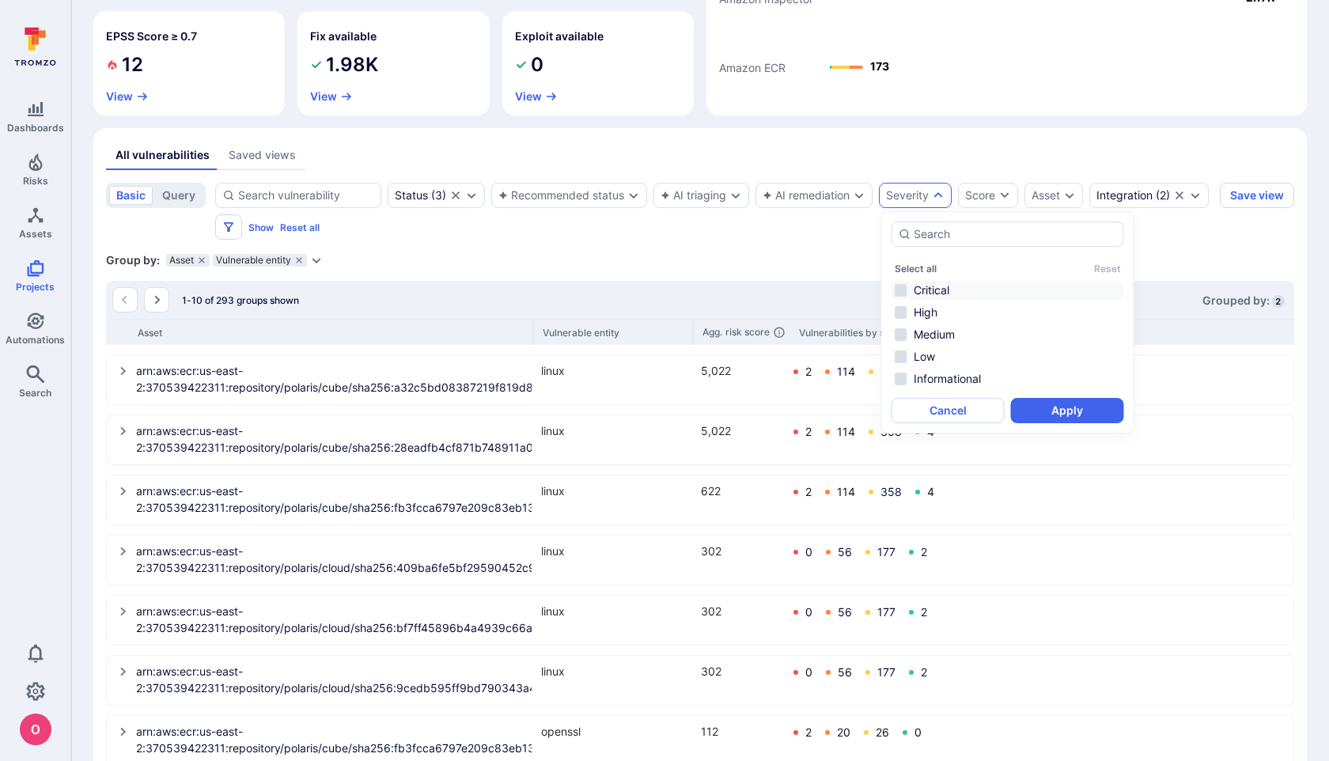
click at [901, 286] on li "Critical" at bounding box center [1008, 290] width 233 height 19
click at [901, 309] on li "High" at bounding box center [1008, 312] width 233 height 19
click at [1055, 408] on button "Apply" at bounding box center [1067, 410] width 113 height 25
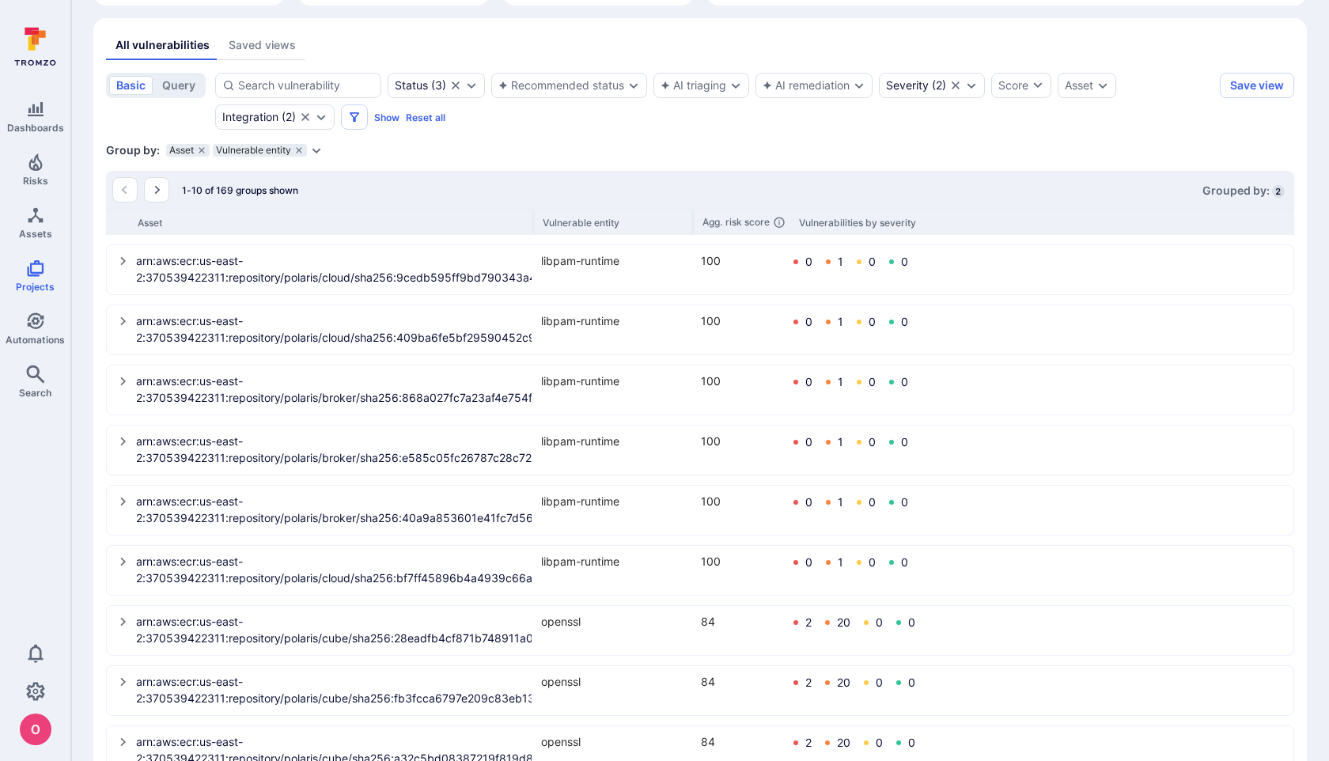
scroll to position [354, 0]
click at [977, 81] on icon "Expand dropdown" at bounding box center [971, 84] width 13 height 13
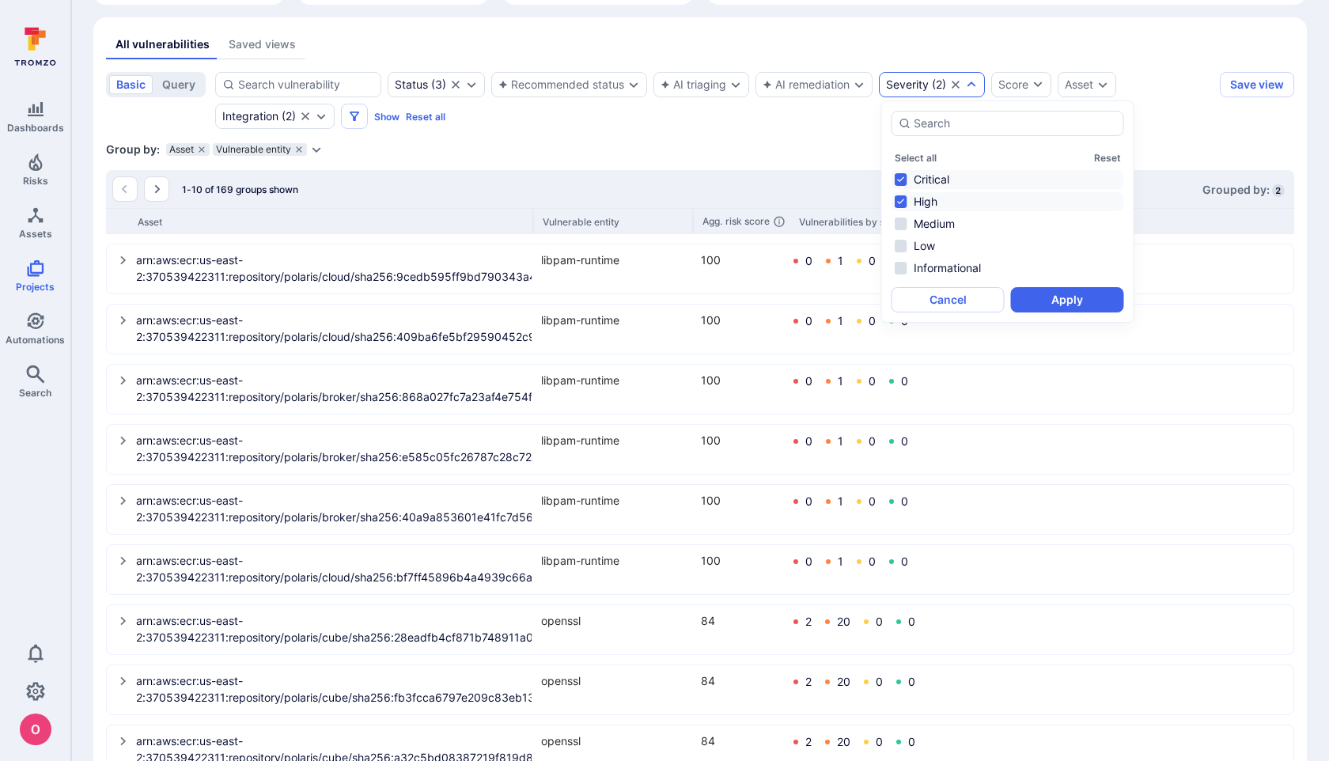
click at [904, 195] on li "High" at bounding box center [1008, 201] width 233 height 19
click at [1047, 297] on button "Apply" at bounding box center [1067, 299] width 113 height 25
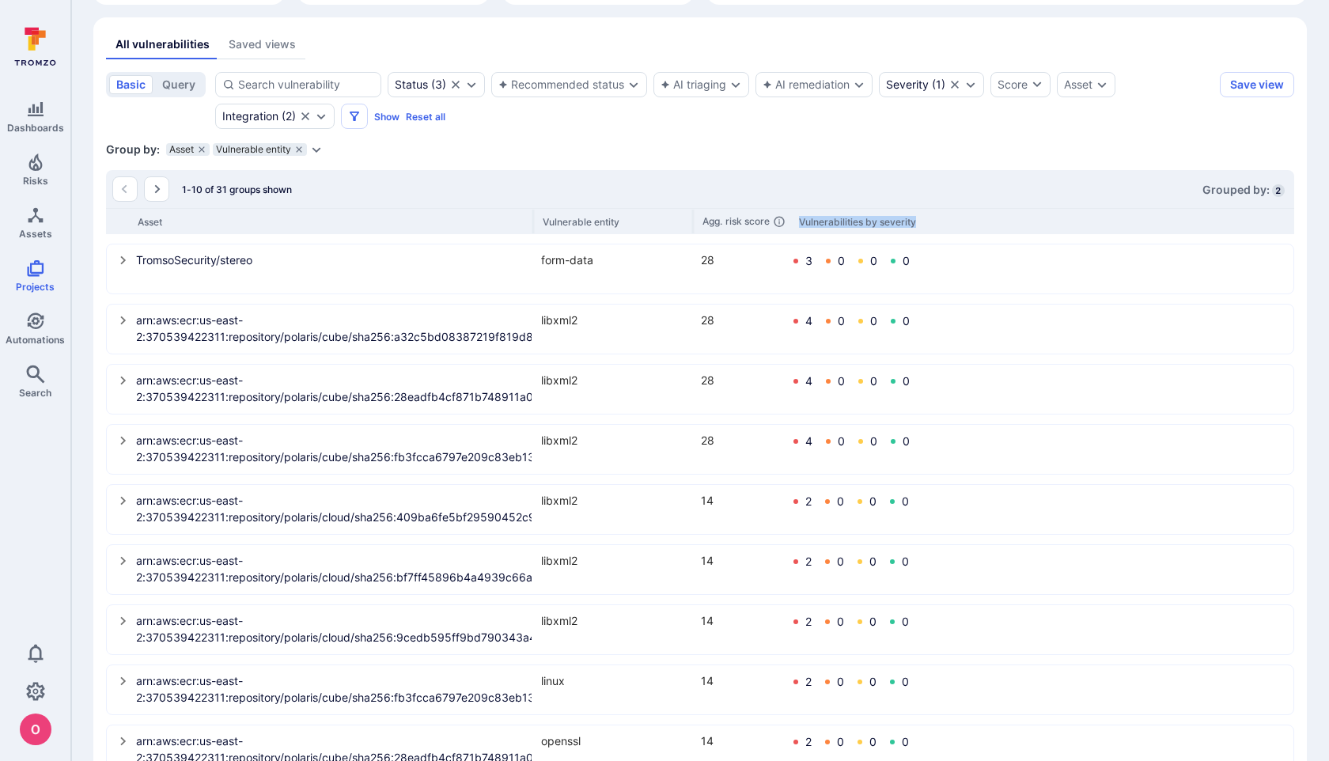
drag, startPoint x: 926, startPoint y: 215, endPoint x: 798, endPoint y: 220, distance: 128.3
click at [798, 220] on div "Asset Vulnerable entity Agg. risk score Vulnerabilities by severity" at bounding box center [700, 221] width 1188 height 26
copy div "Vulnerabilities by severity"
click at [120, 260] on icon "select group" at bounding box center [123, 260] width 13 height 13
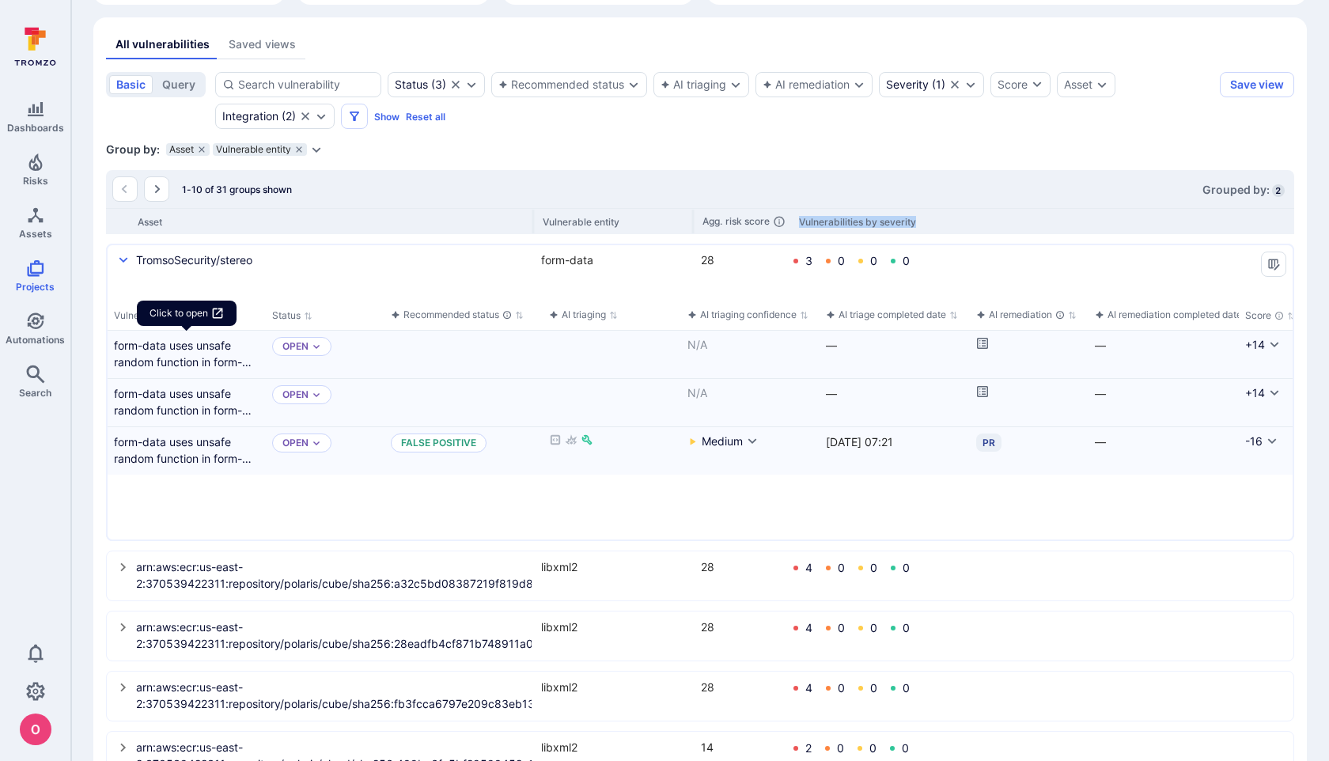
click at [220, 313] on icon at bounding box center [217, 313] width 13 height 13
click at [195, 354] on link "form-data uses unsafe random function in form-data for choosing boundary" at bounding box center [187, 353] width 146 height 33
click at [587, 349] on button "Triage" at bounding box center [574, 346] width 51 height 19
click at [123, 257] on icon "select group" at bounding box center [123, 260] width 13 height 13
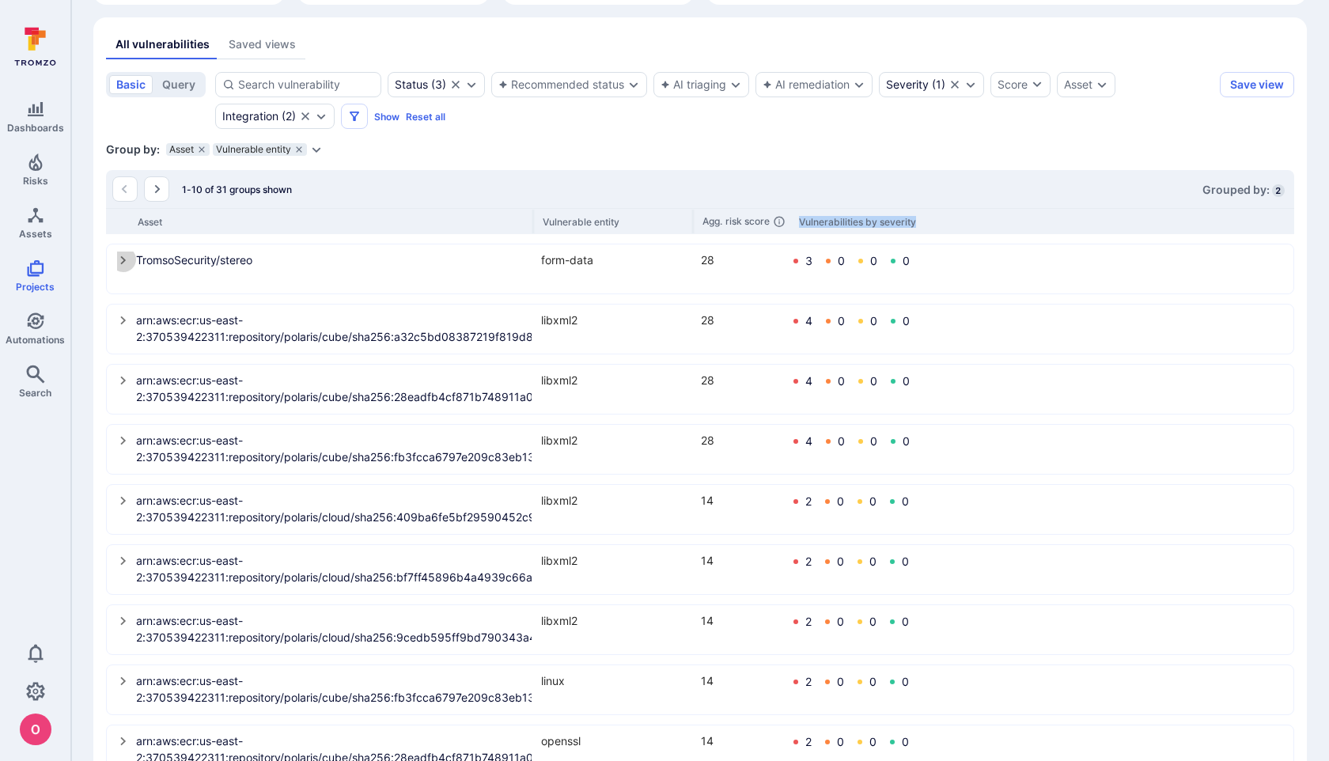
click at [123, 257] on icon "select group" at bounding box center [123, 260] width 13 height 13
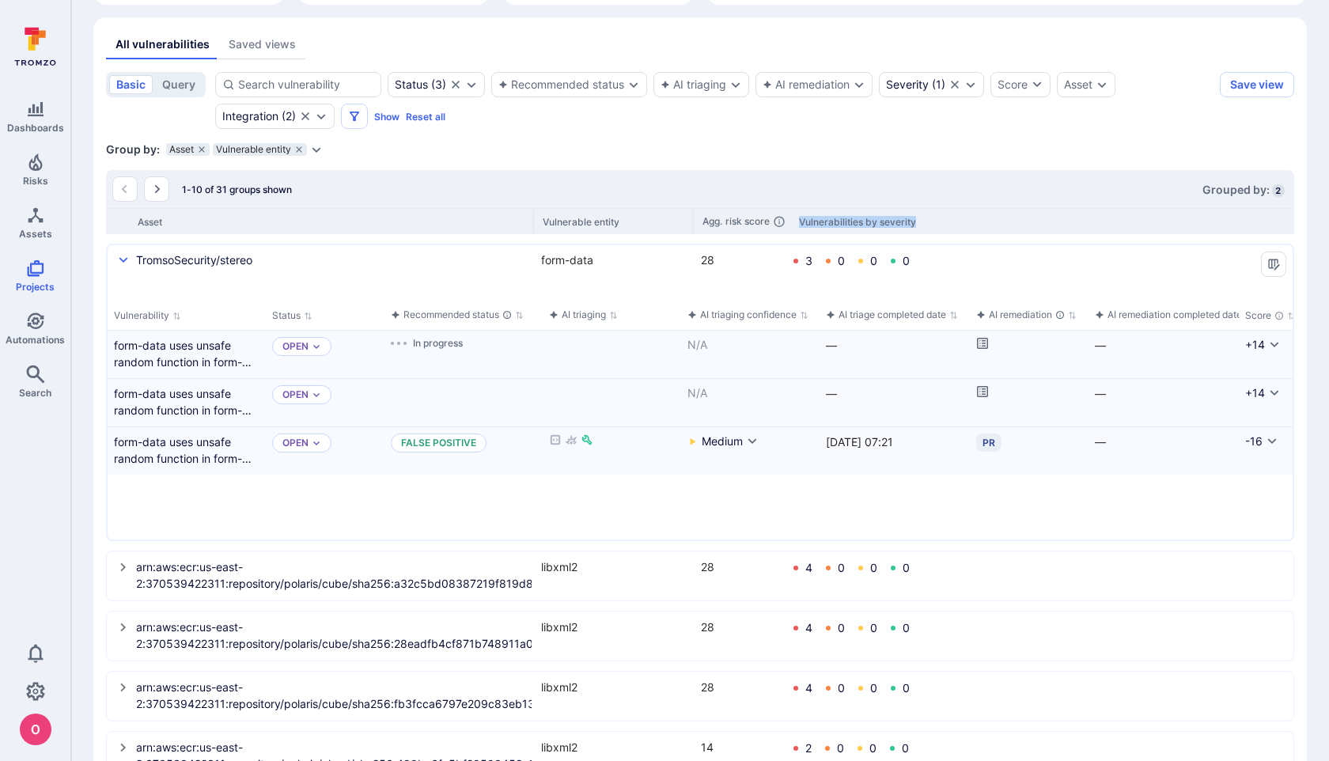
click at [123, 257] on icon "select group" at bounding box center [123, 260] width 13 height 13
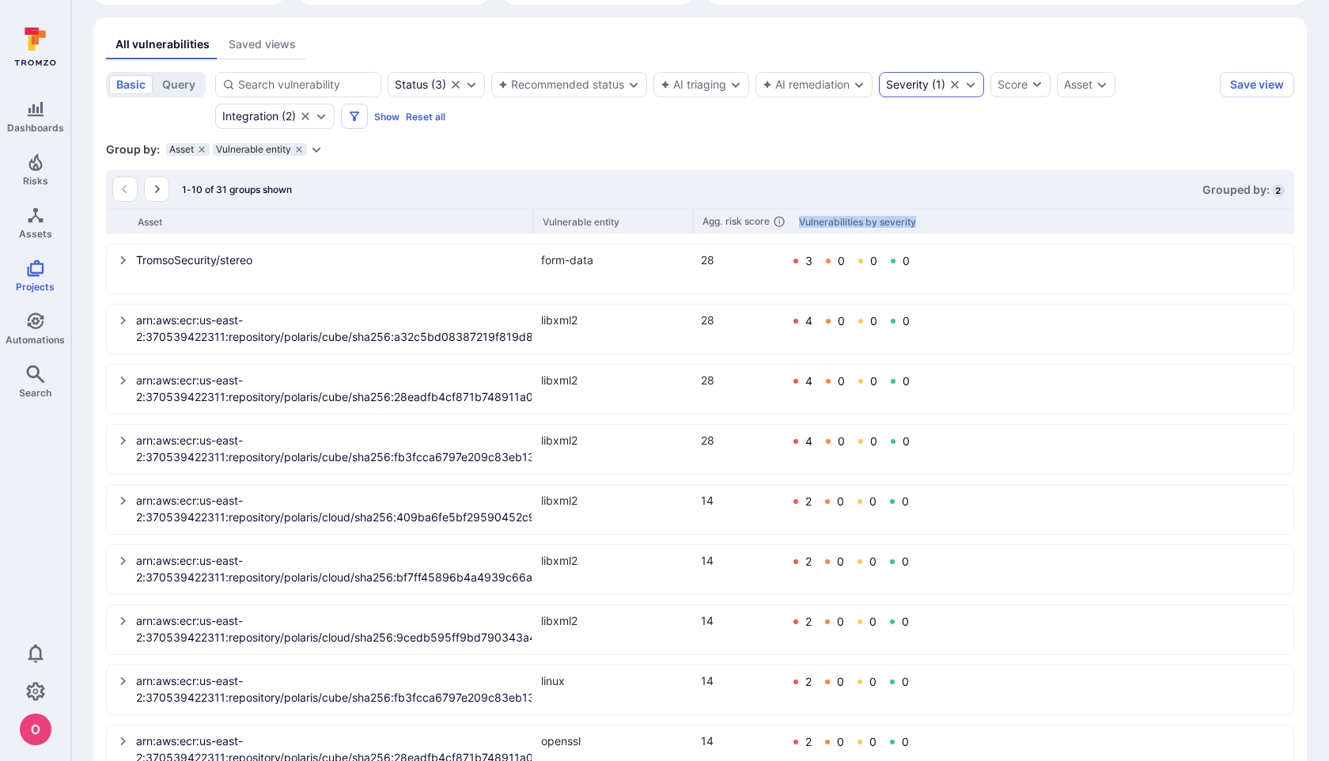
click at [977, 83] on icon "Expand dropdown" at bounding box center [970, 84] width 13 height 13
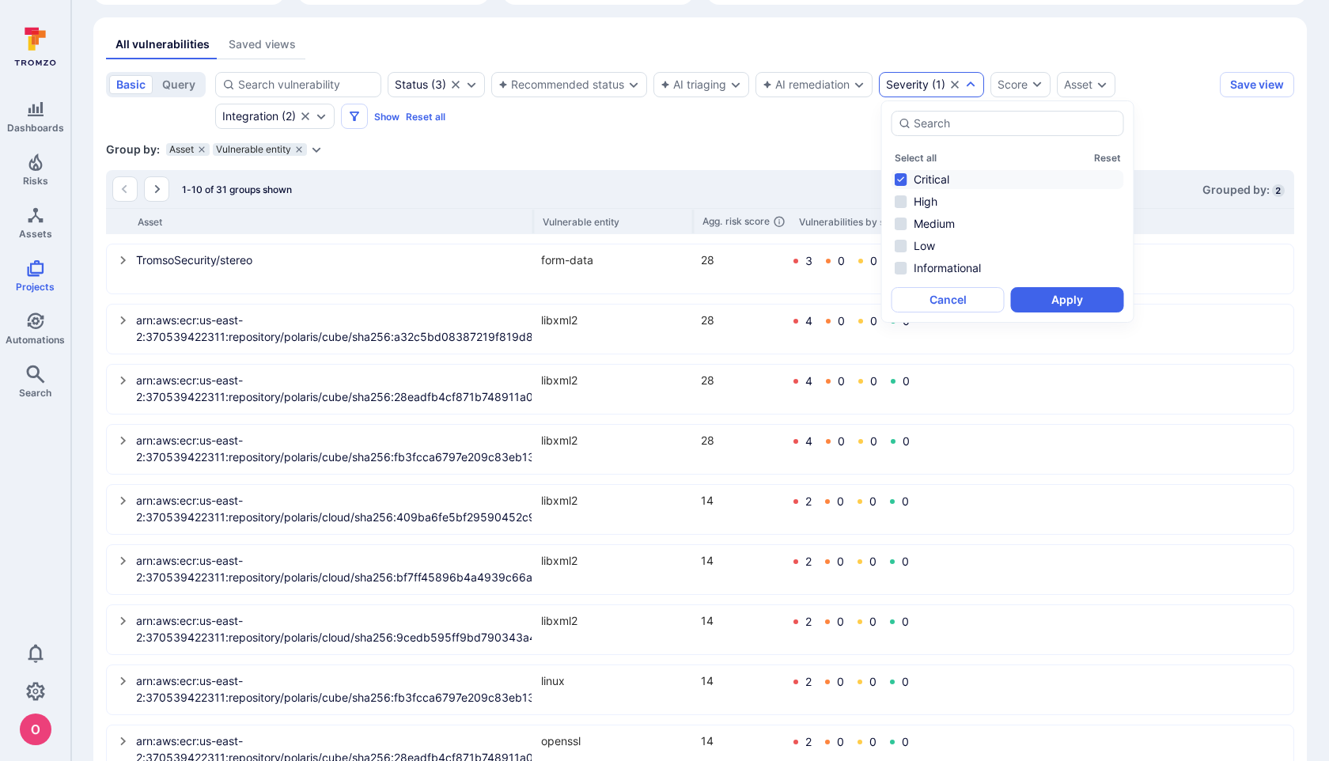
click at [904, 177] on li "Critical" at bounding box center [1008, 179] width 233 height 19
click at [1059, 298] on button "Apply" at bounding box center [1067, 299] width 113 height 25
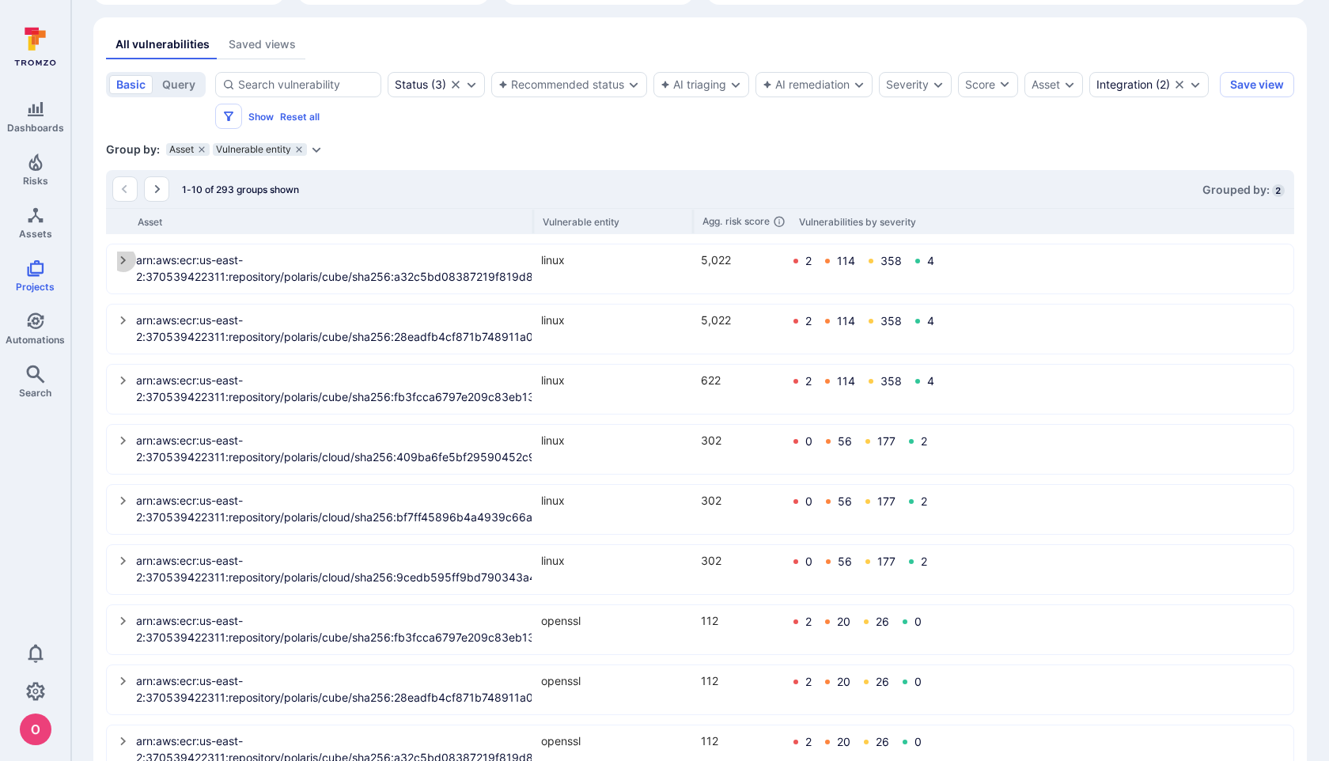
click at [123, 258] on icon "select group" at bounding box center [123, 260] width 6 height 9
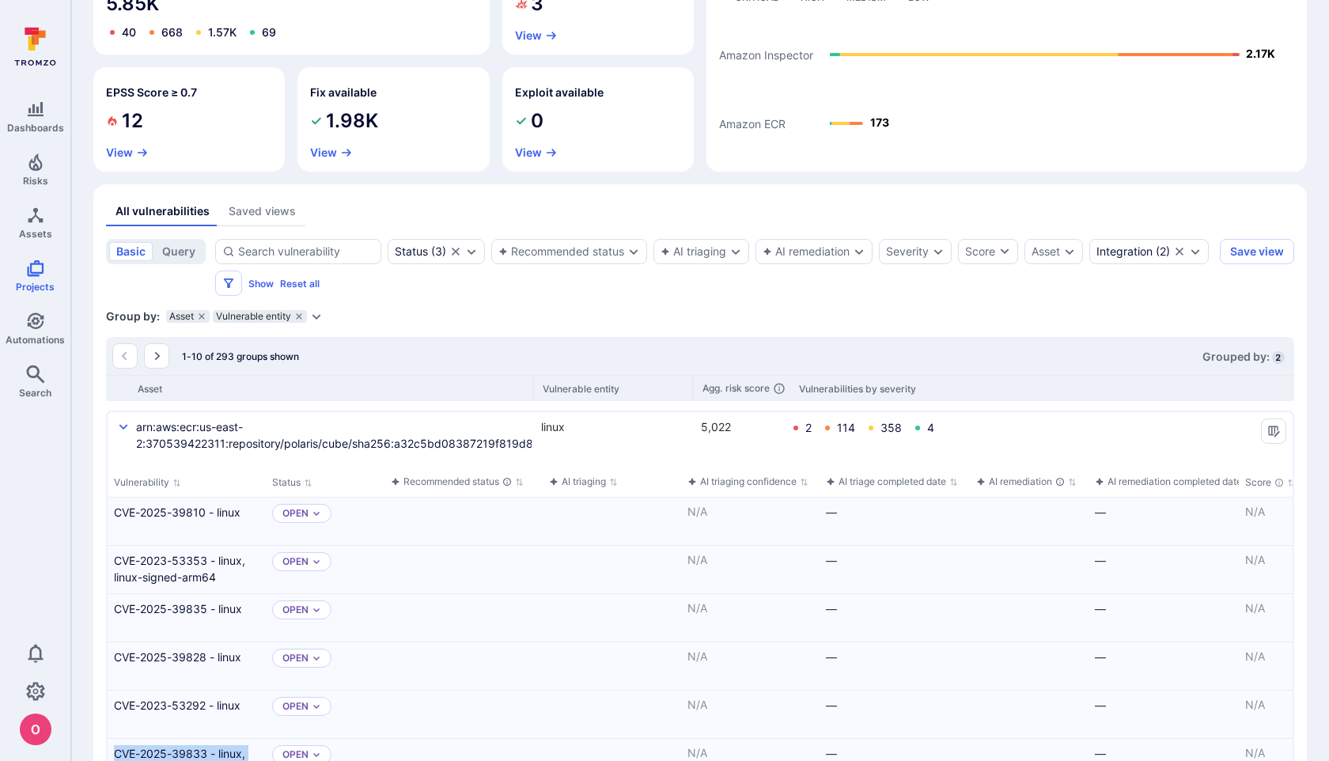
scroll to position [131, 0]
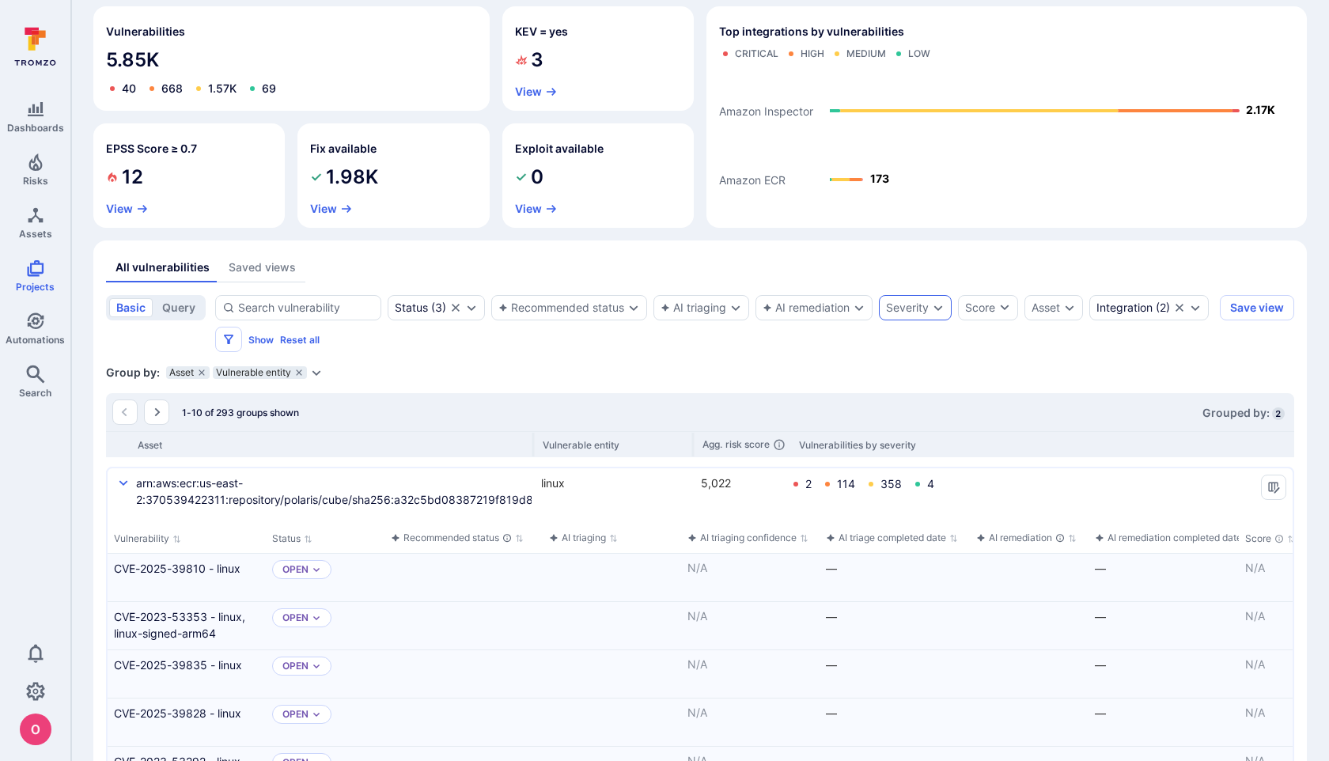
click at [922, 305] on div "Severity" at bounding box center [907, 307] width 43 height 13
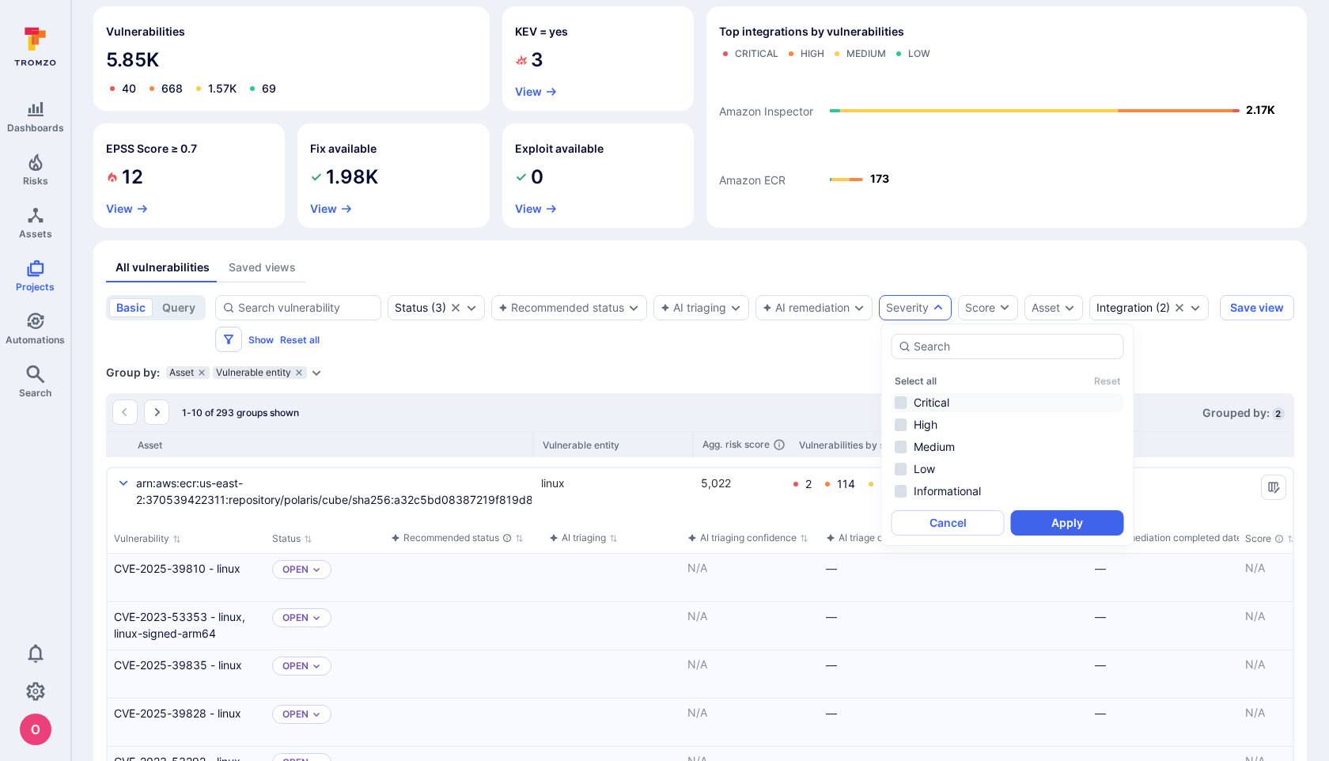
click at [901, 396] on li "Critical" at bounding box center [1008, 402] width 233 height 19
click at [1057, 523] on button "Apply" at bounding box center [1067, 522] width 113 height 25
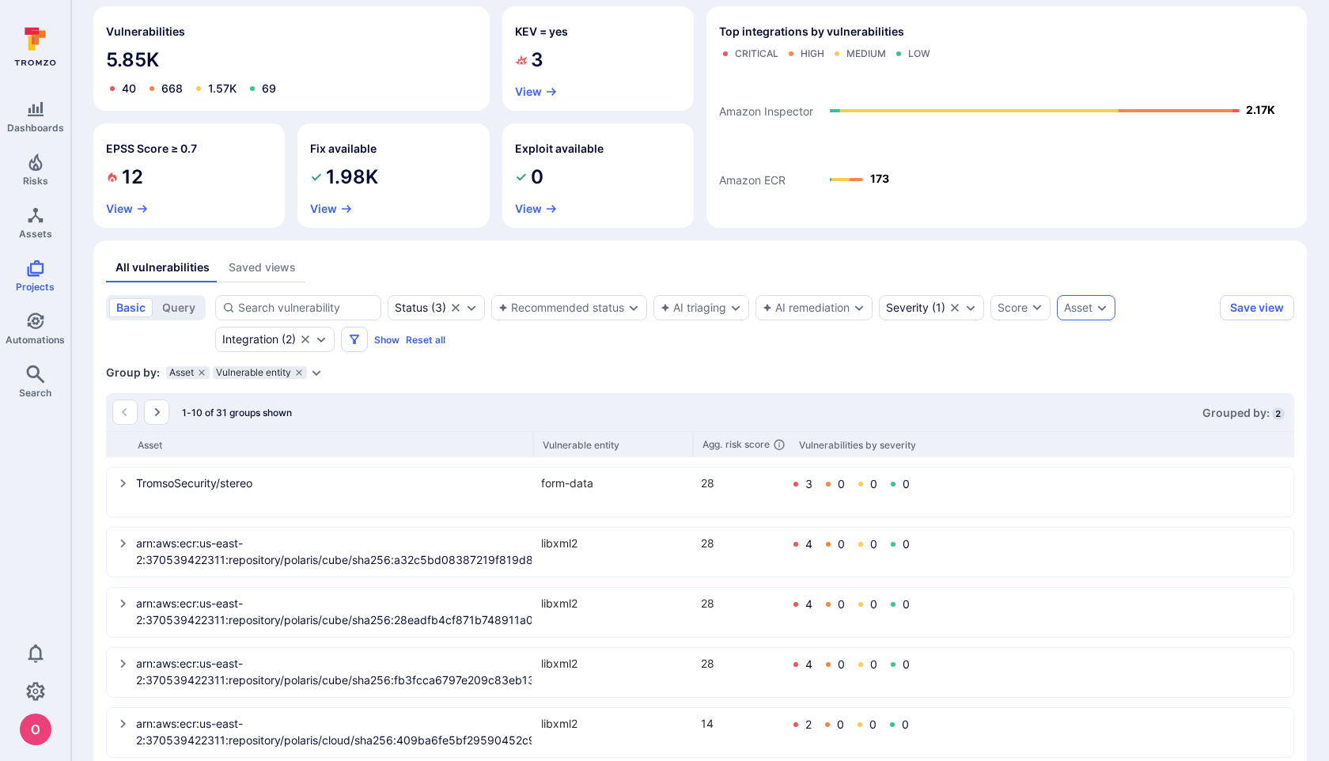
click at [1093, 301] on div "Asset" at bounding box center [1078, 307] width 28 height 13
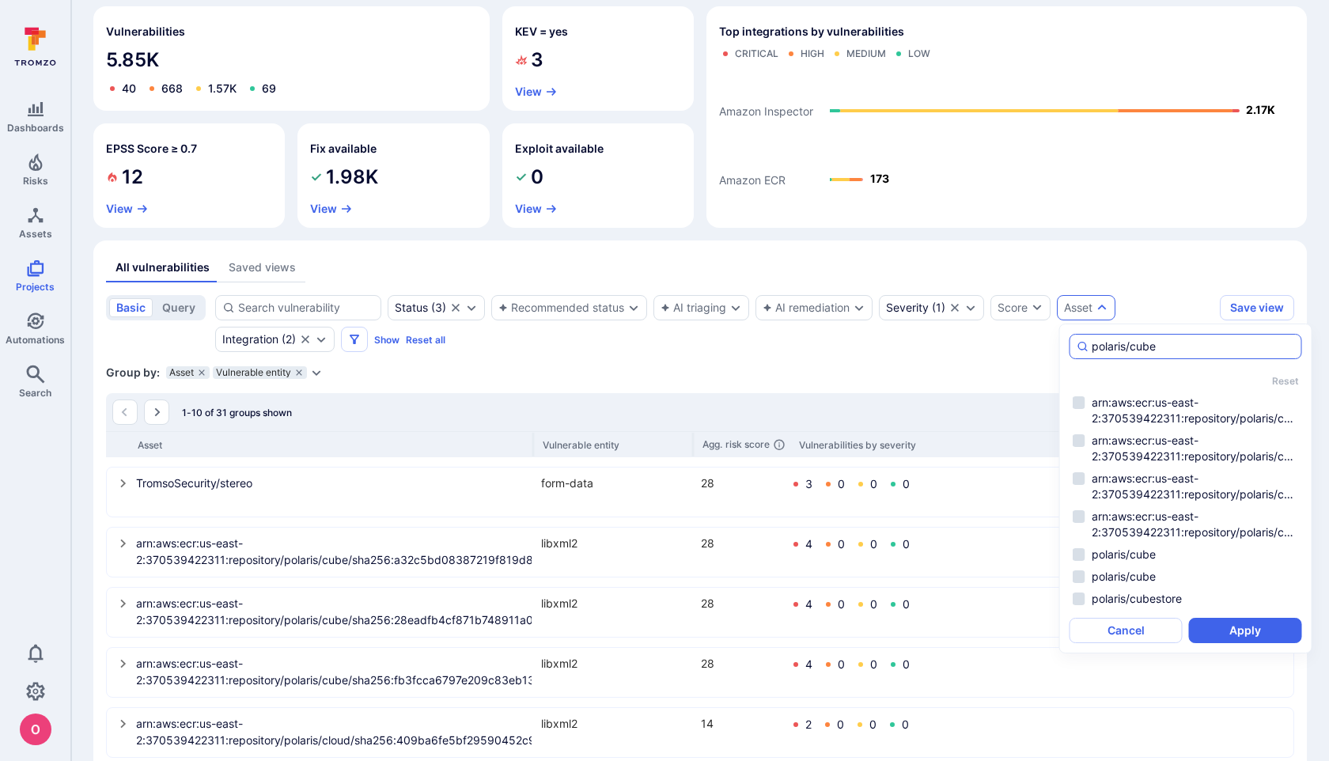
click at [1188, 347] on input "polaris/cube" at bounding box center [1193, 347] width 203 height 16
click at [1180, 350] on input "polaris/cube" at bounding box center [1193, 347] width 203 height 16
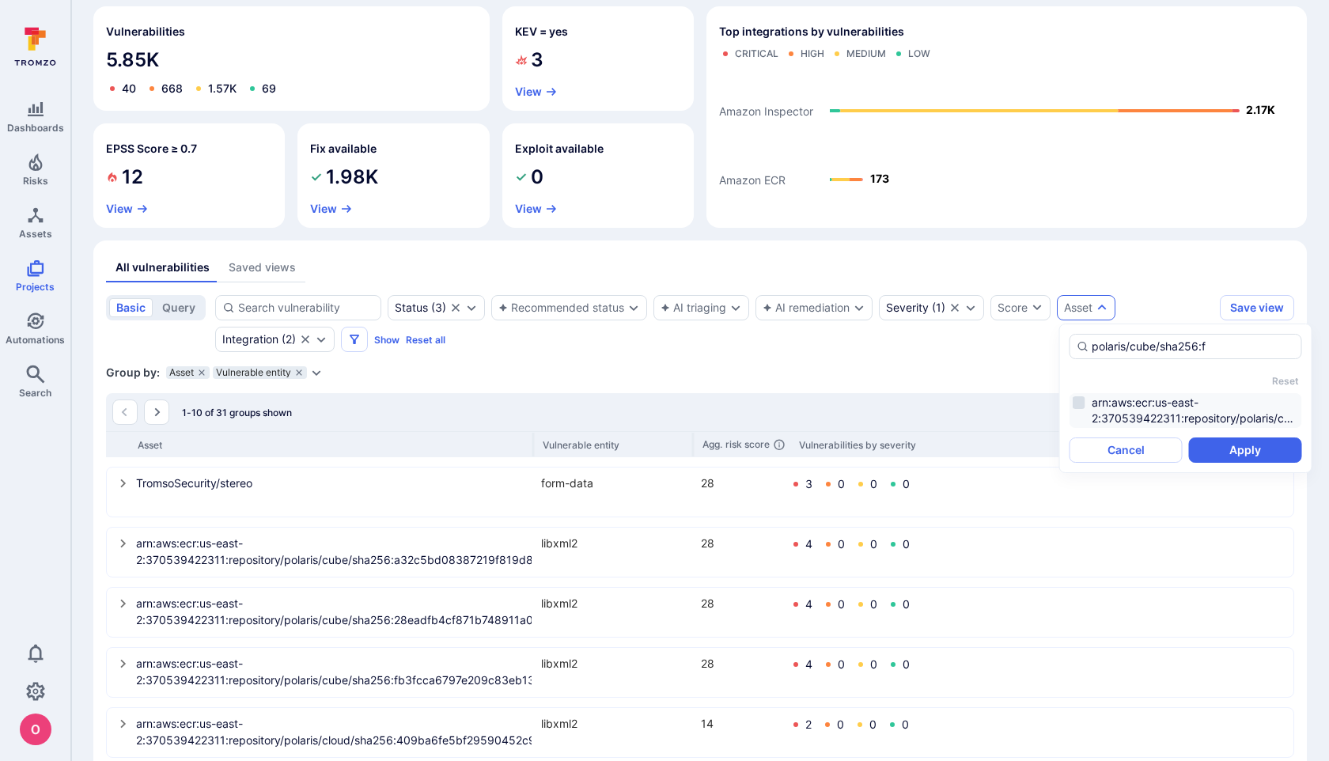
click at [1078, 401] on li "arn:aws:ecr:us-east-2:370539422311:repository/polaris/cube/sha256:fb3fcca6797e2…" at bounding box center [1186, 410] width 233 height 35
type input "polaris/cube/sha256:f"
click at [1226, 453] on button "Apply" at bounding box center [1245, 450] width 113 height 25
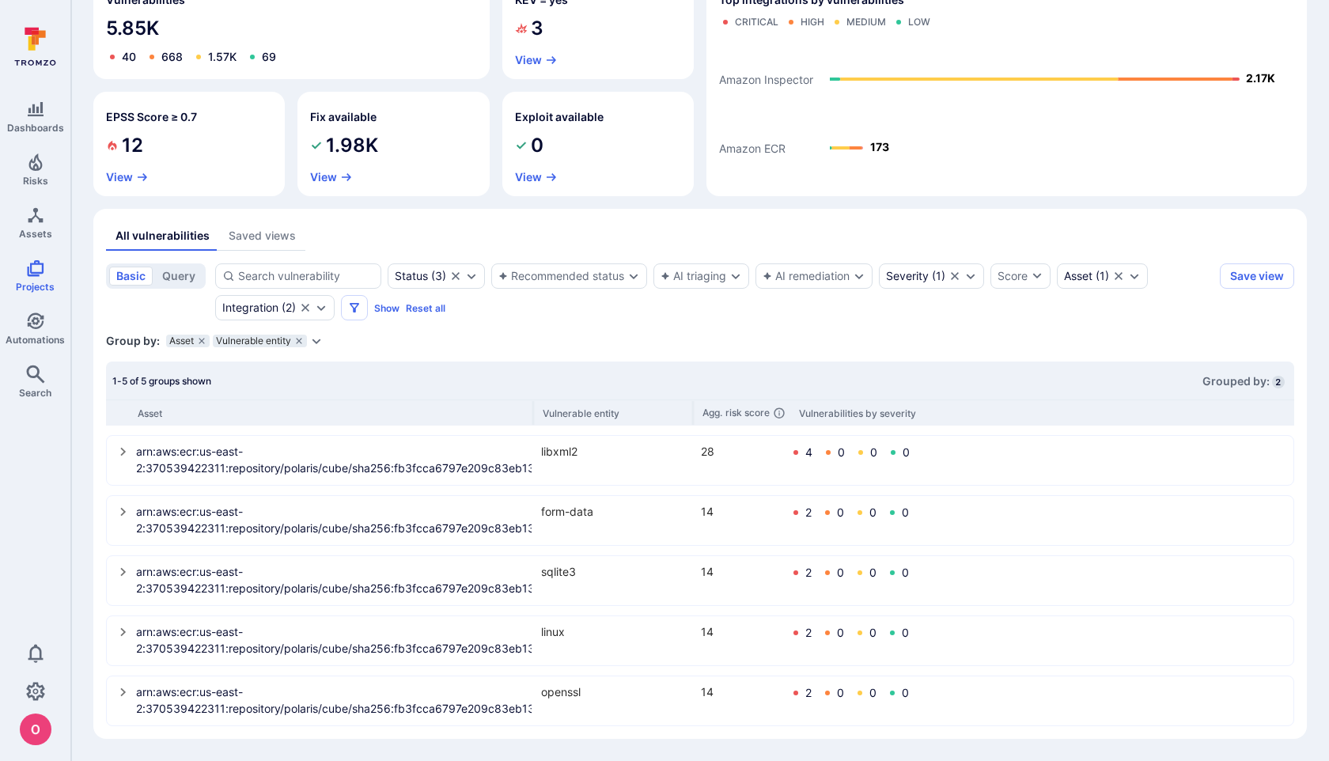
scroll to position [162, 0]
click at [127, 513] on icon "select group" at bounding box center [123, 512] width 13 height 13
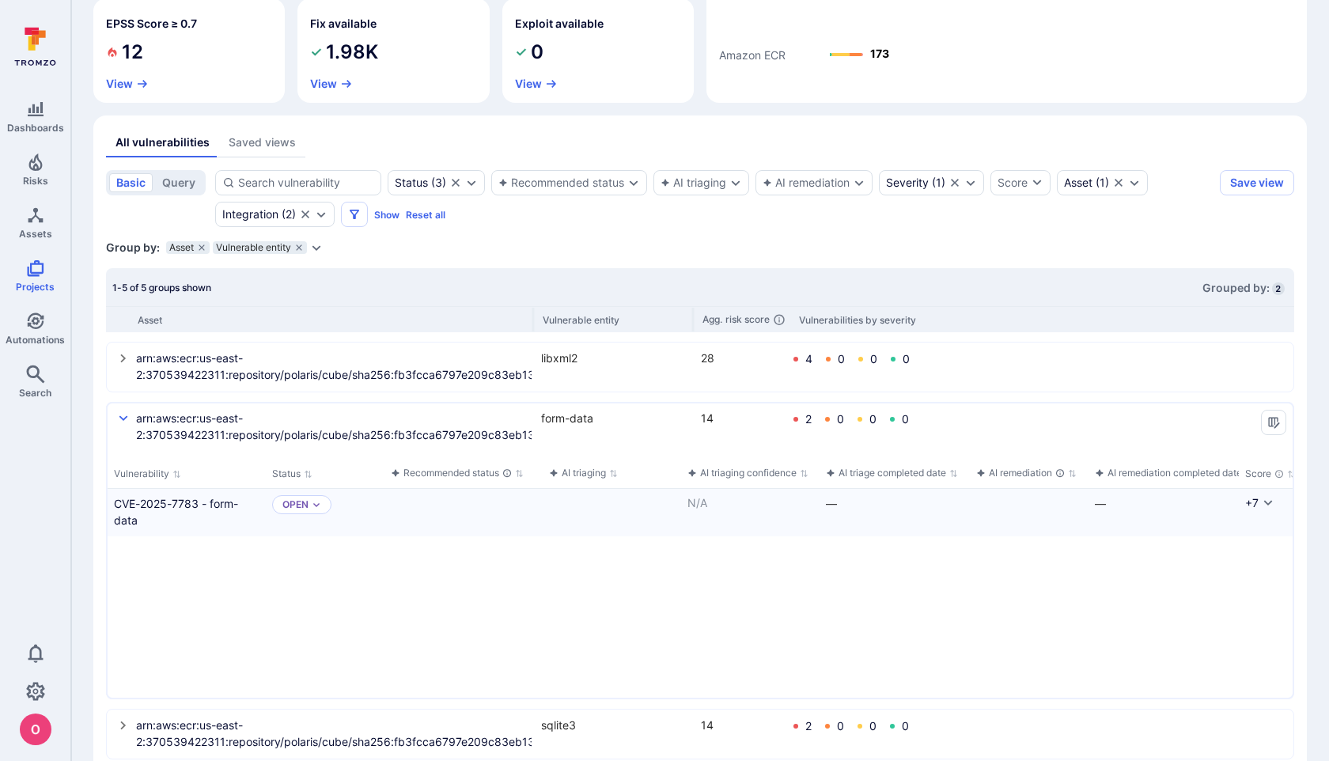
scroll to position [409, 0]
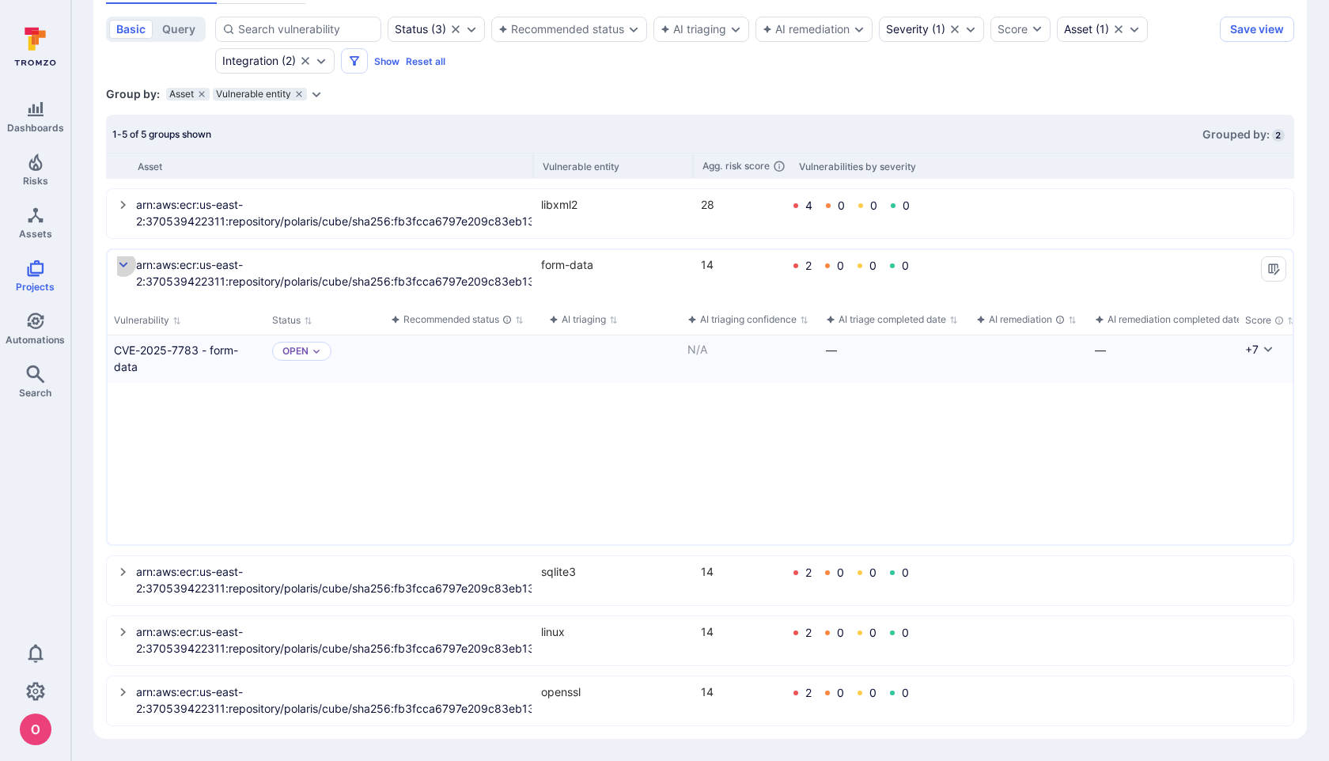
click at [130, 258] on button "select group" at bounding box center [123, 264] width 25 height 25
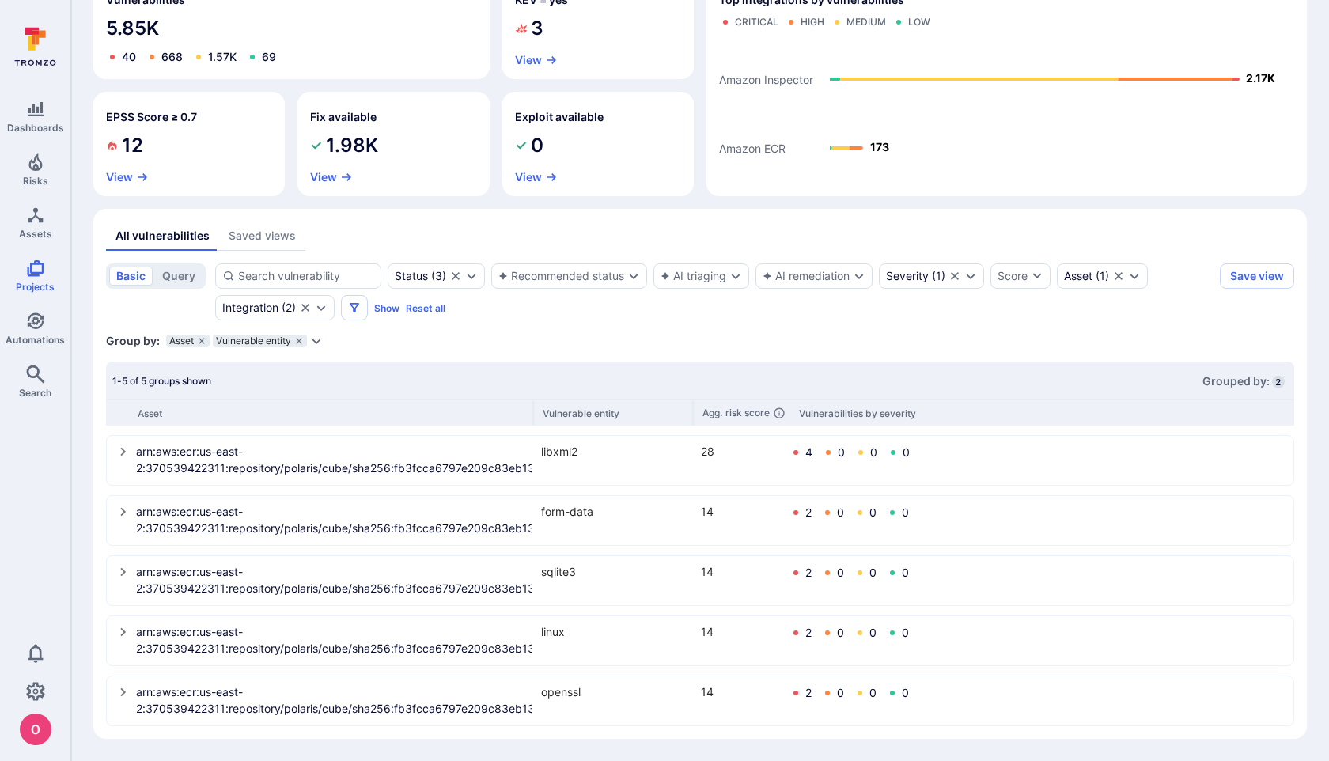
scroll to position [162, 0]
click at [123, 452] on icon "select group" at bounding box center [123, 451] width 13 height 13
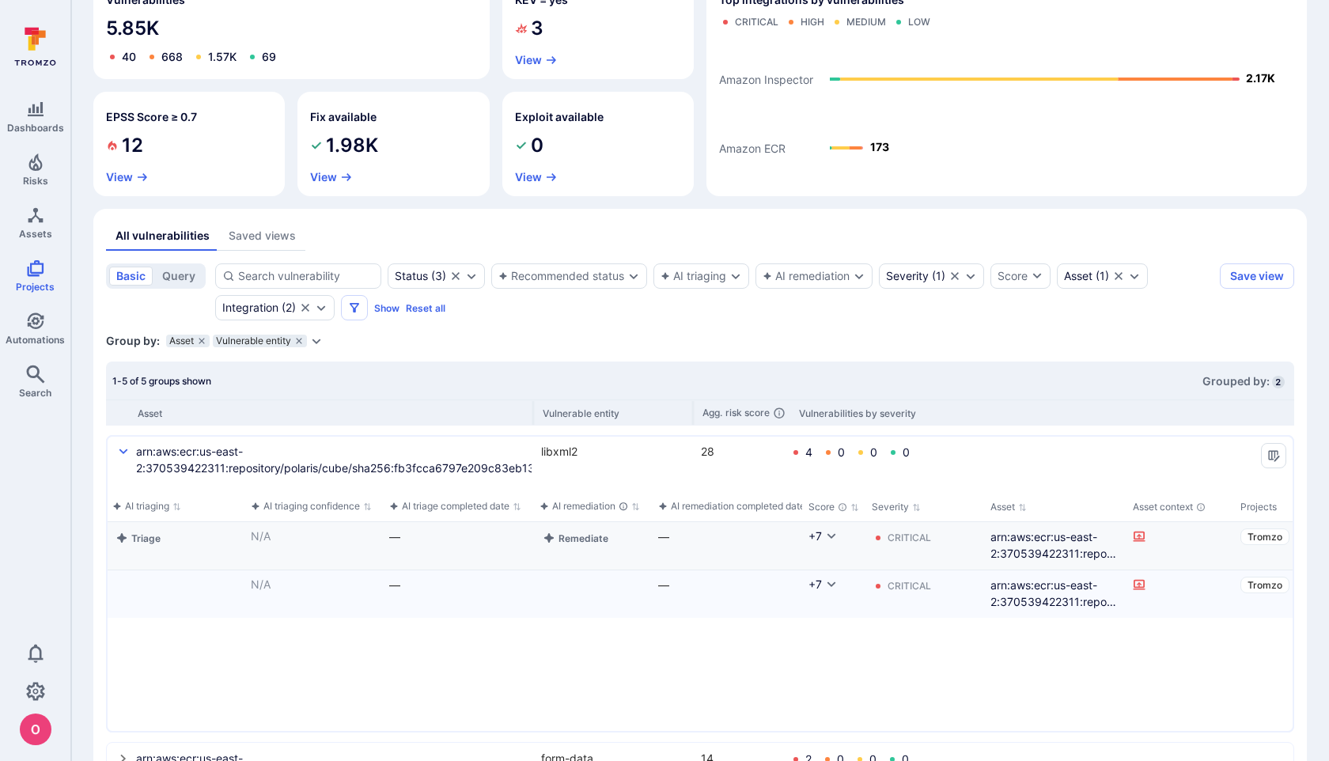
scroll to position [0, 651]
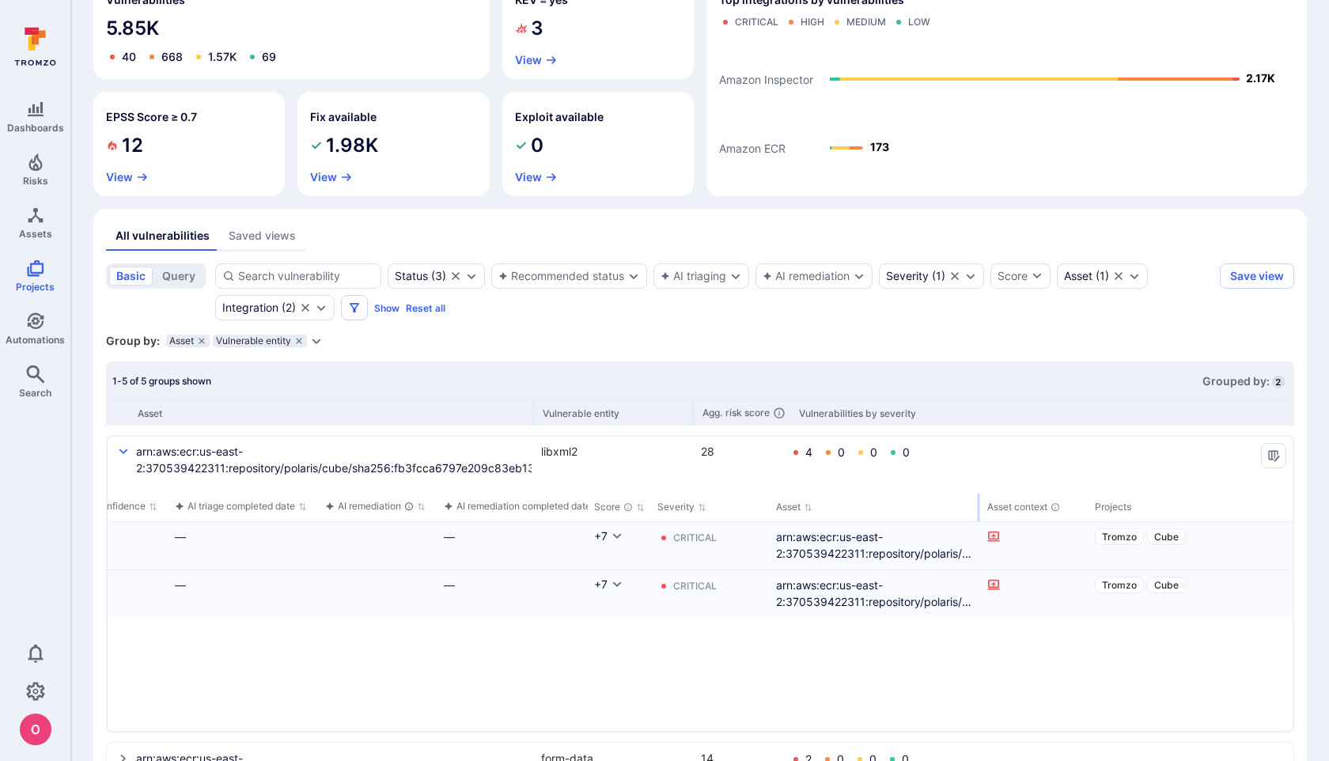
drag, startPoint x: 910, startPoint y: 505, endPoint x: 964, endPoint y: 492, distance: 56.0
click at [964, 492] on div "Vulnerability Status Recommended status AI triaging AI triaging confidence AI t…" at bounding box center [700, 607] width 1185 height 247
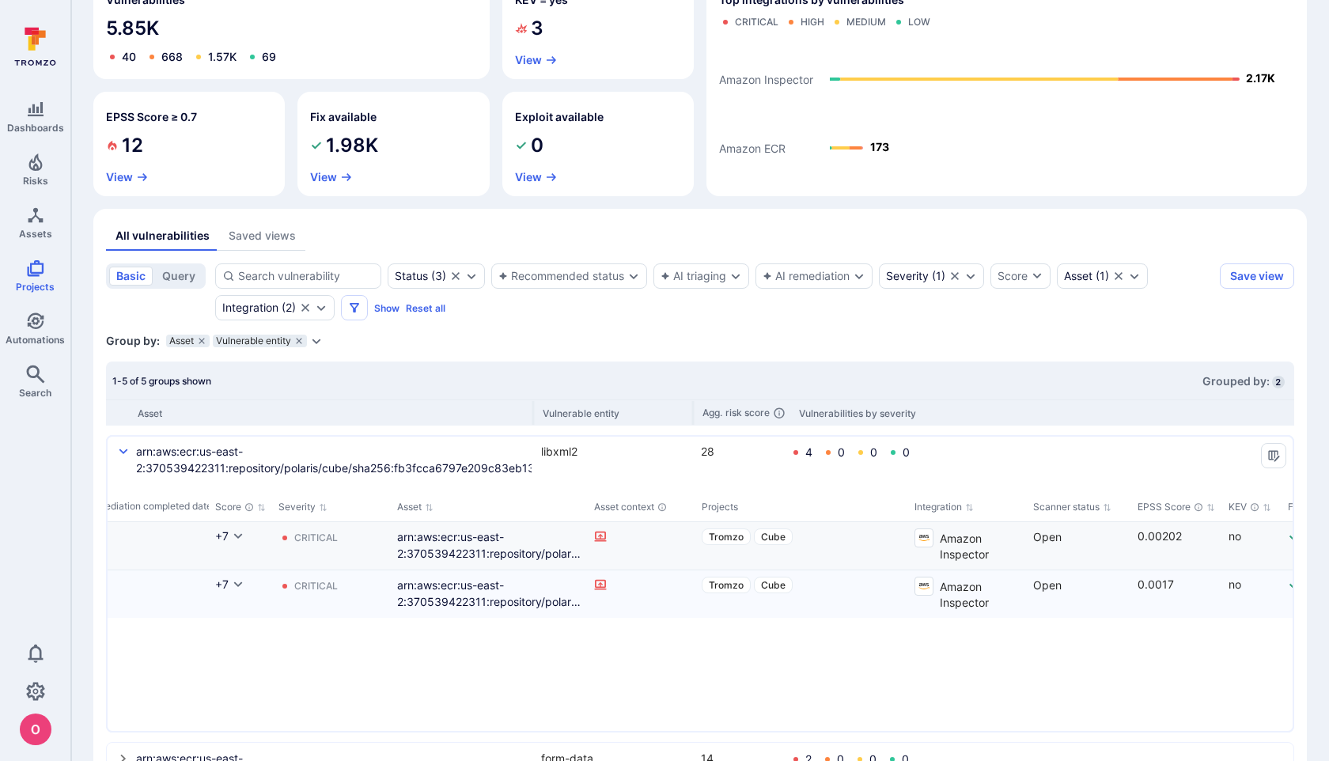
scroll to position [0, 1027]
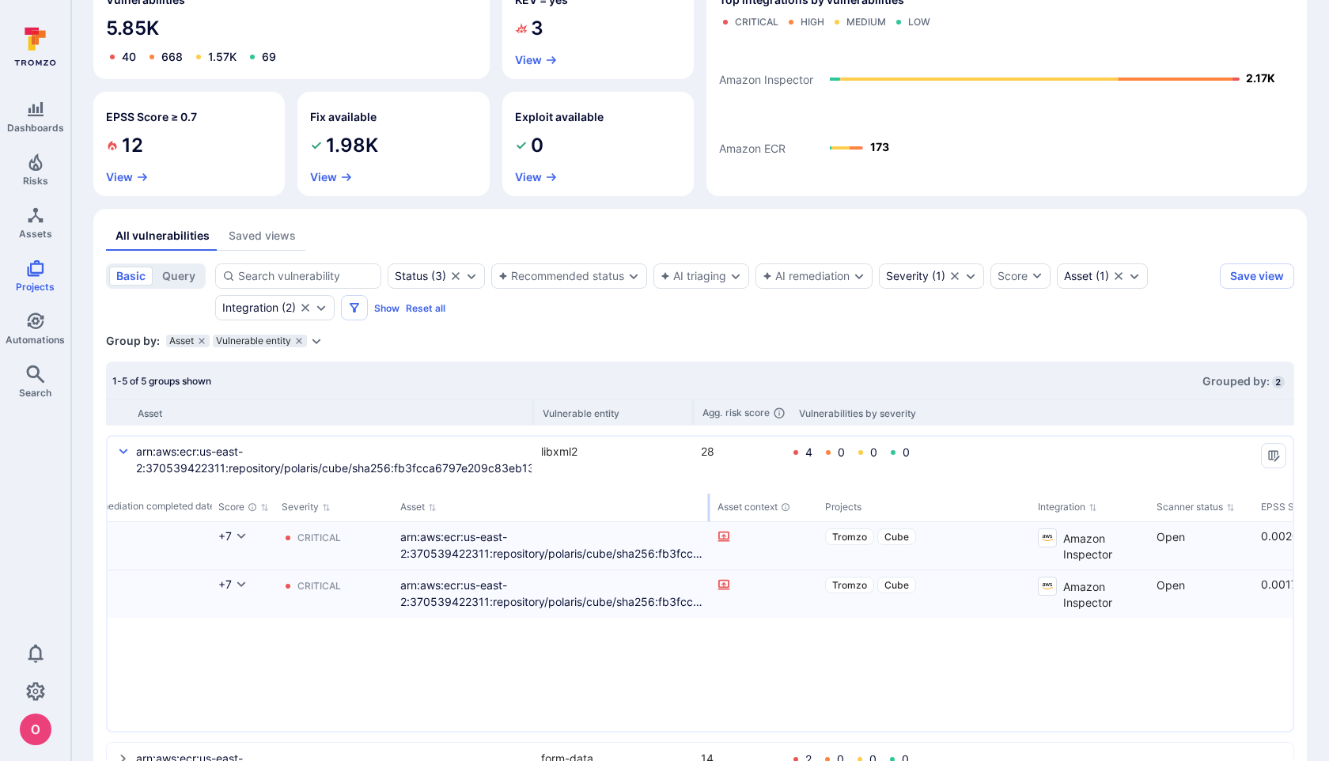
drag, startPoint x: 587, startPoint y: 509, endPoint x: 688, endPoint y: 506, distance: 101.3
click at [708, 506] on div "select group" at bounding box center [709, 508] width 2 height 28
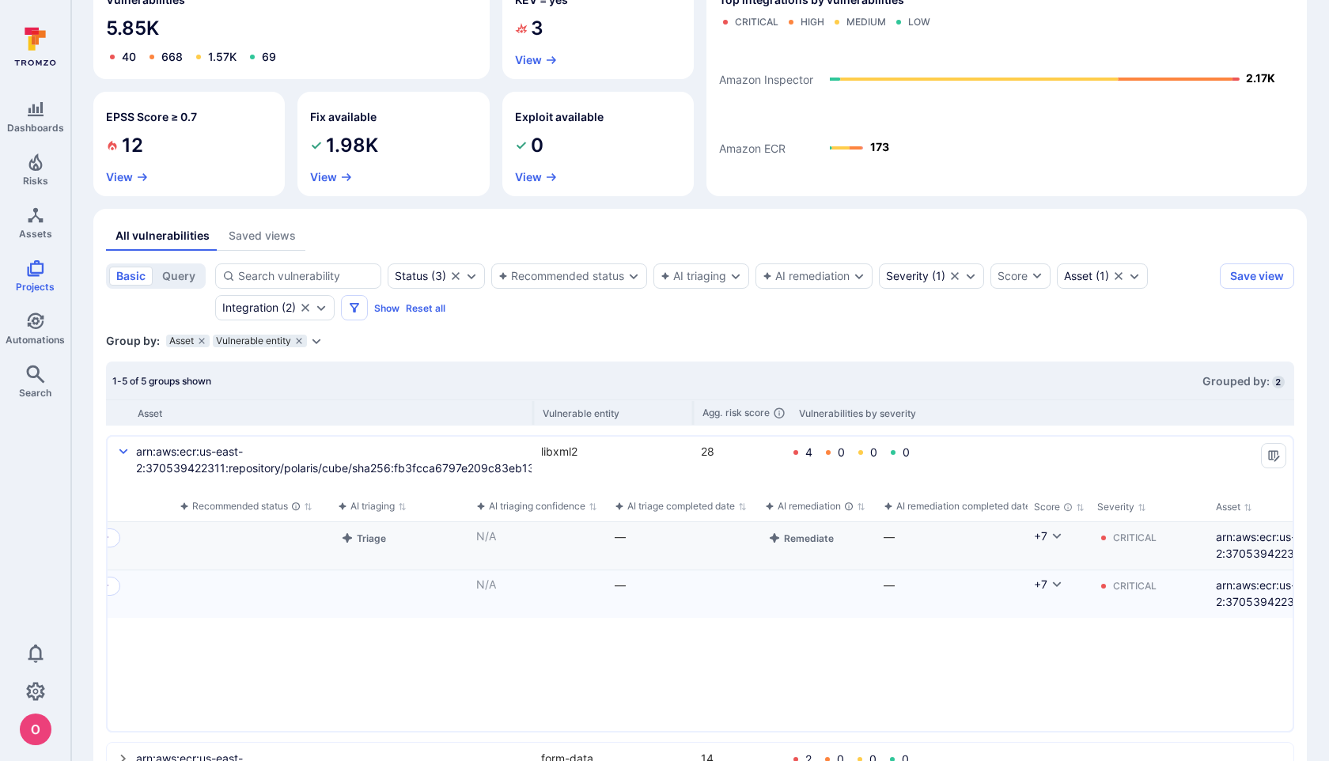
scroll to position [0, 0]
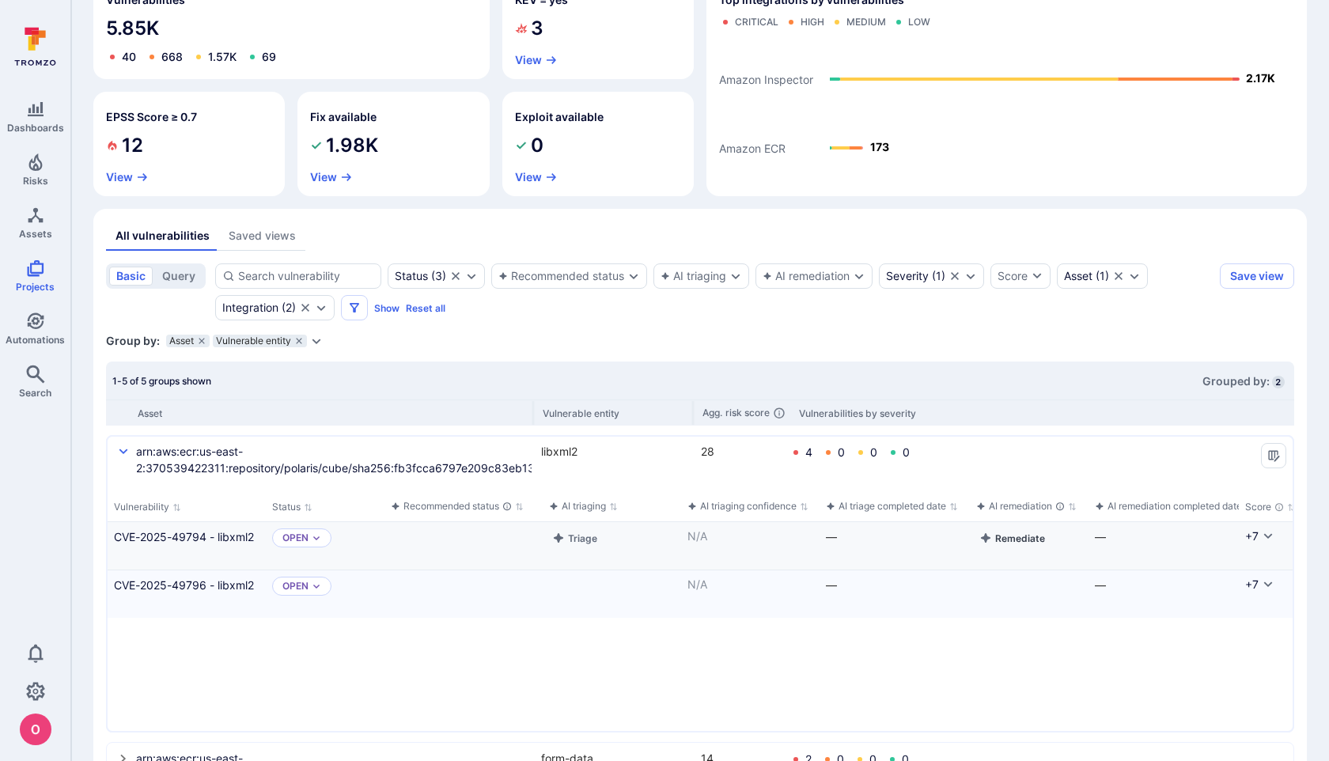
click at [1018, 541] on button "Remediate" at bounding box center [1012, 538] width 72 height 19
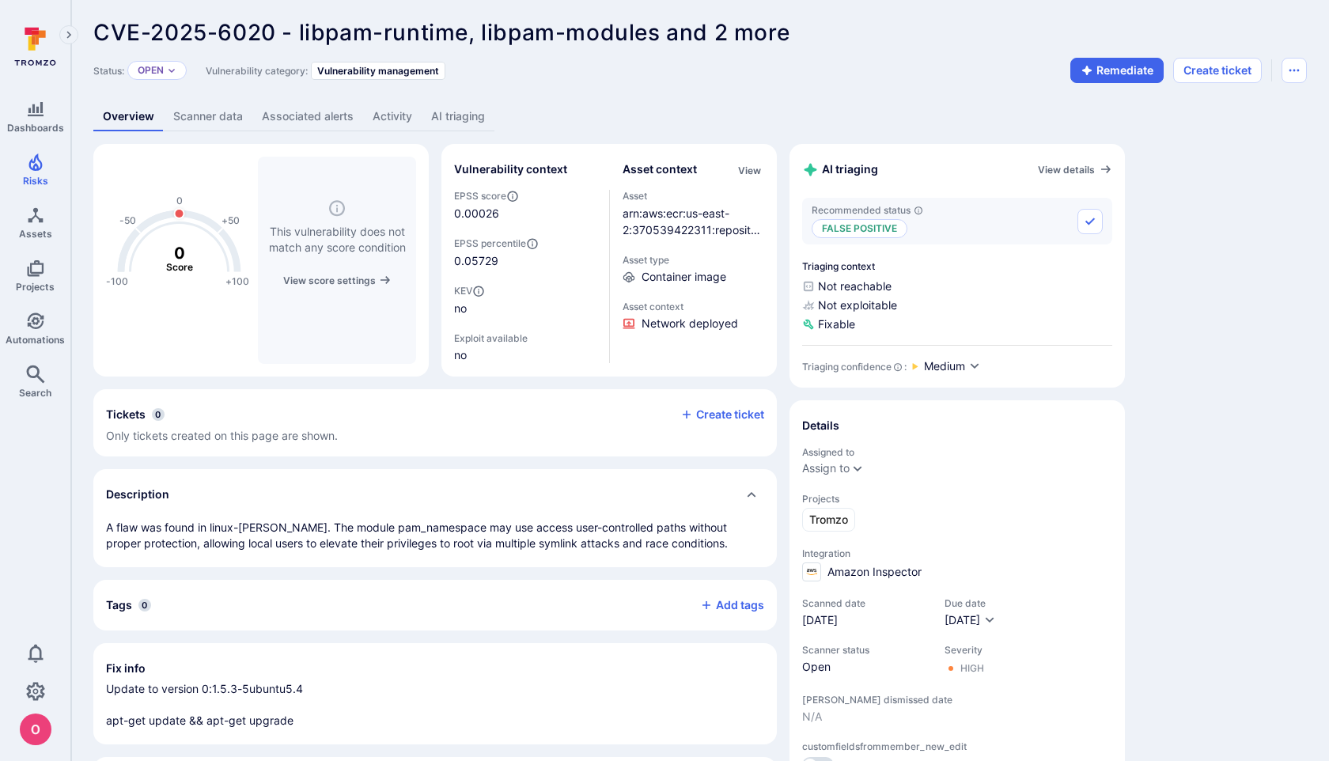
scroll to position [6, 0]
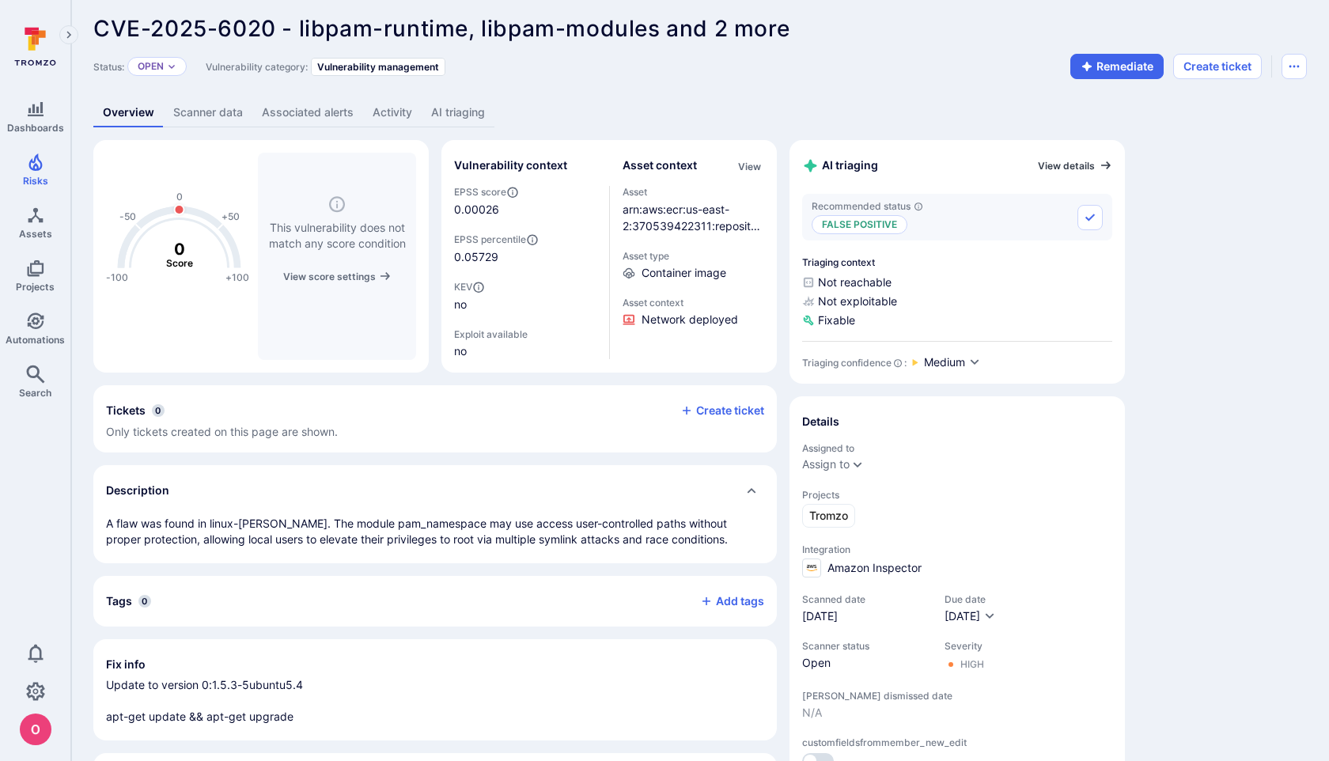
click at [1074, 164] on link "View details" at bounding box center [1075, 165] width 74 height 13
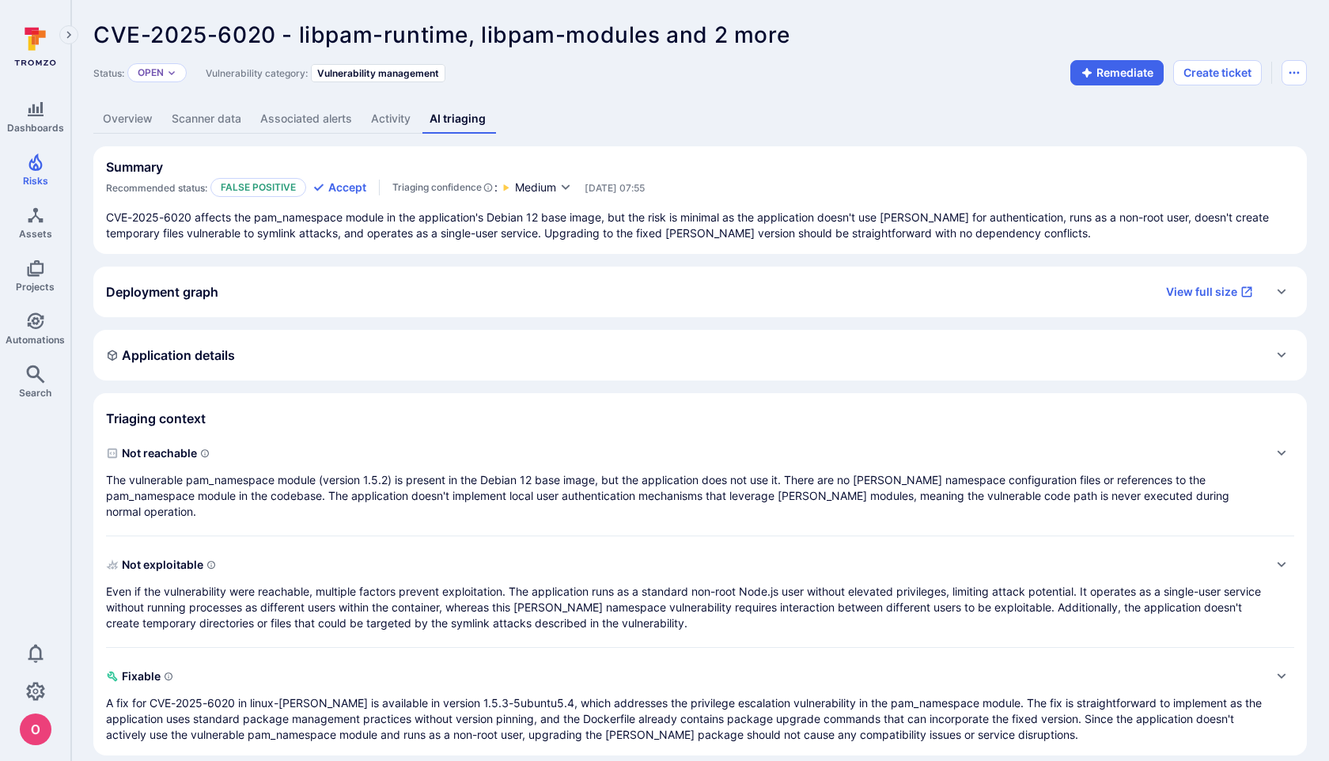
click at [132, 114] on link "Overview" at bounding box center [127, 118] width 69 height 29
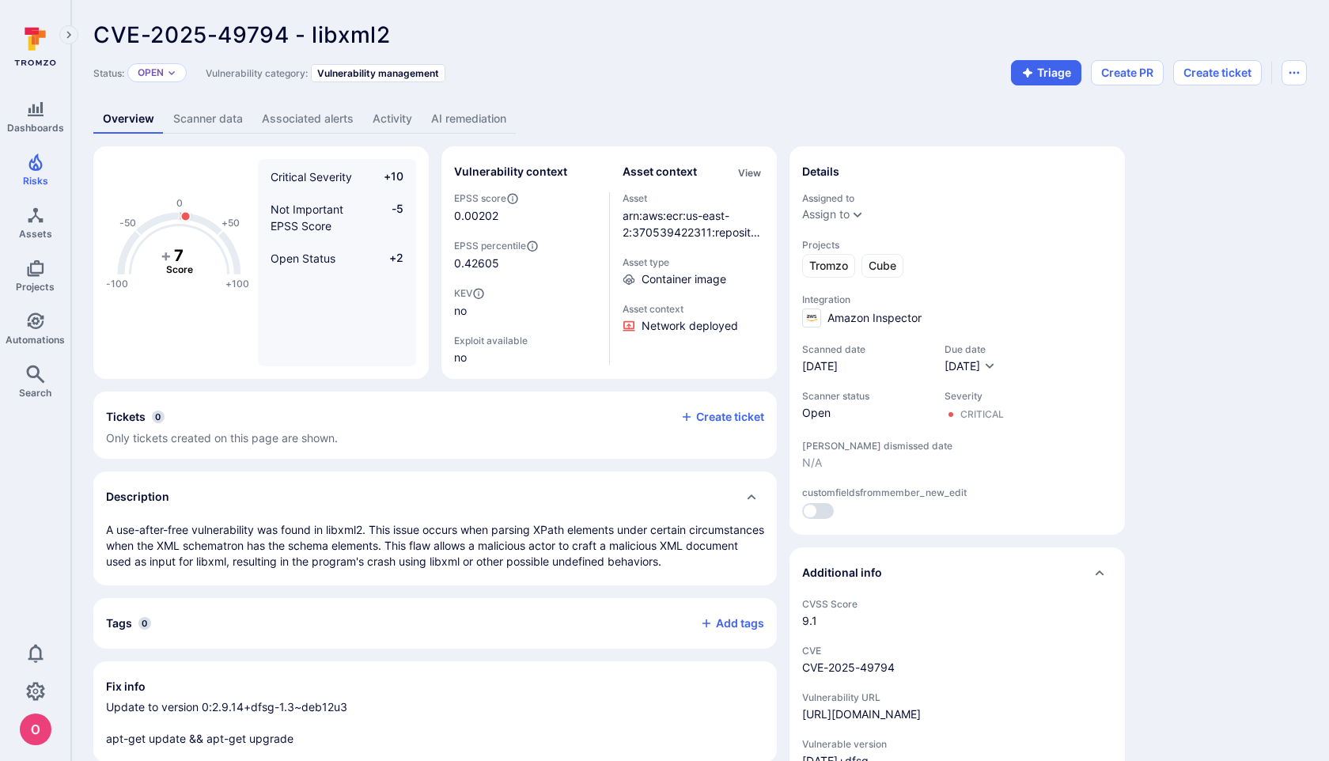
click at [476, 119] on link "AI remediation" at bounding box center [469, 118] width 94 height 29
